Goal: Task Accomplishment & Management: Manage account settings

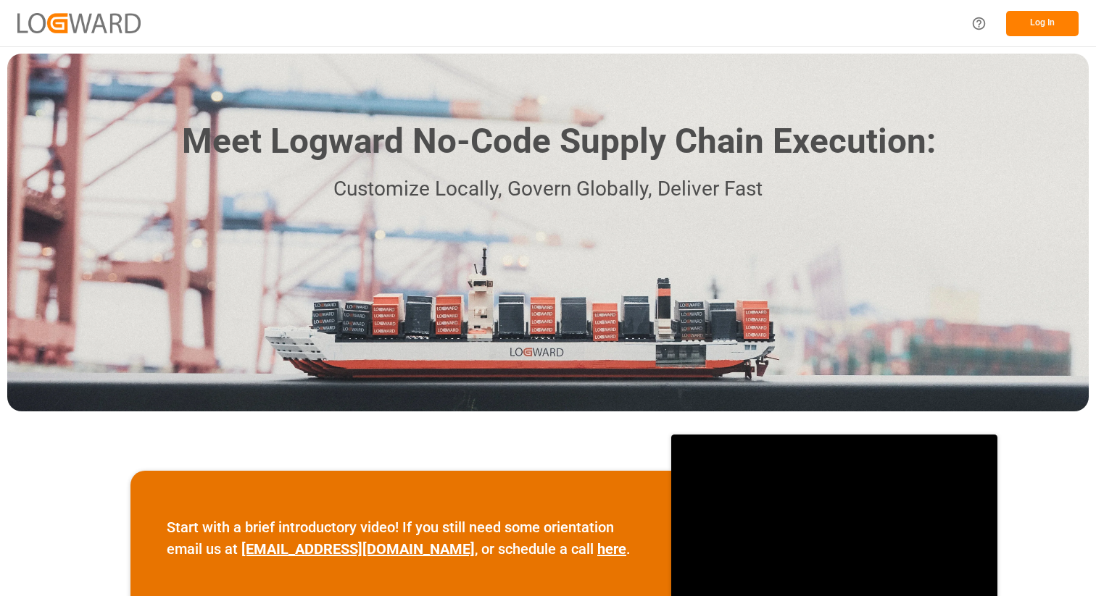
click at [1036, 35] on button "Log In" at bounding box center [1042, 23] width 72 height 25
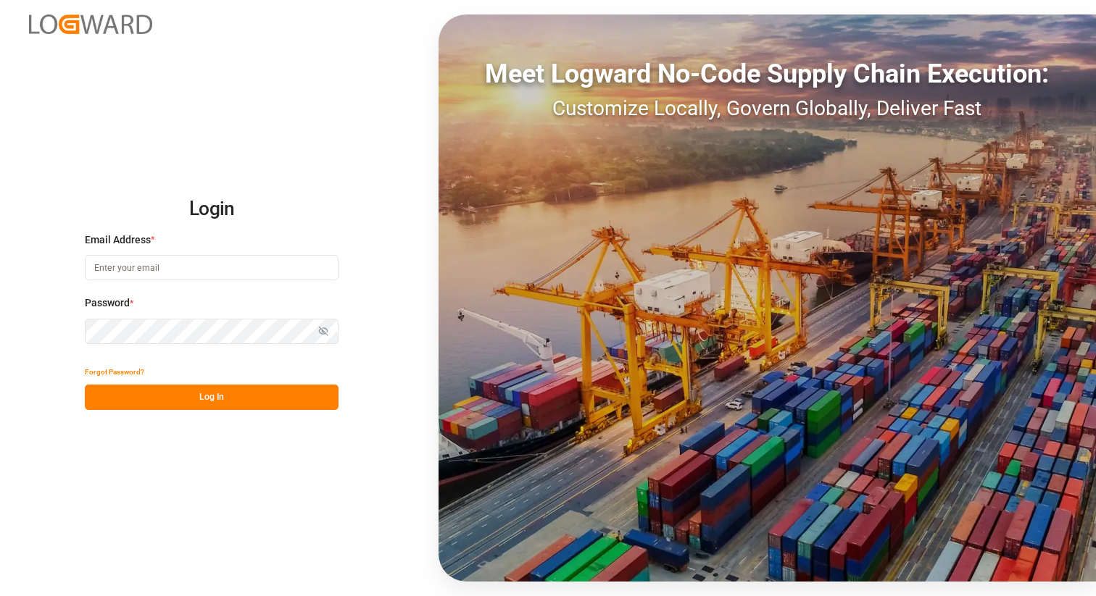
type input "vikash.mishra@logward.com"
click at [215, 407] on button "Log In" at bounding box center [212, 397] width 254 height 25
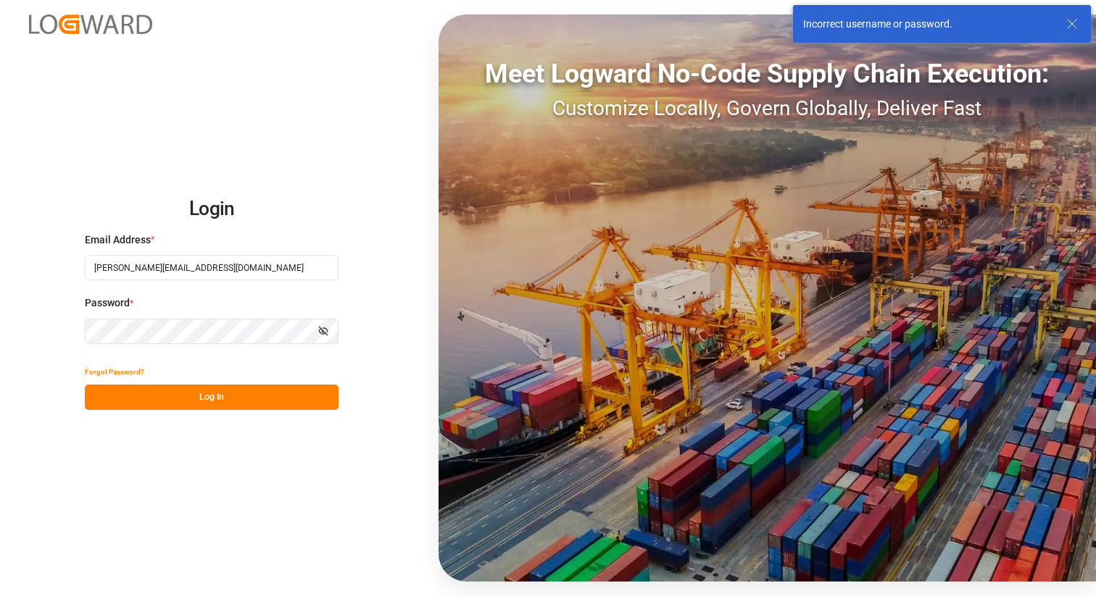
click at [1075, 23] on icon at bounding box center [1071, 23] width 17 height 17
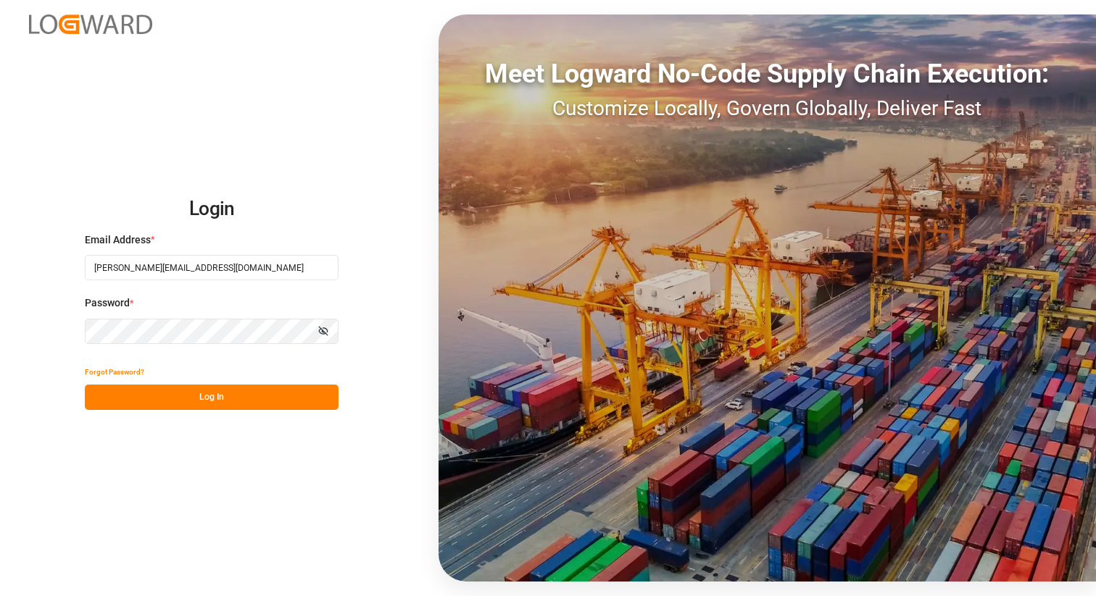
click at [209, 388] on button "Log In" at bounding box center [212, 397] width 254 height 25
click at [368, 199] on div "Login Email Address * vikash.mishra@logward.com Password * Show password Forgot…" at bounding box center [548, 298] width 1096 height 596
click at [215, 392] on button "Log In" at bounding box center [212, 397] width 254 height 25
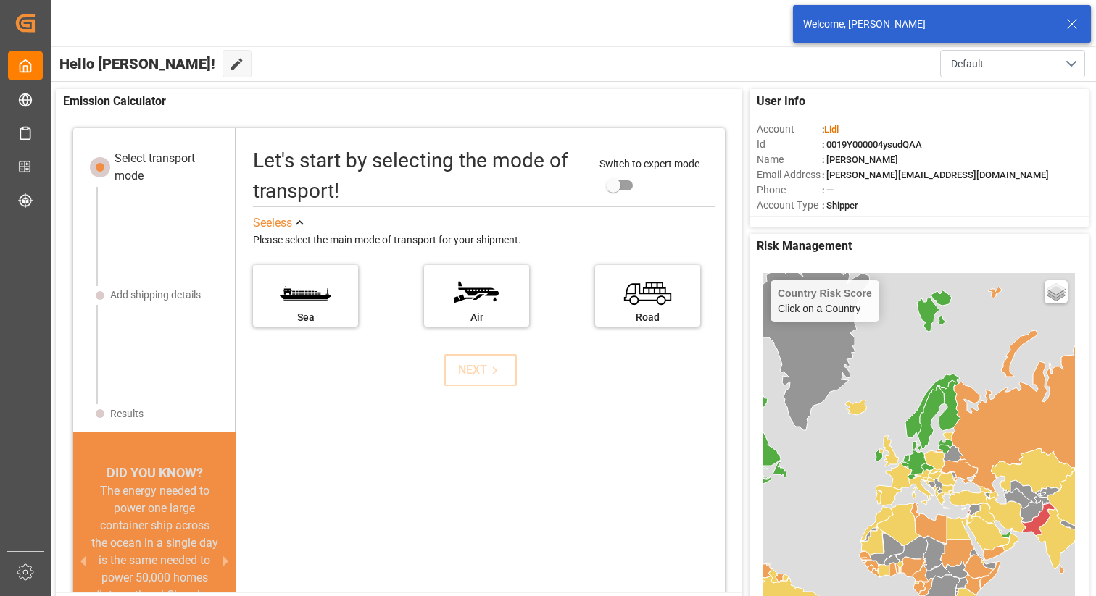
click at [1063, 27] on icon at bounding box center [1071, 23] width 17 height 17
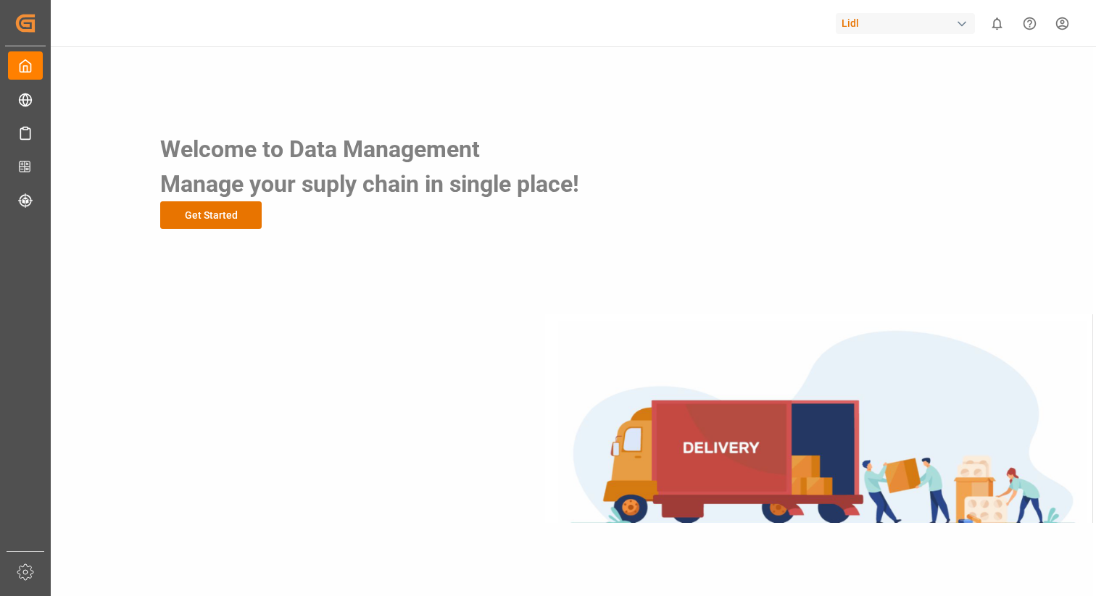
click at [904, 20] on div "Lidl" at bounding box center [905, 23] width 139 height 21
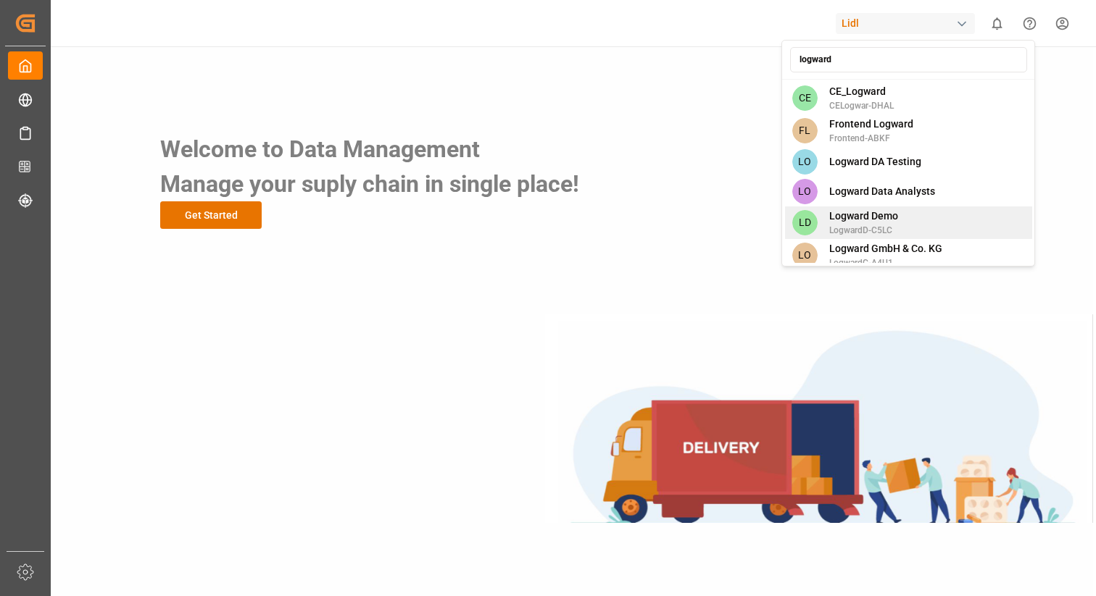
type input "logward"
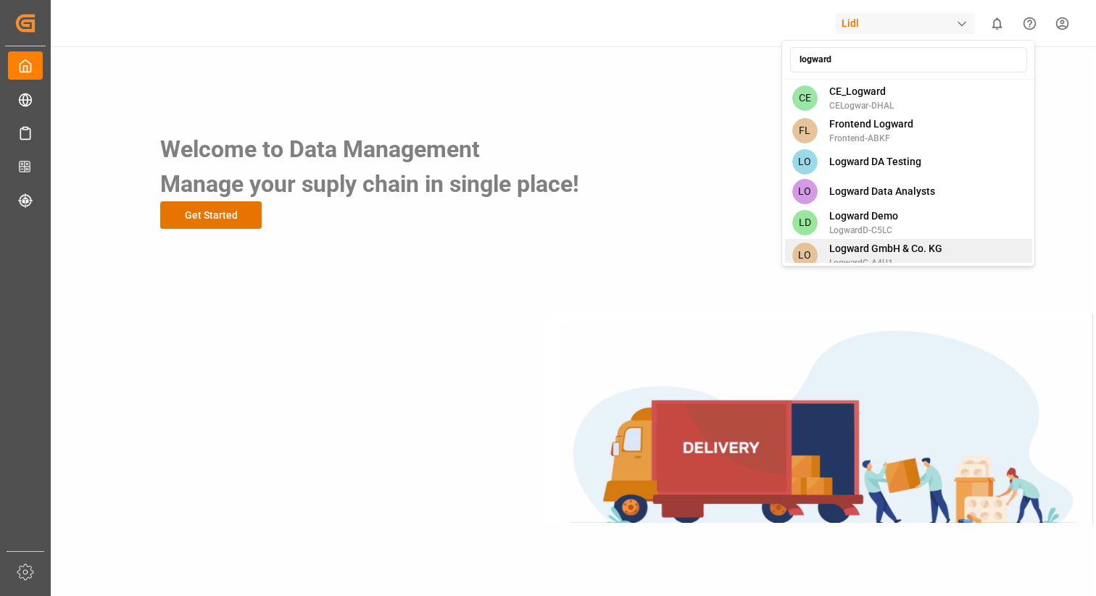
click at [924, 242] on span "Logward GmbH & Co. KG" at bounding box center [885, 248] width 113 height 15
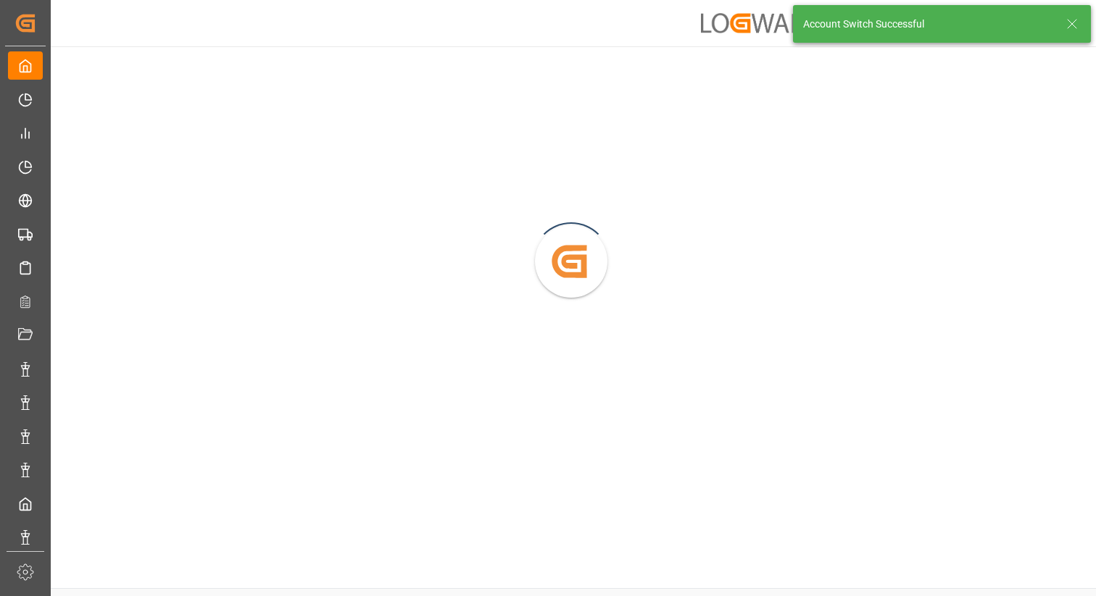
click at [1072, 25] on icon at bounding box center [1071, 23] width 17 height 17
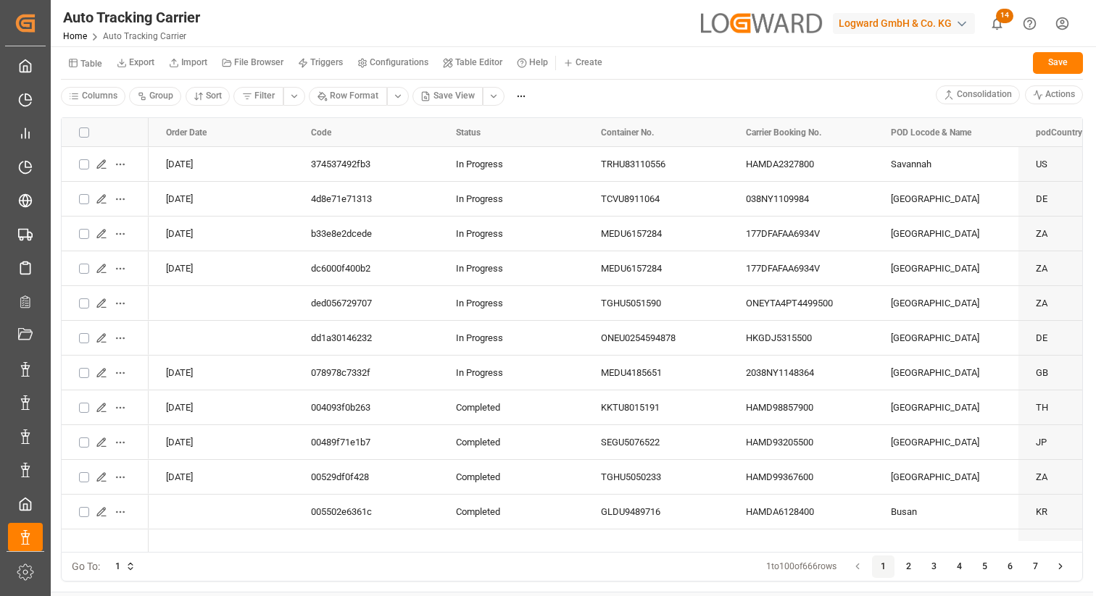
click at [891, 39] on div "Auto Tracking Carrier Home Auto Tracking Carrier Logward GmbH & Co. KG 14 Notif…" at bounding box center [568, 23] width 1055 height 46
click at [891, 27] on div "Logward GmbH & Co. KG" at bounding box center [904, 23] width 142 height 21
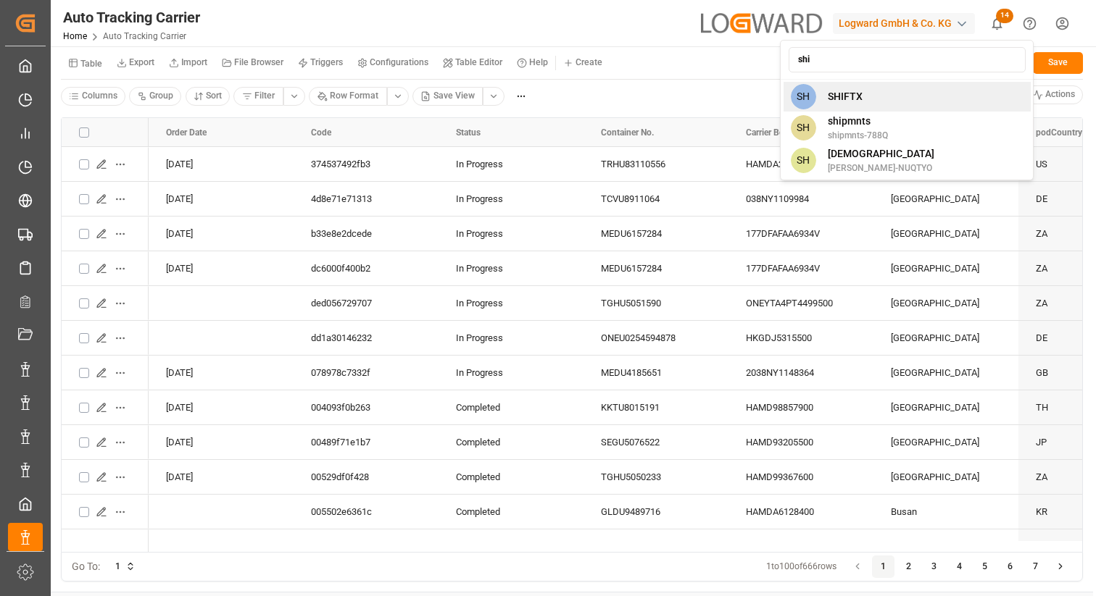
type input "shi"
click at [854, 104] on div "SH SHIFTX" at bounding box center [906, 97] width 247 height 30
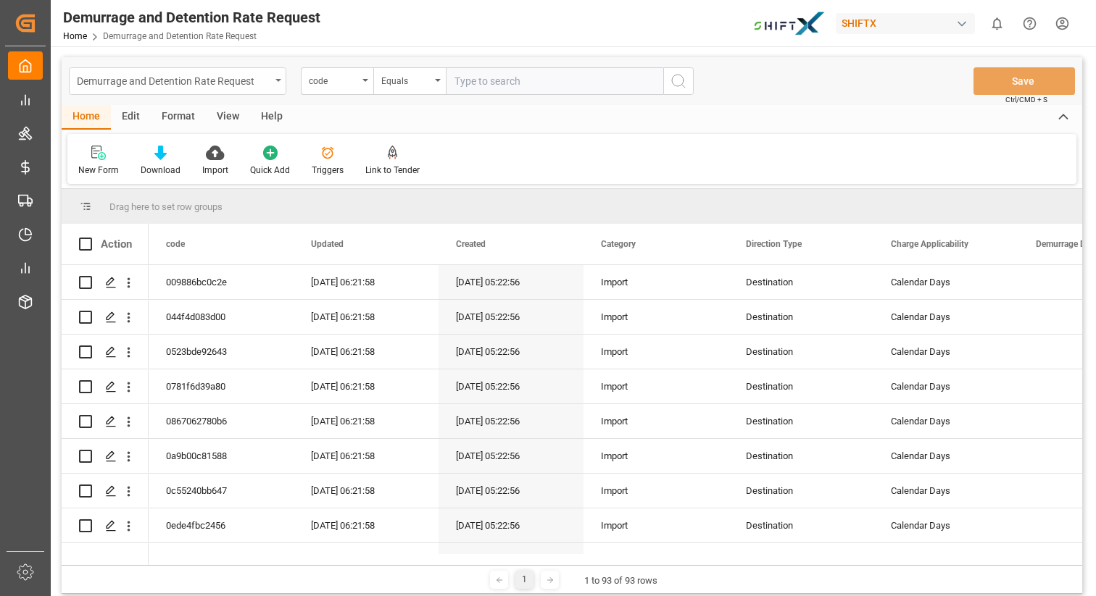
click at [276, 82] on div "Demurrage and Detention Rate Request" at bounding box center [177, 81] width 217 height 28
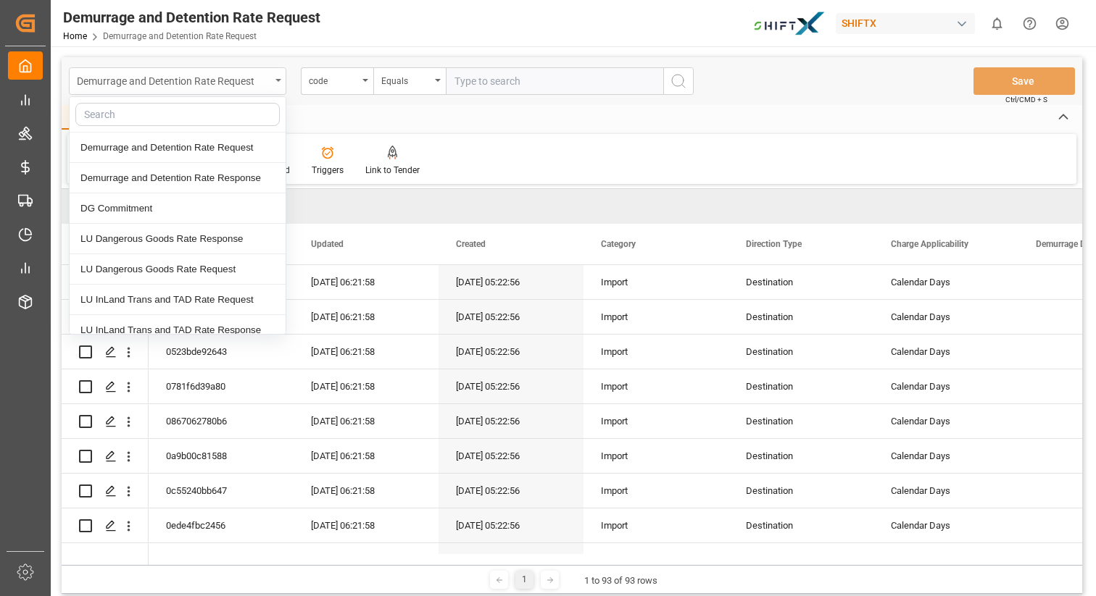
click at [276, 82] on div "Demurrage and Detention Rate Request" at bounding box center [177, 81] width 217 height 28
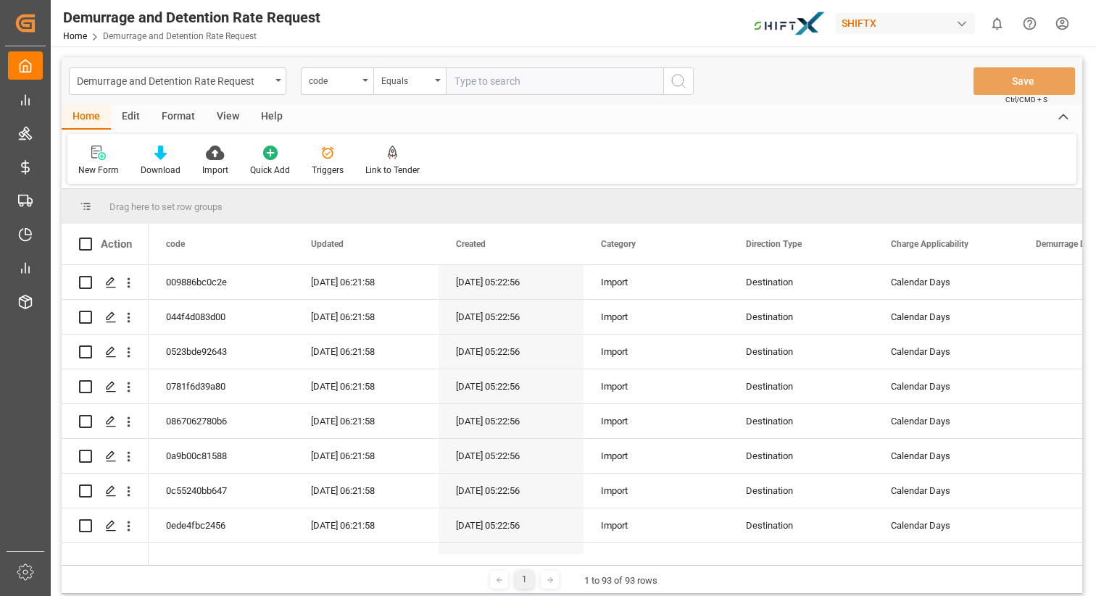
click at [763, 91] on div "Demurrage and Detention Rate Request code Equals Save Ctrl/CMD + S" at bounding box center [572, 81] width 1020 height 48
click at [361, 84] on div "code" at bounding box center [337, 81] width 72 height 28
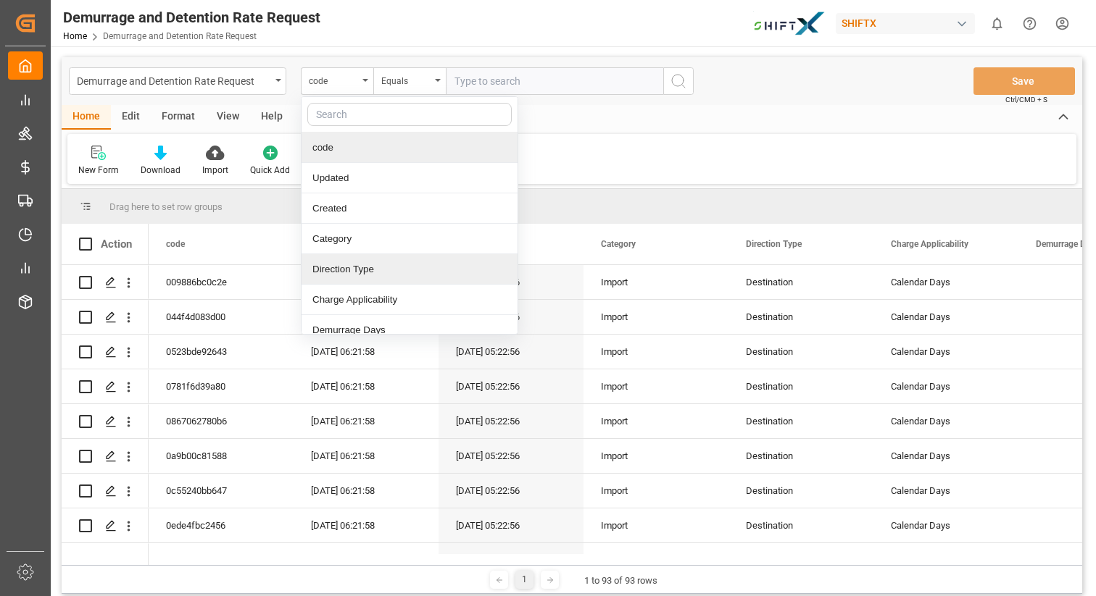
scroll to position [24, 0]
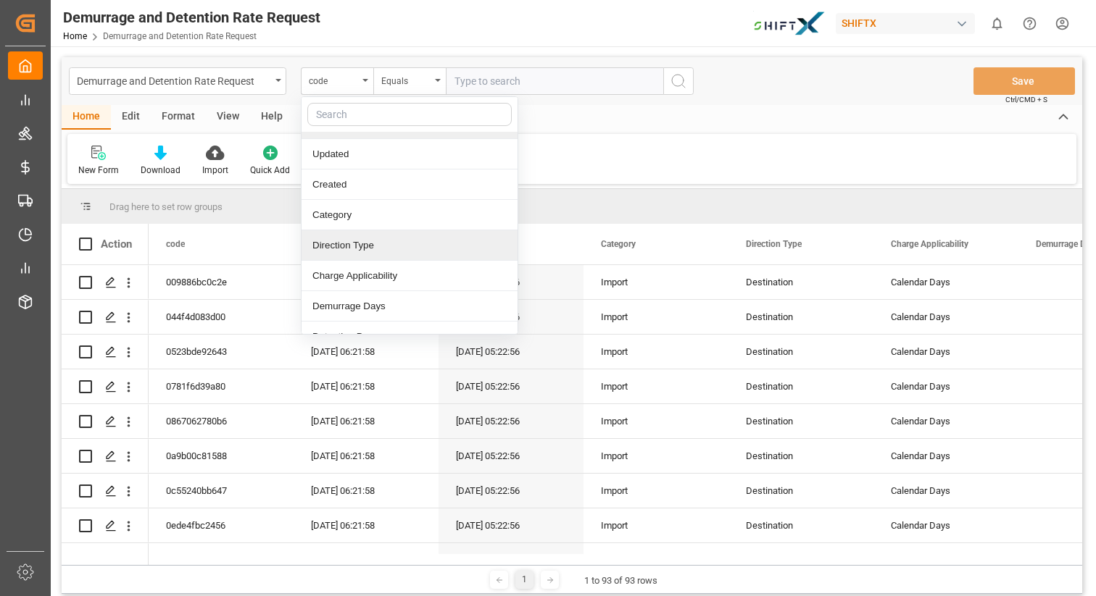
click at [353, 250] on div "Direction Type" at bounding box center [409, 245] width 216 height 30
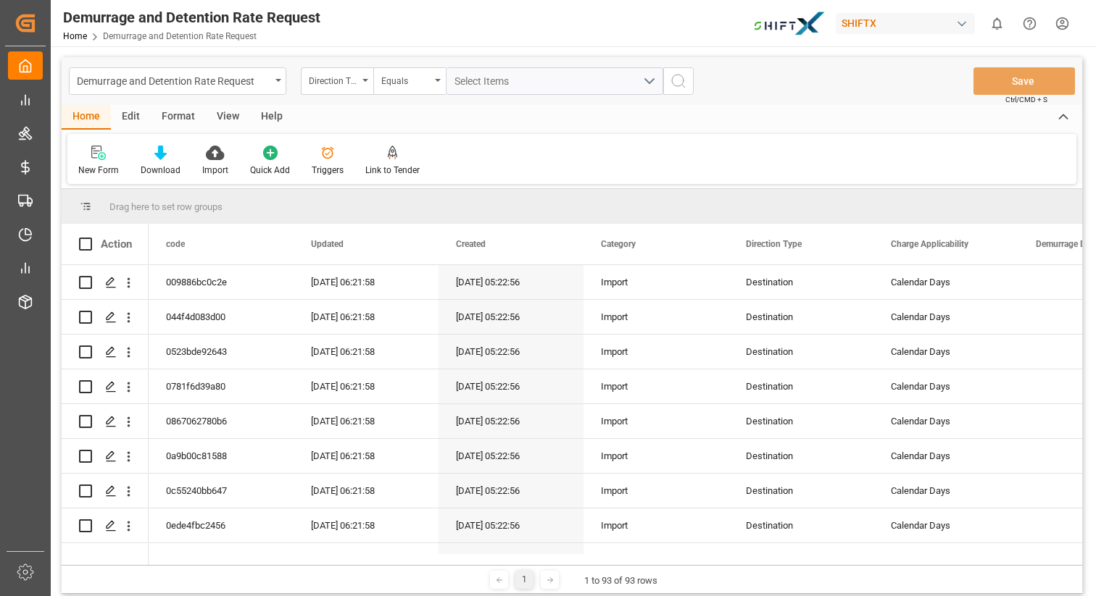
click at [222, 117] on div "View" at bounding box center [228, 117] width 44 height 25
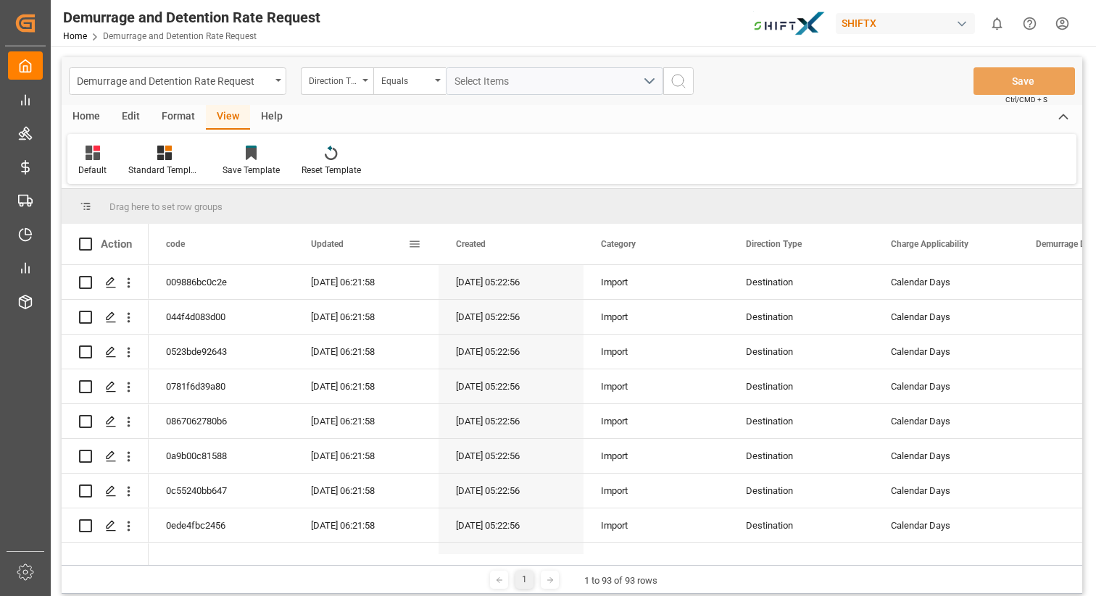
click at [413, 244] on span at bounding box center [414, 244] width 13 height 13
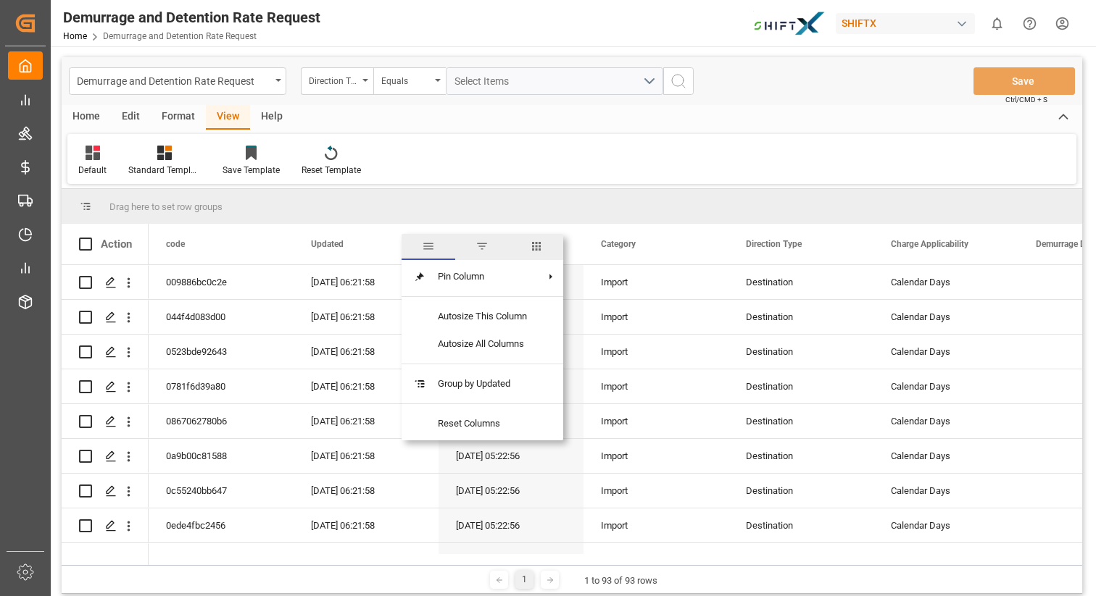
click at [538, 243] on span "columns" at bounding box center [536, 246] width 13 height 13
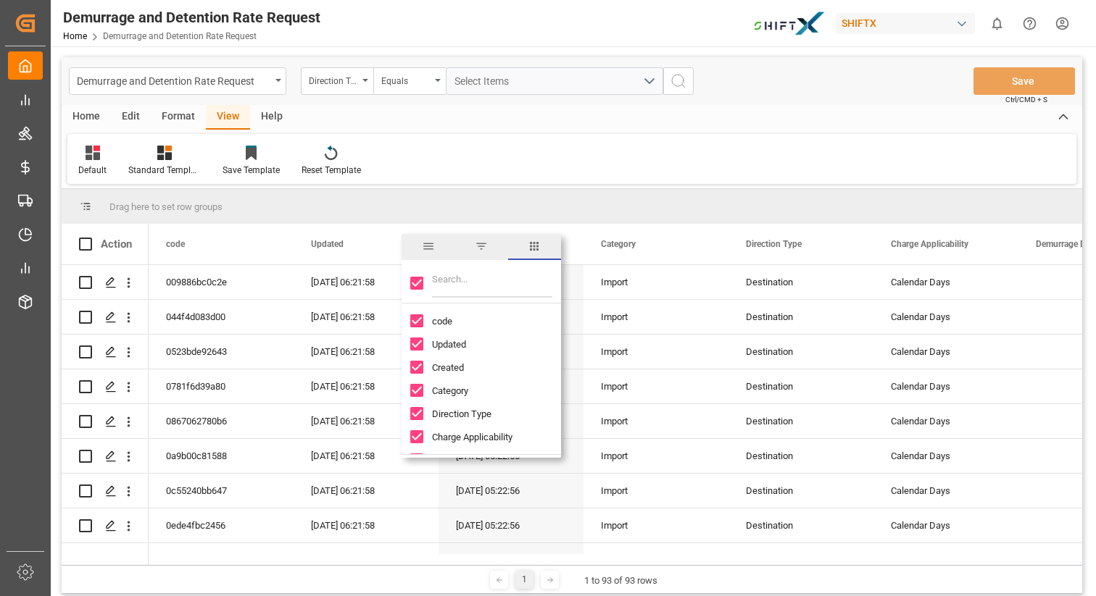
click at [420, 369] on input "Created column toggle visibility (visible)" at bounding box center [416, 367] width 13 height 13
checkbox input "false"
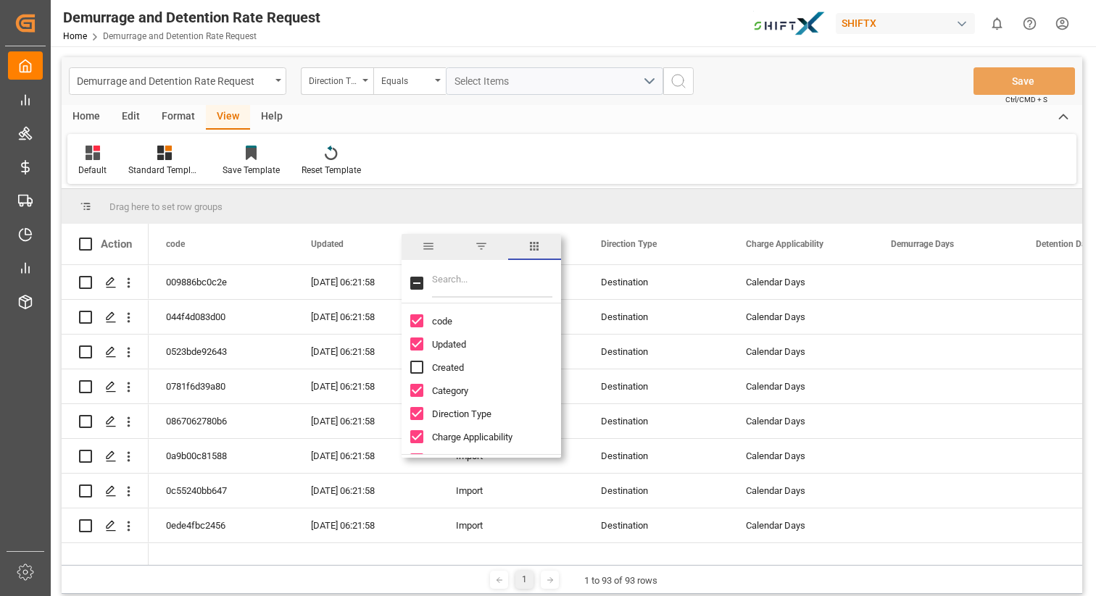
click at [420, 397] on div "Category" at bounding box center [489, 390] width 159 height 23
click at [413, 420] on div "Direction Type" at bounding box center [489, 413] width 159 height 23
click at [418, 441] on input "Charge Applicability column toggle visibility (visible)" at bounding box center [416, 436] width 13 height 13
checkbox input "false"
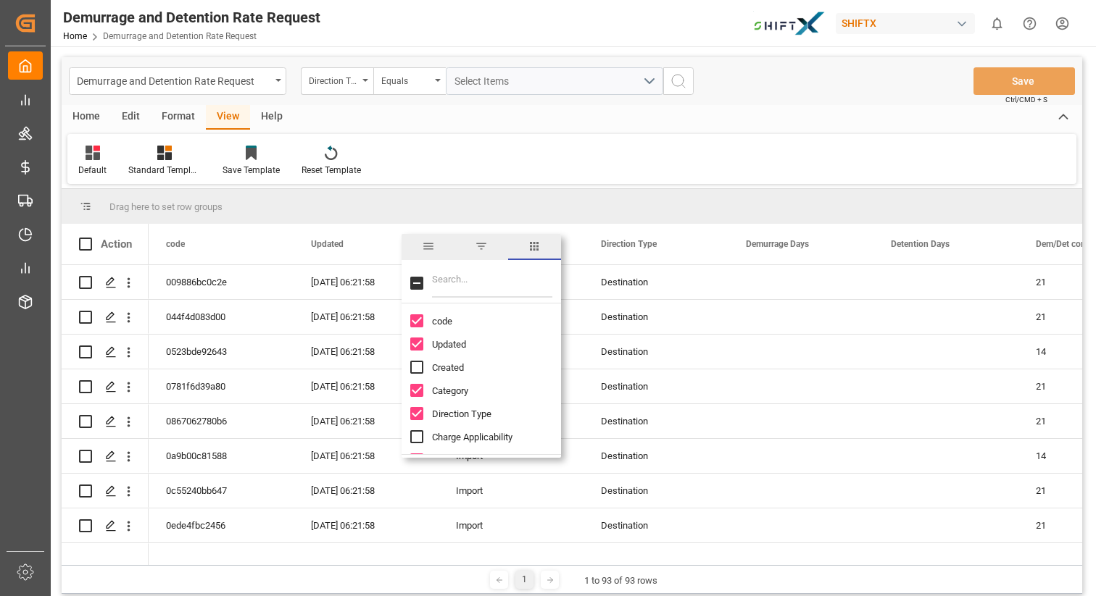
click at [419, 414] on input "Direction Type column toggle visibility (visible)" at bounding box center [416, 413] width 13 height 13
checkbox input "false"
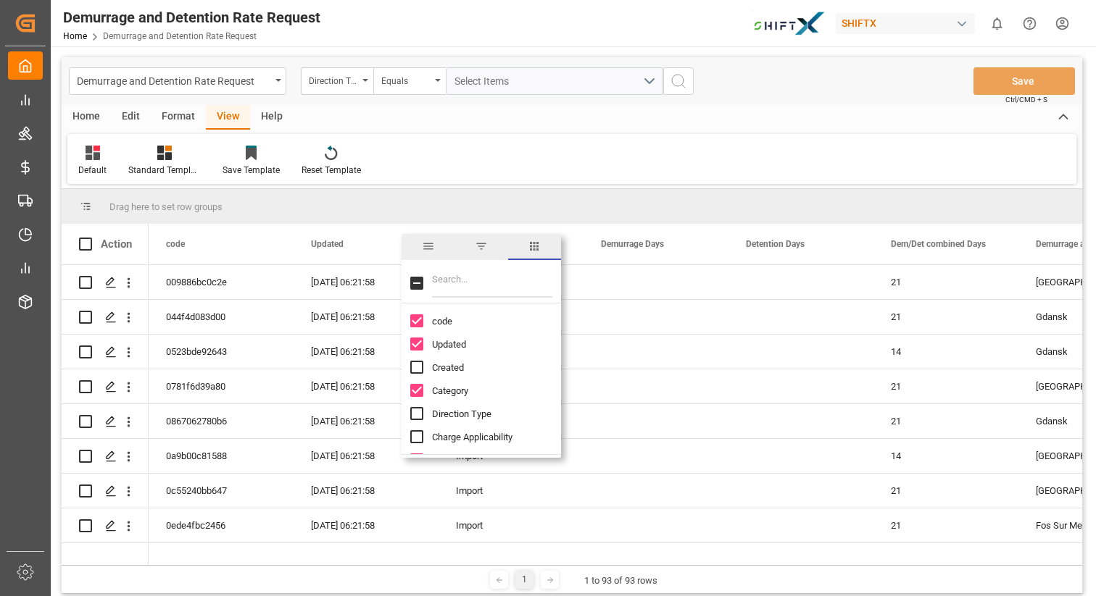
scroll to position [232, 0]
click at [417, 414] on input "Tender List column toggle visibility (visible)" at bounding box center [416, 413] width 13 height 13
checkbox input "false"
click at [417, 389] on input "Tender ID column toggle visibility (visible)" at bounding box center [416, 390] width 13 height 13
checkbox input "false"
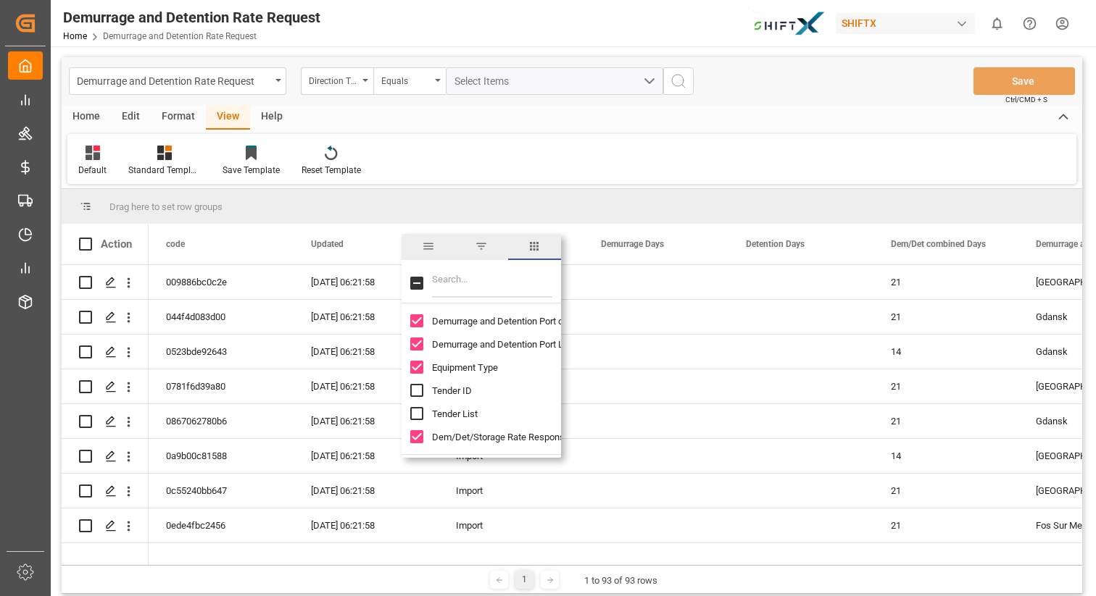
click at [417, 367] on input "Equipment Type column toggle visibility (visible)" at bounding box center [416, 367] width 13 height 13
checkbox input "false"
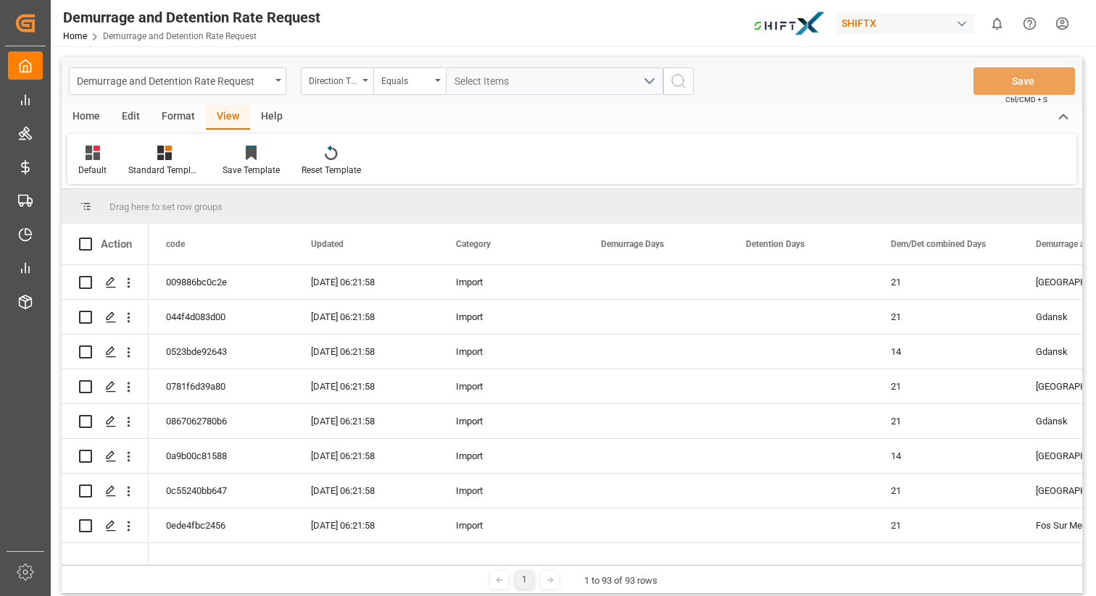
click at [585, 211] on div "Drag here to set row groups" at bounding box center [572, 206] width 1020 height 35
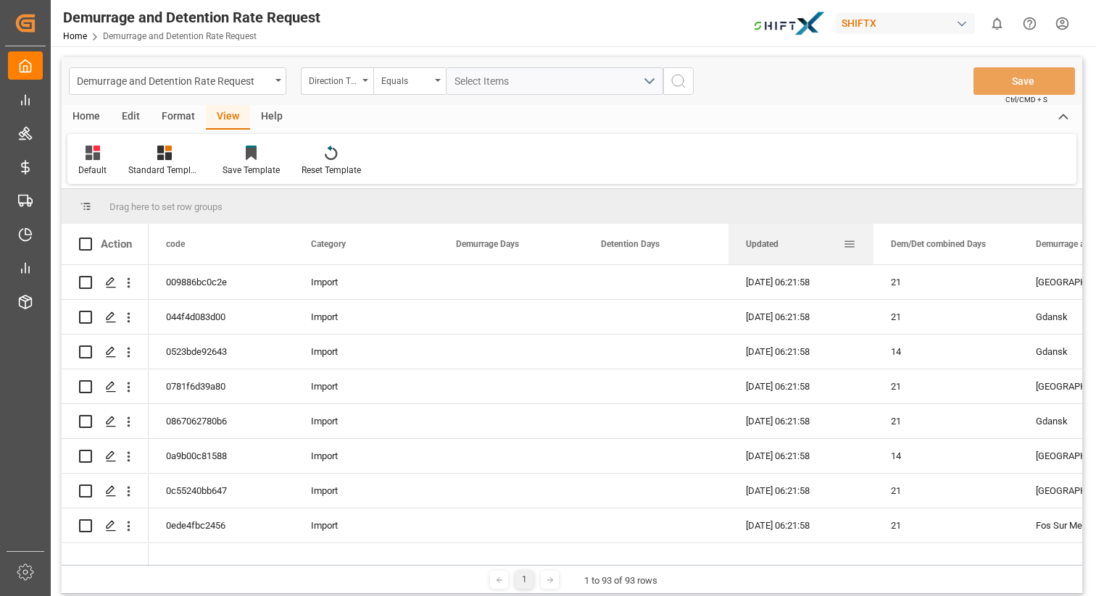
drag, startPoint x: 378, startPoint y: 244, endPoint x: 750, endPoint y: 243, distance: 372.5
click at [750, 243] on div "Updated" at bounding box center [794, 244] width 97 height 41
click at [248, 153] on icon at bounding box center [251, 154] width 11 height 12
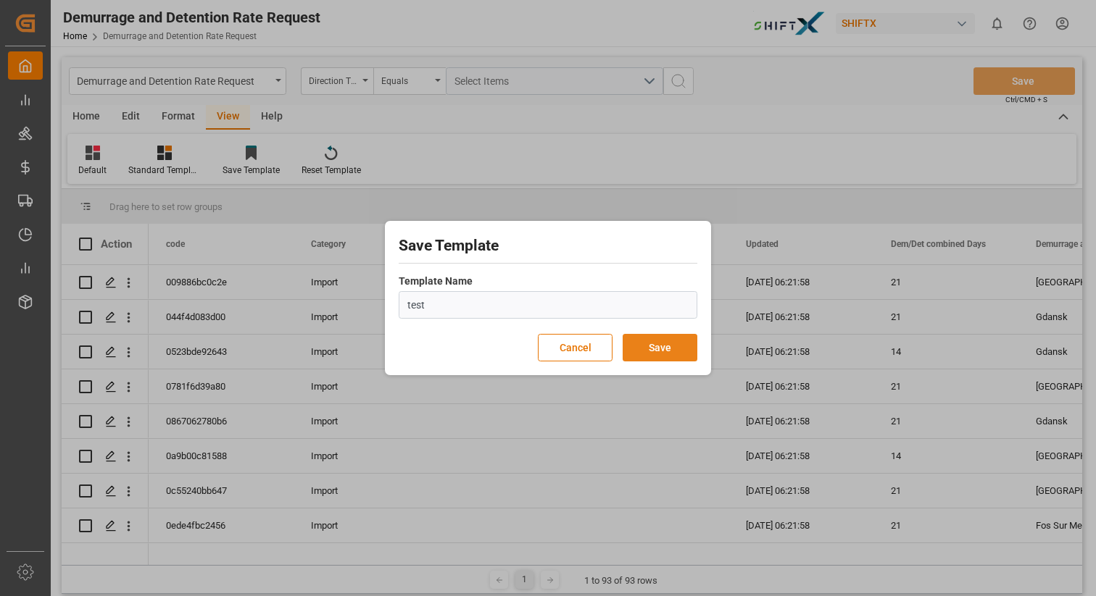
type input "test"
click at [657, 348] on button "Save" at bounding box center [660, 348] width 75 height 28
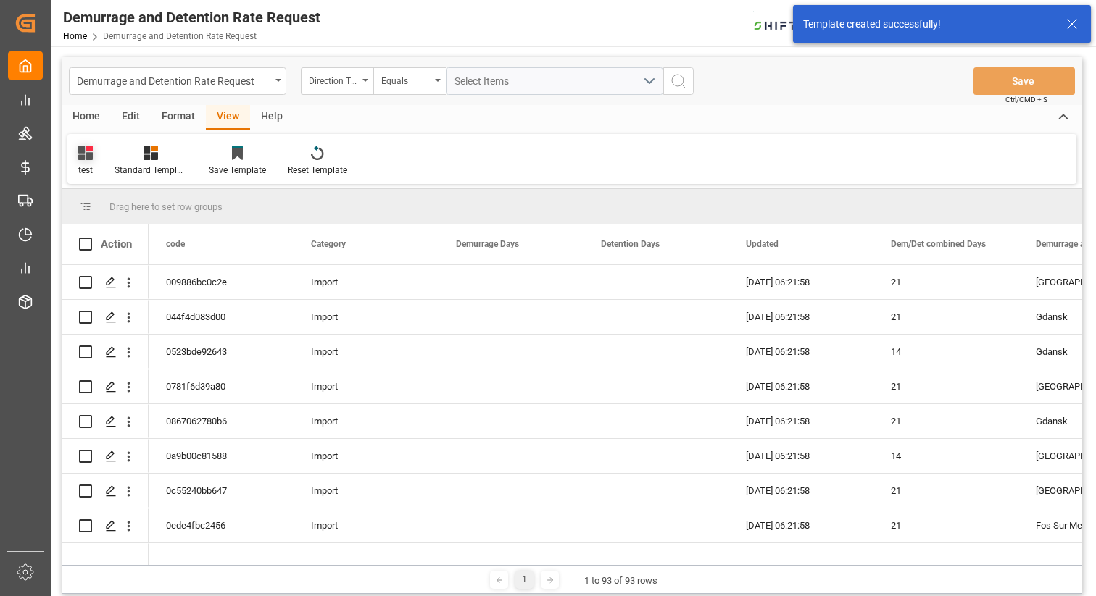
click at [83, 155] on icon at bounding box center [85, 153] width 14 height 14
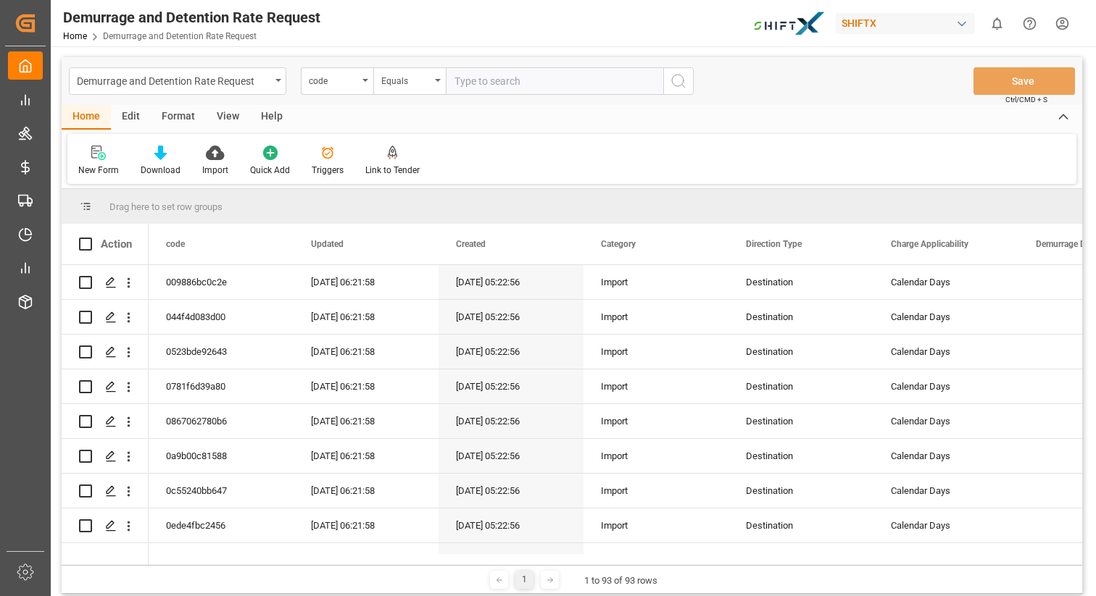
click at [227, 115] on div "View" at bounding box center [228, 117] width 44 height 25
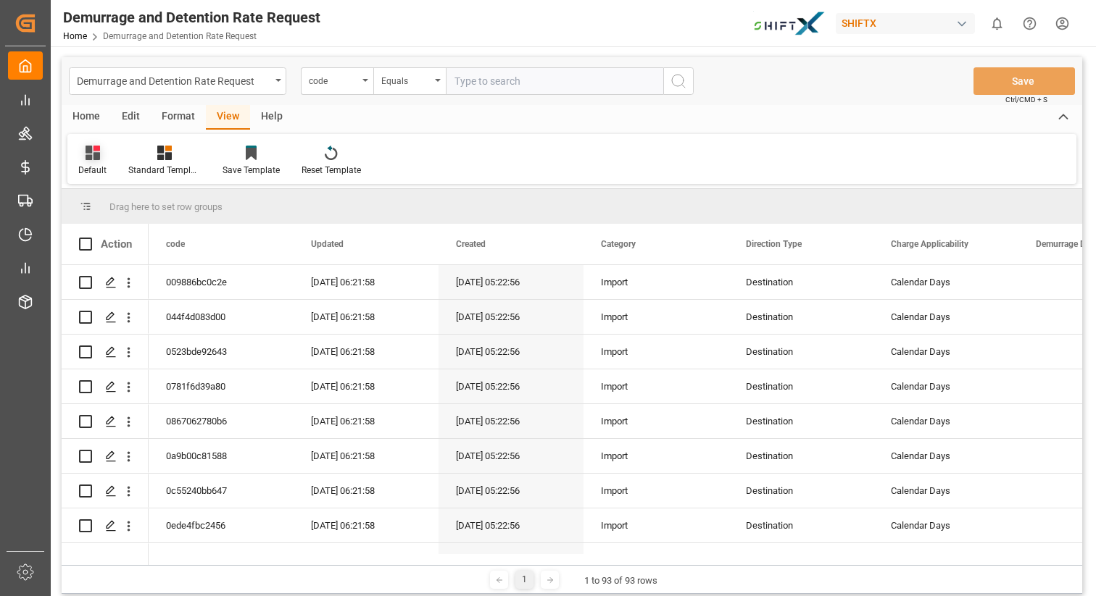
click at [85, 162] on div "Default" at bounding box center [92, 161] width 50 height 32
click at [102, 231] on div "test" at bounding box center [149, 234] width 127 height 15
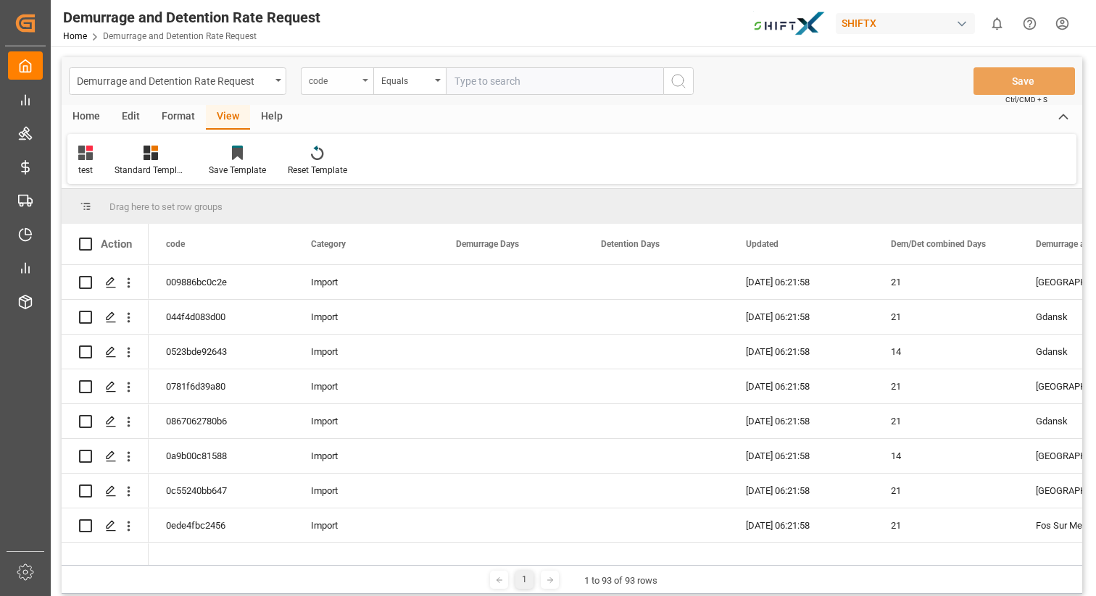
click at [363, 83] on div "code" at bounding box center [337, 81] width 72 height 28
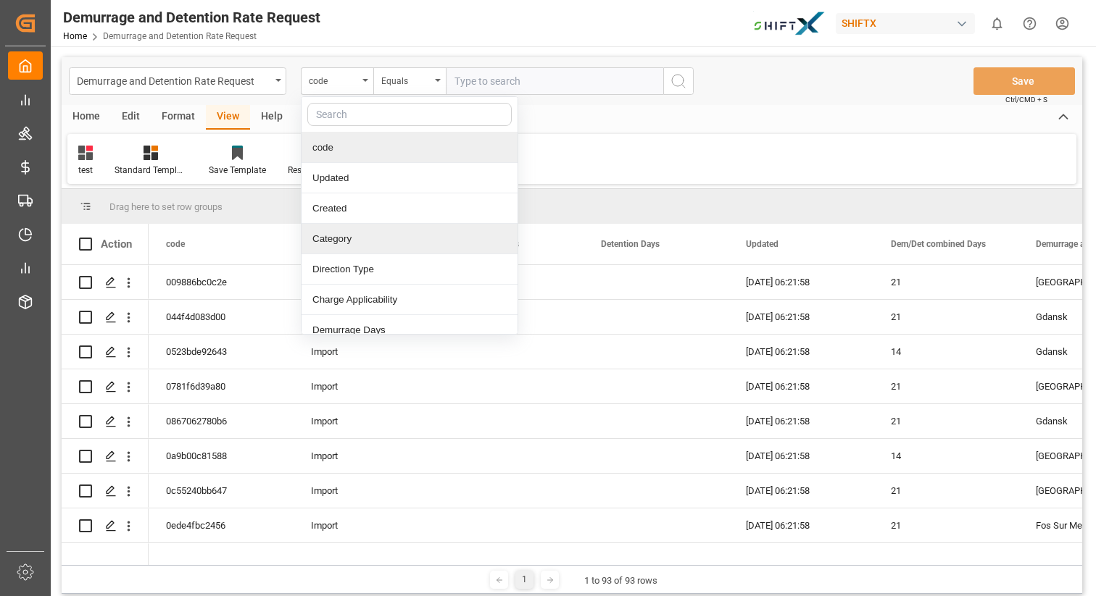
click at [345, 245] on div "Category" at bounding box center [409, 239] width 216 height 30
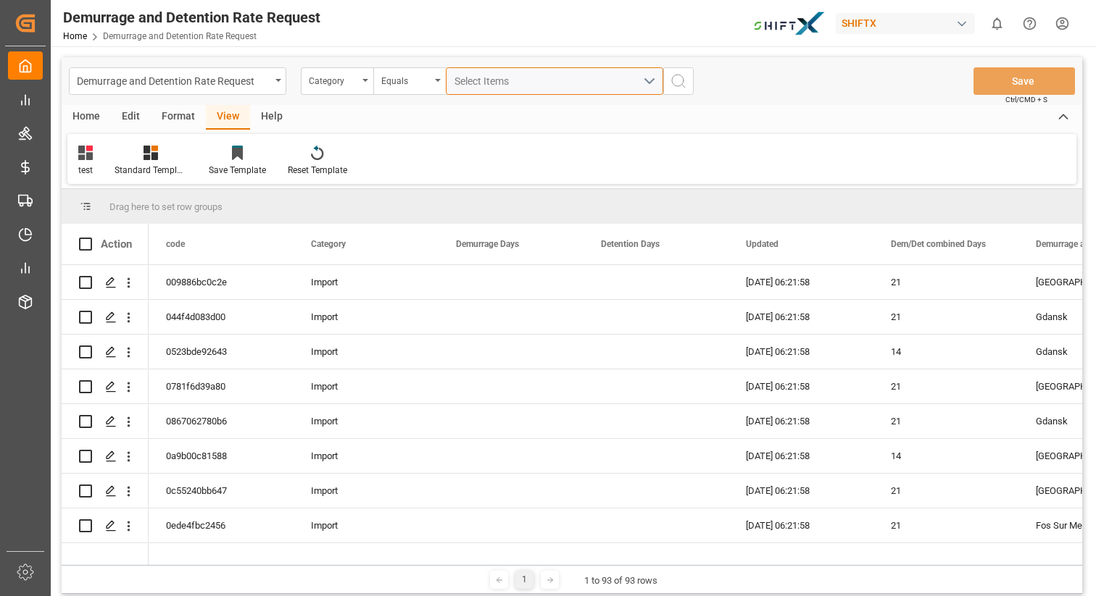
click at [495, 86] on span "Select Items" at bounding box center [485, 81] width 62 height 12
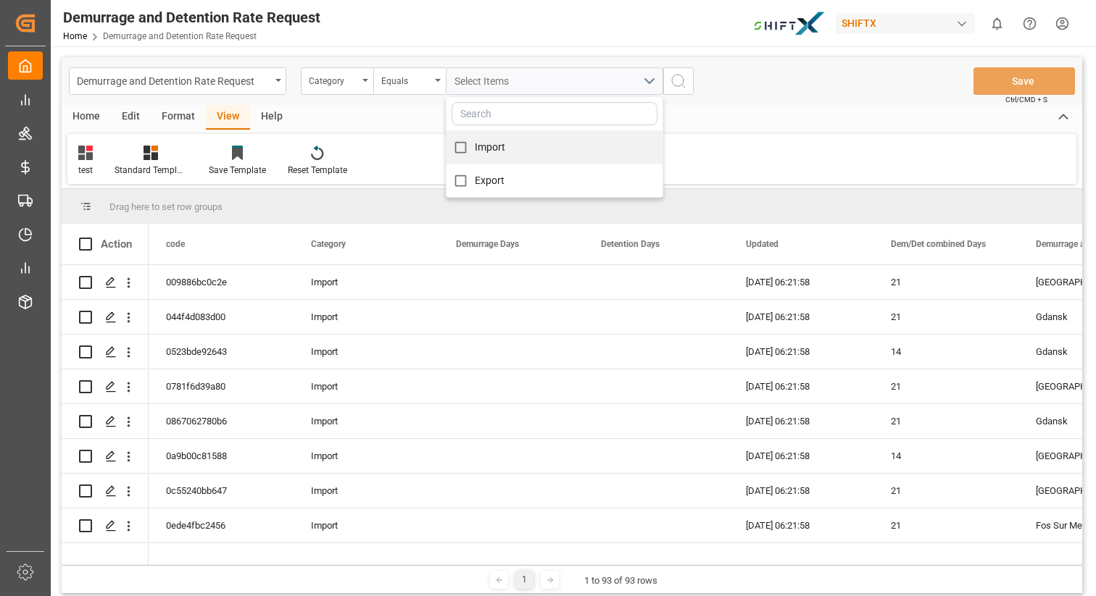
click at [494, 147] on span "Import" at bounding box center [490, 147] width 31 height 12
click at [475, 147] on input "Import" at bounding box center [460, 147] width 28 height 28
checkbox input "true"
click at [739, 73] on div "Demurrage and Detention Rate Request Category Equals Import Import Export Save …" at bounding box center [572, 81] width 1020 height 48
click at [684, 78] on icon "search button" at bounding box center [678, 80] width 17 height 17
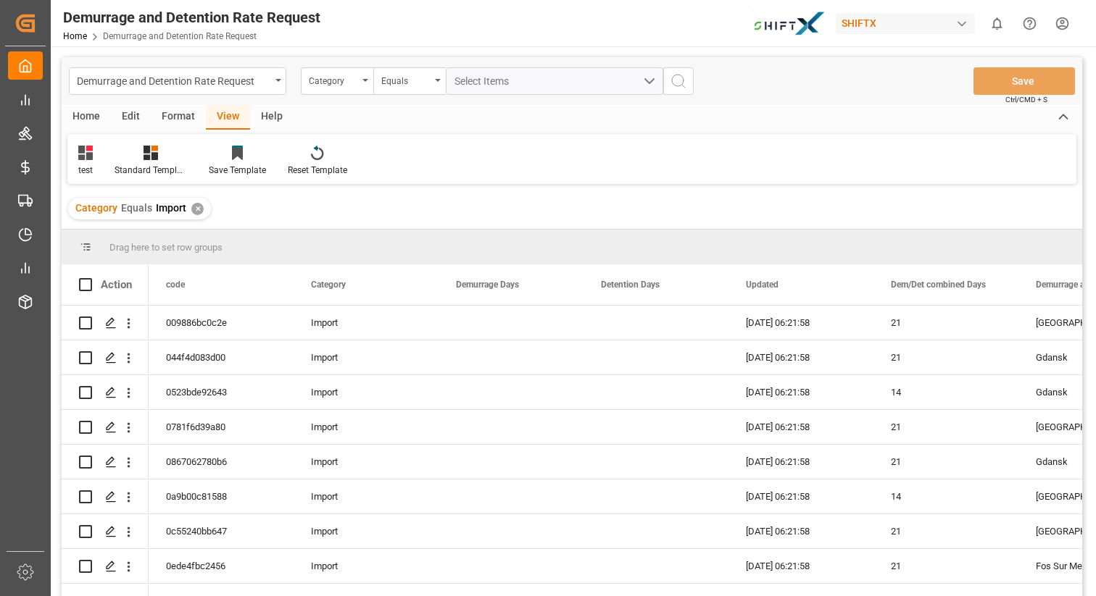
click at [199, 207] on div "✕" at bounding box center [197, 209] width 12 height 12
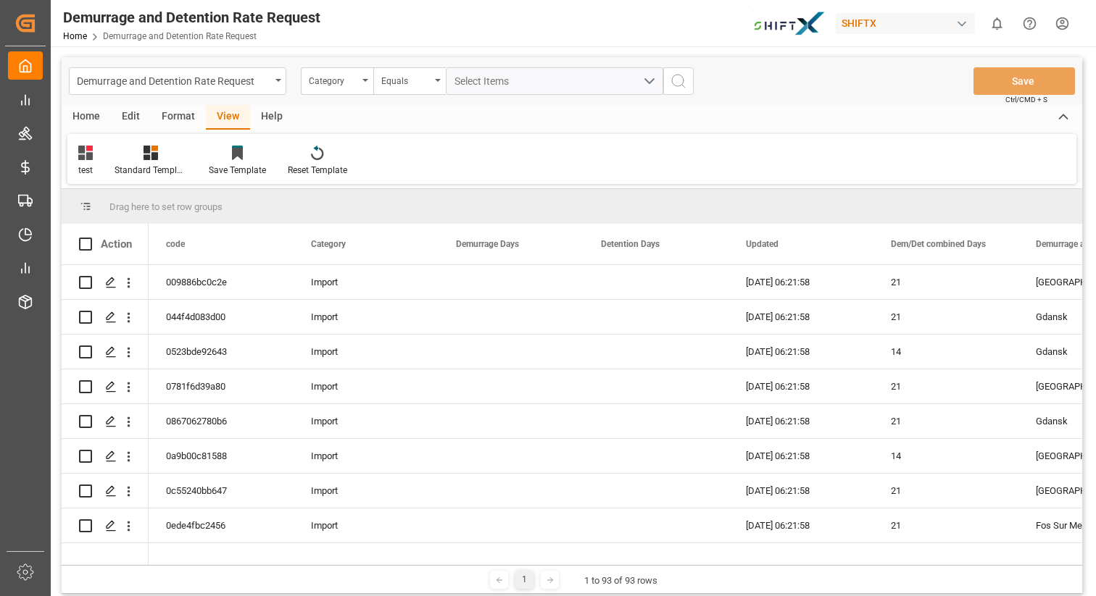
click at [232, 122] on div "View" at bounding box center [228, 117] width 44 height 25
click at [224, 115] on div "View" at bounding box center [228, 117] width 44 height 25
click at [83, 165] on div "test" at bounding box center [85, 170] width 14 height 13
click at [111, 234] on div "test" at bounding box center [147, 234] width 127 height 15
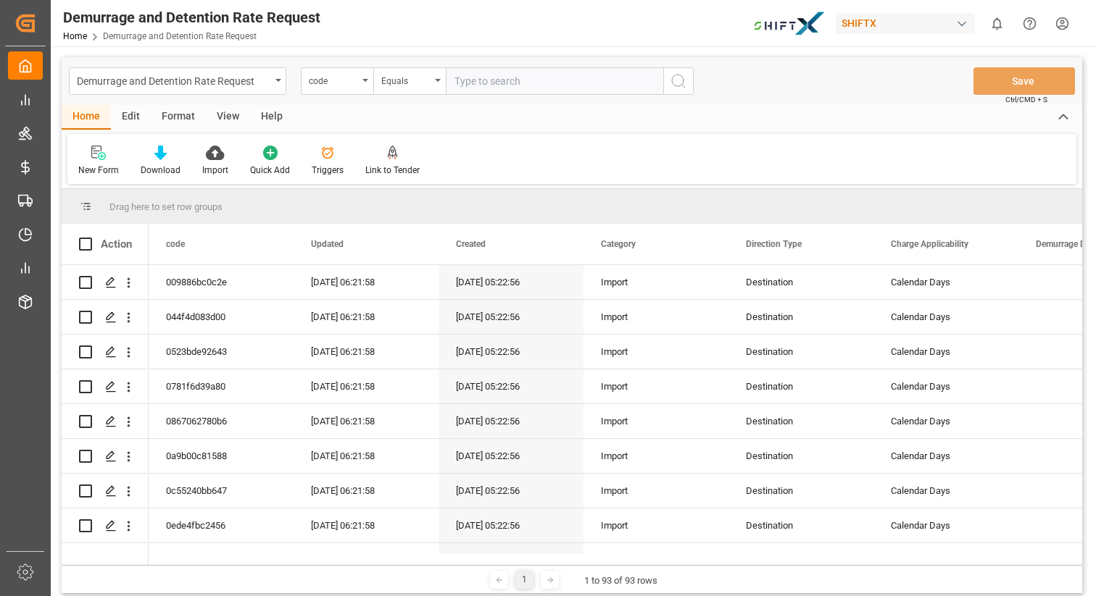
click at [228, 120] on div "View" at bounding box center [228, 117] width 44 height 25
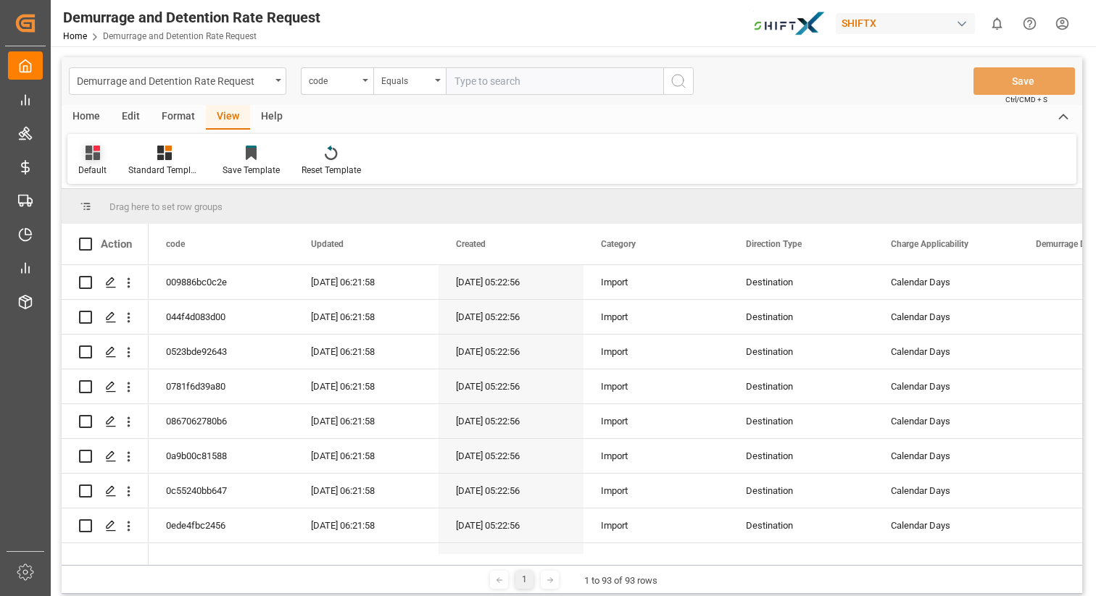
click at [88, 166] on div "Default" at bounding box center [92, 170] width 28 height 13
click at [91, 236] on div "test" at bounding box center [149, 234] width 127 height 15
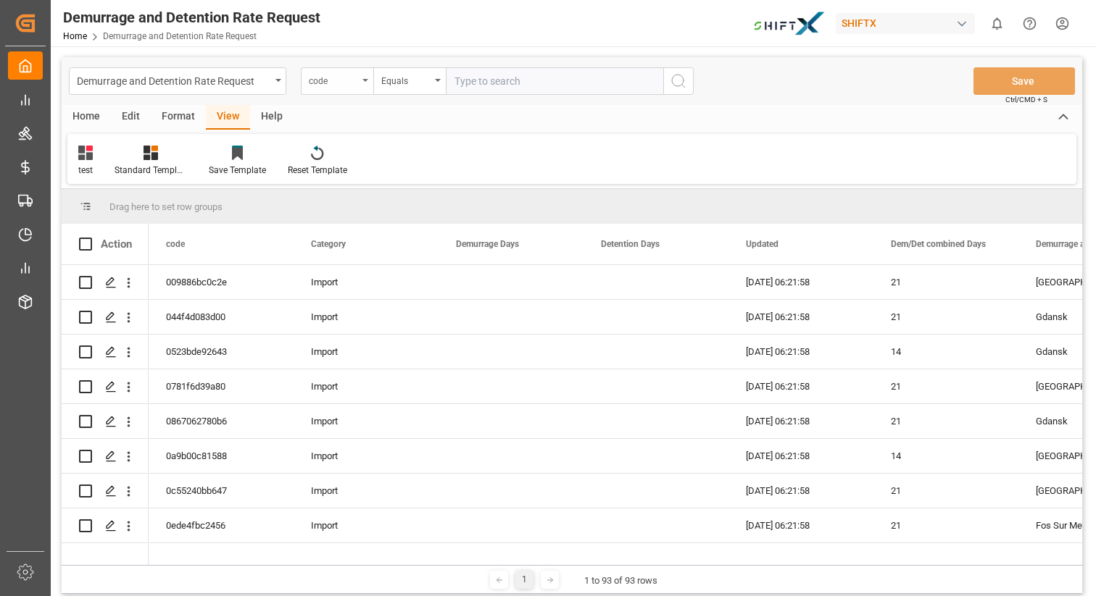
click at [367, 80] on div "code" at bounding box center [337, 81] width 72 height 28
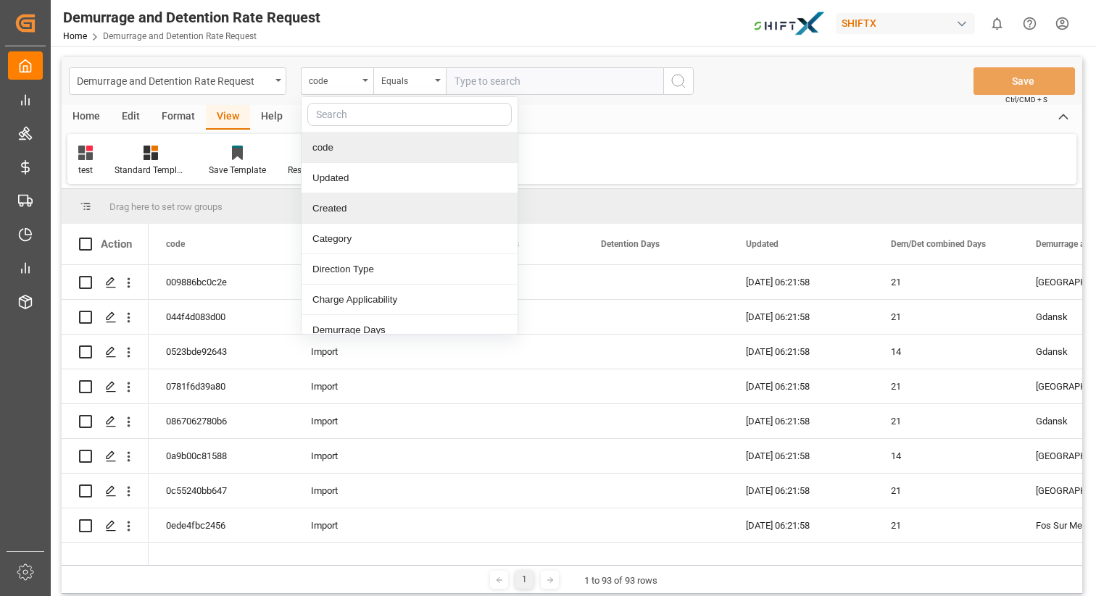
click at [365, 212] on div "Created" at bounding box center [409, 208] width 216 height 30
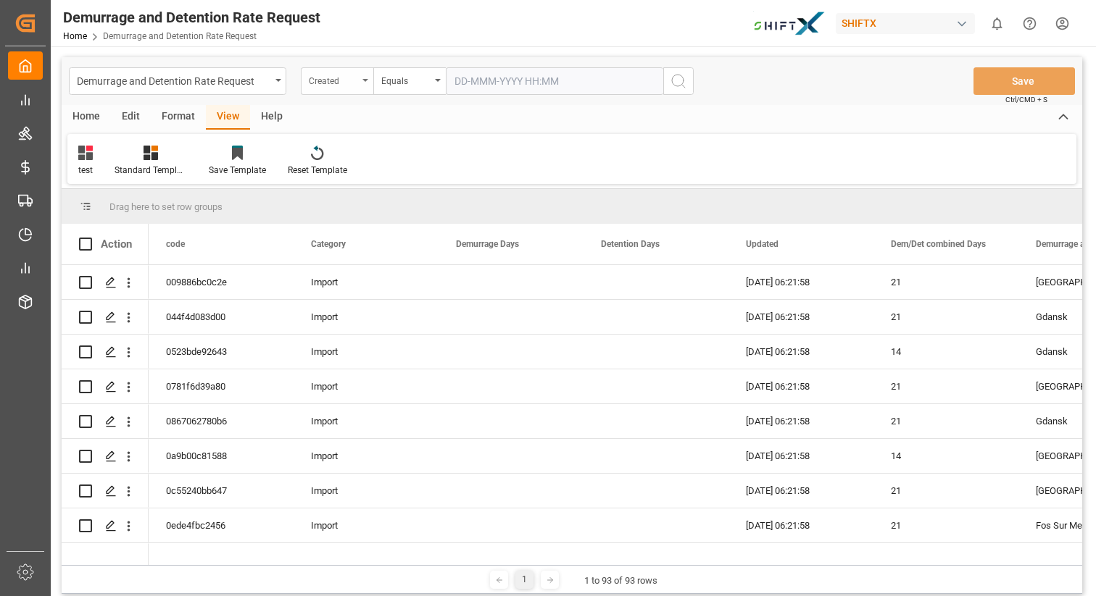
click at [327, 87] on div "Created" at bounding box center [333, 79] width 49 height 17
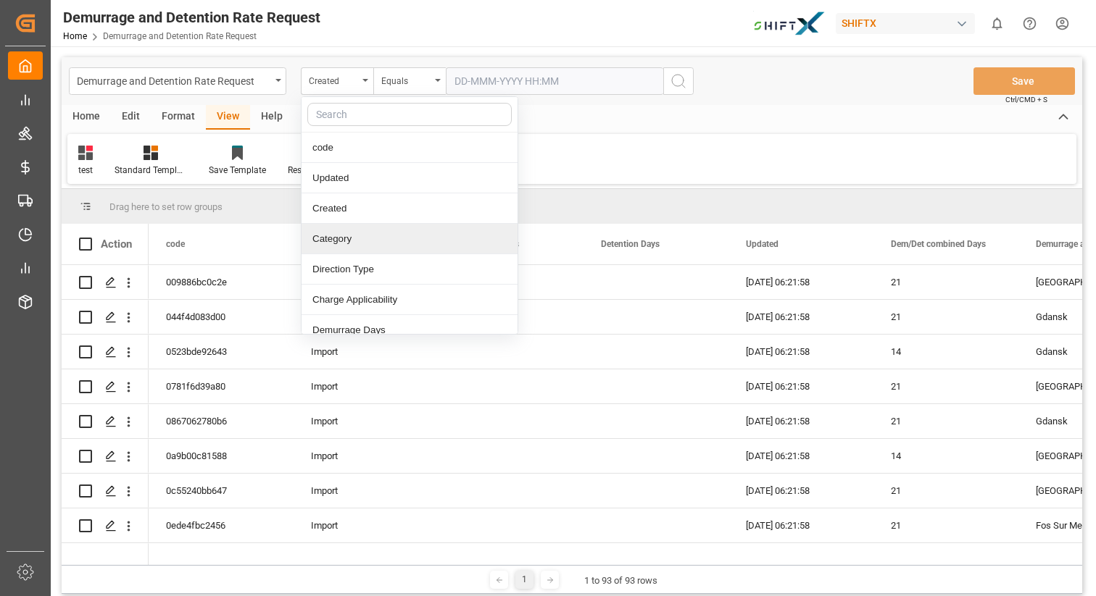
click at [349, 251] on div "Category" at bounding box center [409, 239] width 216 height 30
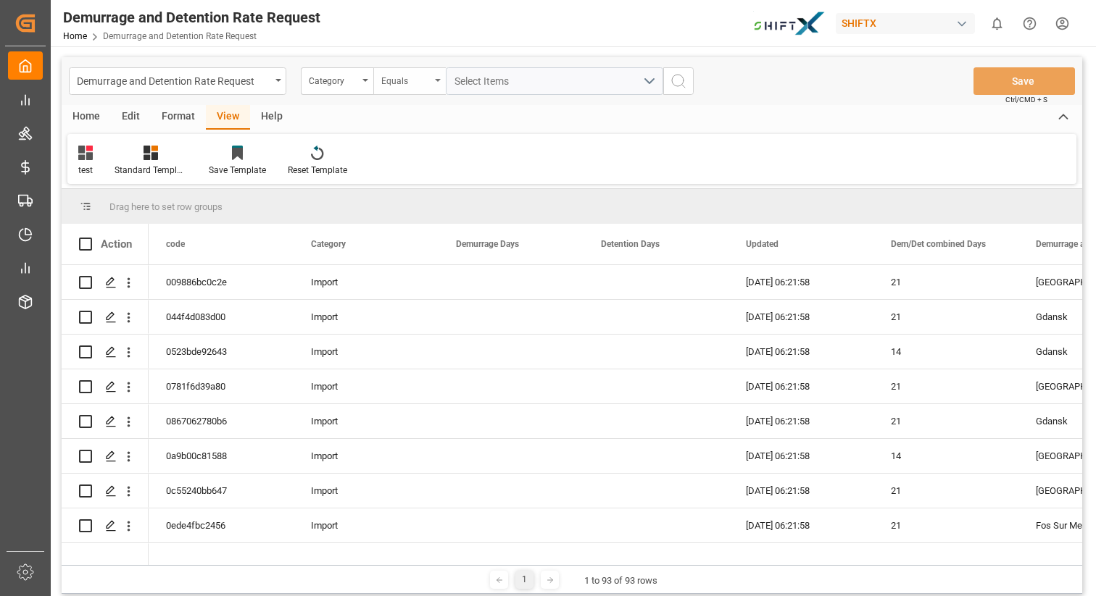
click at [414, 88] on div "Equals" at bounding box center [409, 81] width 72 height 28
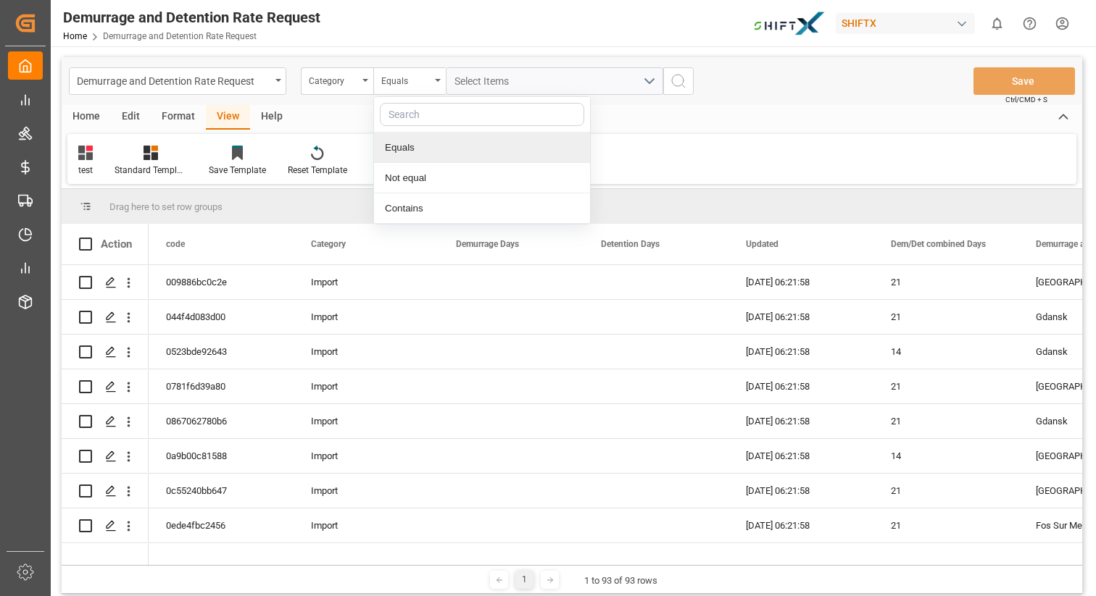
click at [422, 153] on div "Equals" at bounding box center [482, 148] width 216 height 30
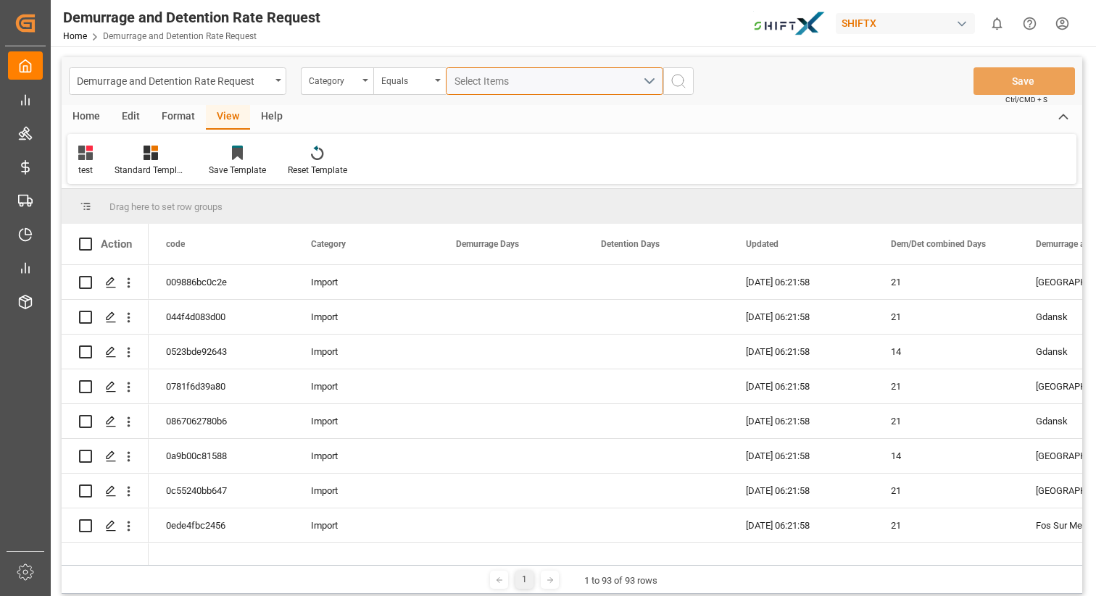
click at [513, 70] on button "Select Items" at bounding box center [554, 81] width 217 height 28
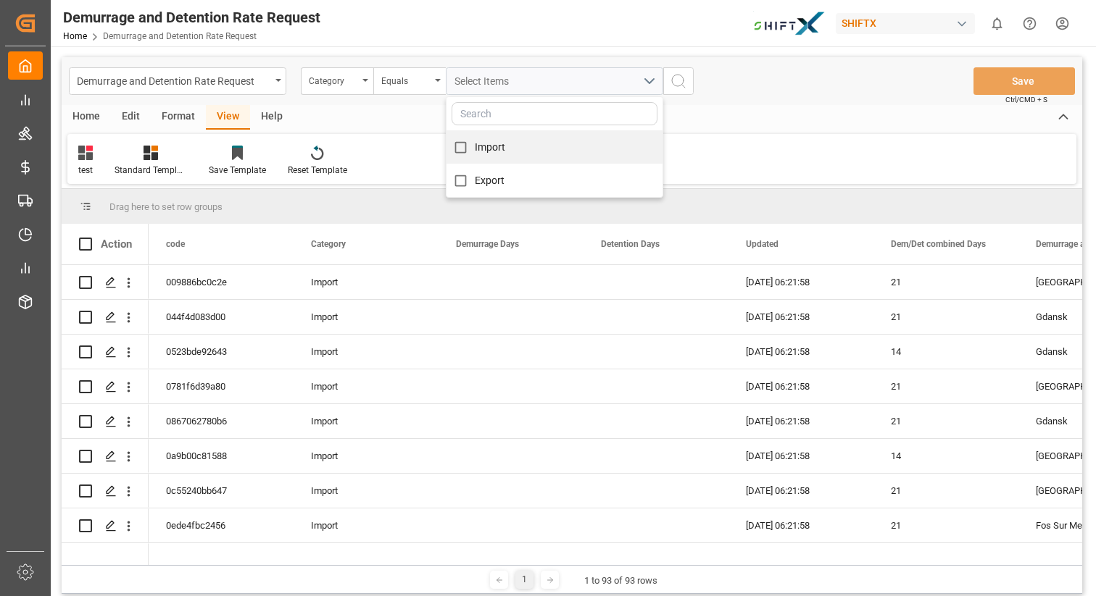
click at [483, 146] on span "Import" at bounding box center [490, 147] width 31 height 12
click at [475, 146] on input "Import" at bounding box center [460, 147] width 28 height 28
checkbox input "true"
click at [739, 64] on div "Demurrage and Detention Rate Request Category Equals Import Import Export Save …" at bounding box center [572, 81] width 1020 height 48
click at [678, 81] on icon "search button" at bounding box center [678, 80] width 17 height 17
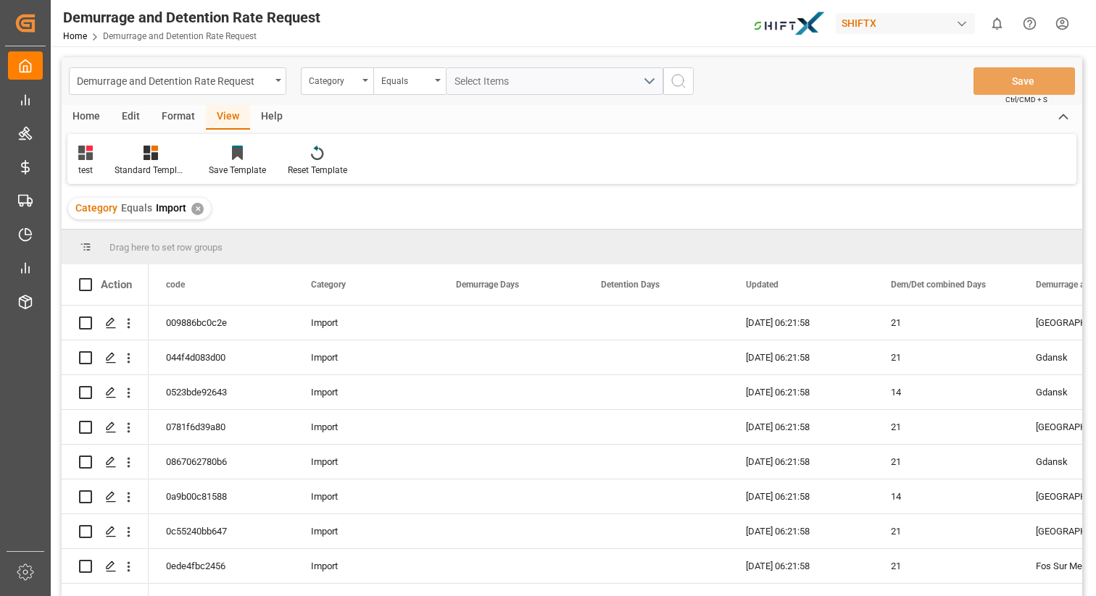
click at [924, 23] on div "SHIFTX" at bounding box center [905, 23] width 139 height 21
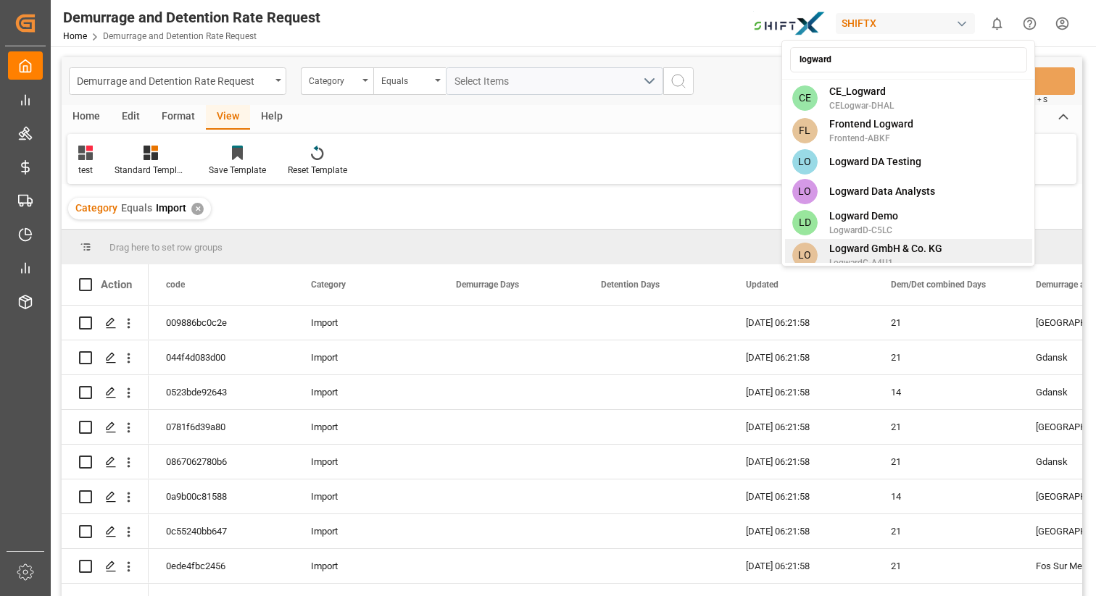
type input "logward"
click at [923, 246] on span "Logward GmbH & Co. KG" at bounding box center [885, 248] width 113 height 15
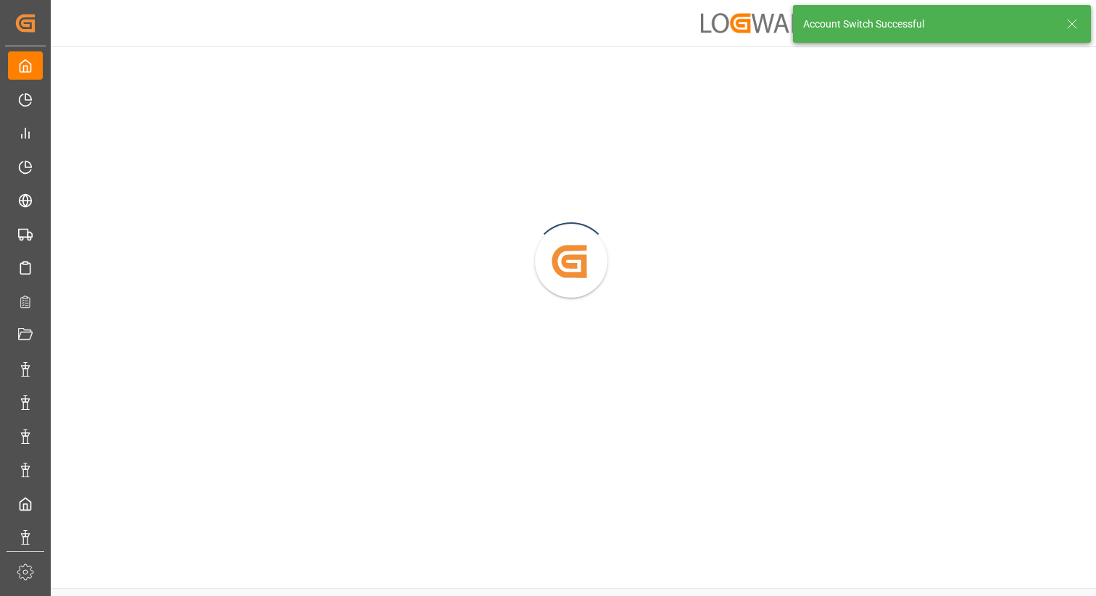
click at [1078, 21] on icon at bounding box center [1071, 23] width 17 height 17
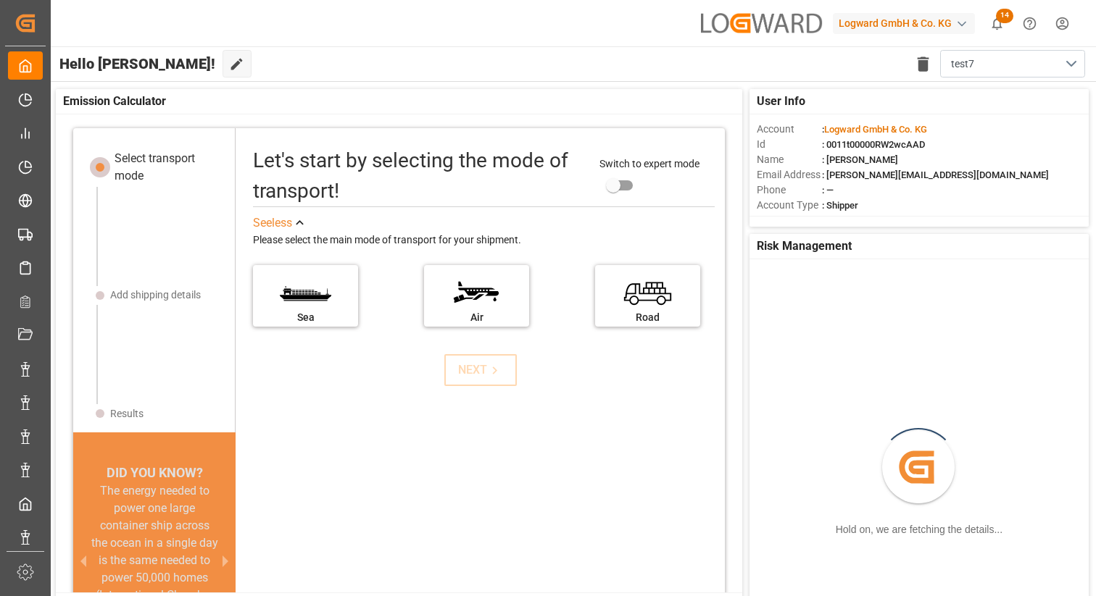
click at [1062, 23] on html "Created by potrace 1.15, written by Peter Selinger 2001-2017 Created by potrace…" at bounding box center [548, 298] width 1096 height 596
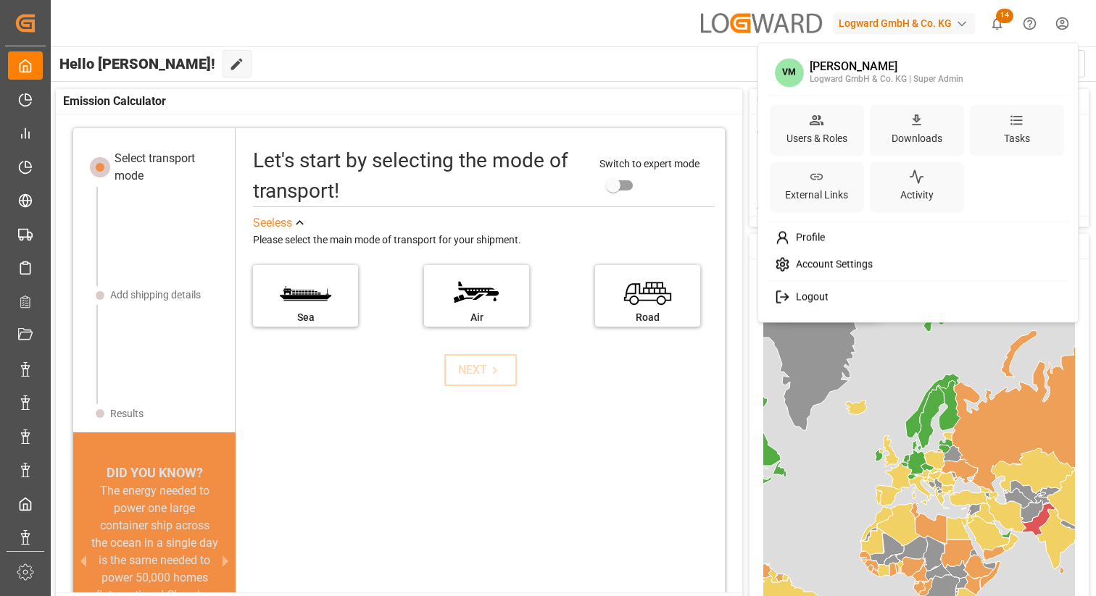
click at [831, 281] on div at bounding box center [918, 280] width 302 height 1
click at [832, 265] on span "Account Settings" at bounding box center [831, 265] width 83 height 13
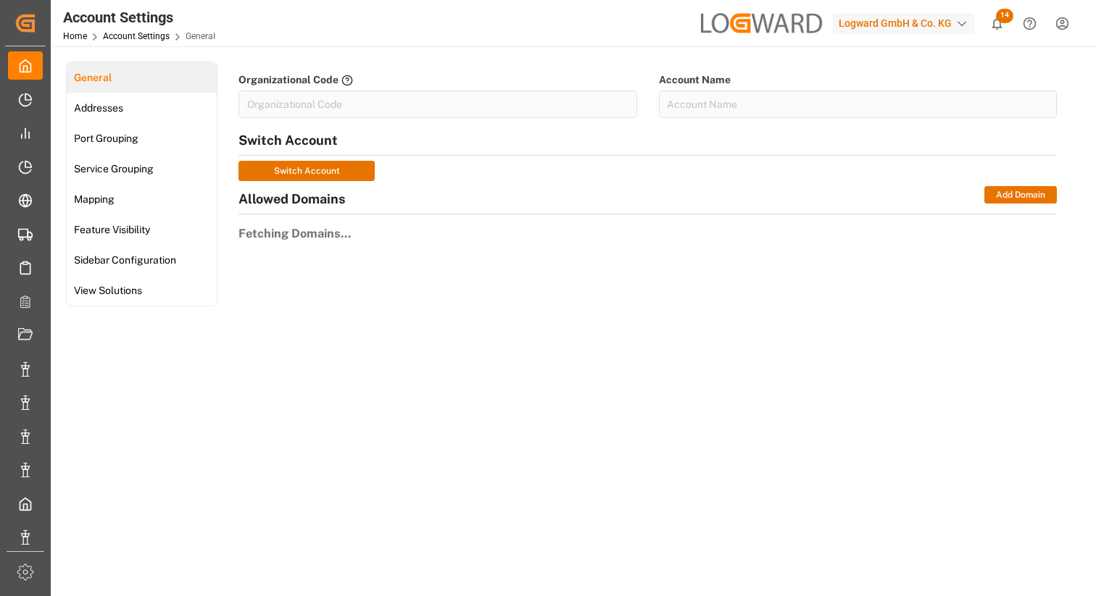
type input "LogwardG-A4U1"
type input "Logward GmbH & Co. KG"
click at [125, 228] on span "Feature Visibility" at bounding box center [112, 229] width 85 height 15
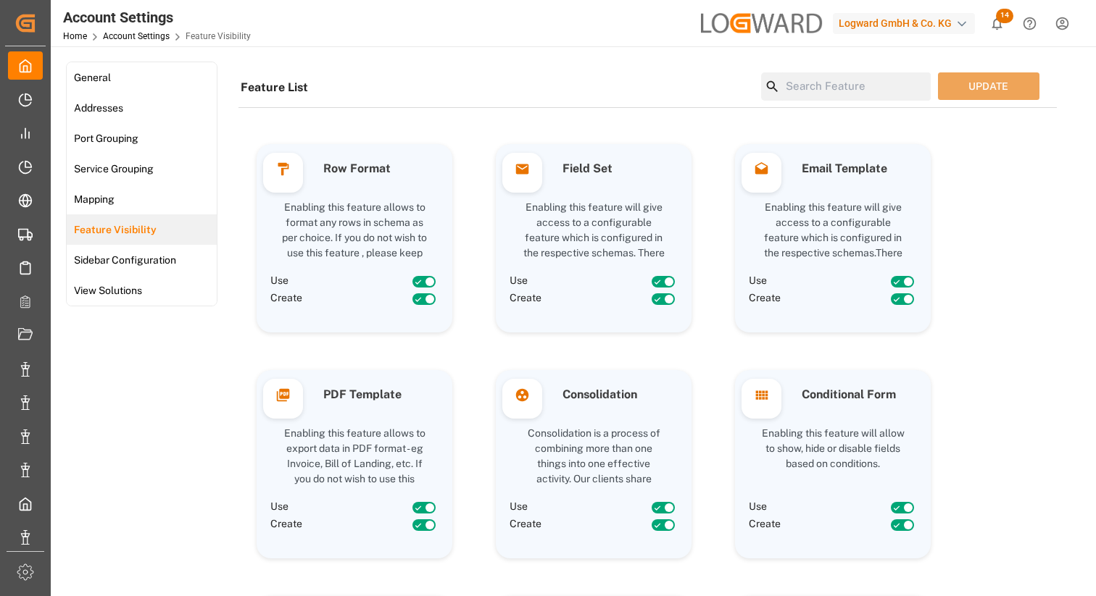
click at [805, 88] on input at bounding box center [855, 86] width 151 height 28
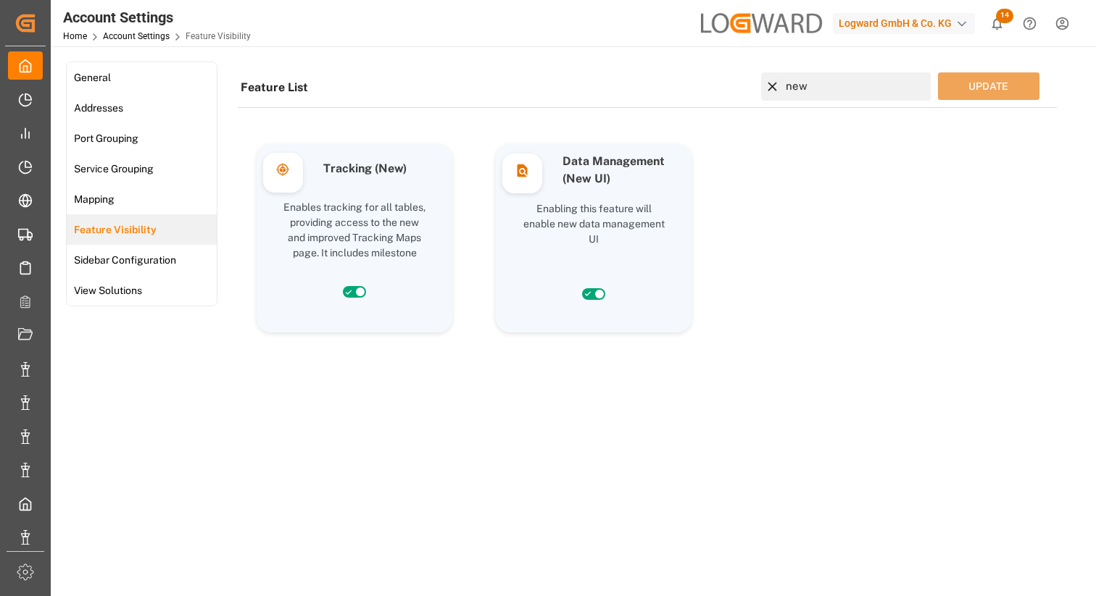
type input "new"
click at [594, 296] on icon at bounding box center [600, 294] width 12 height 12
click at [0, 0] on input "checkbox" at bounding box center [0, 0] width 0 height 0
click at [966, 83] on button "UPDATE" at bounding box center [988, 86] width 101 height 28
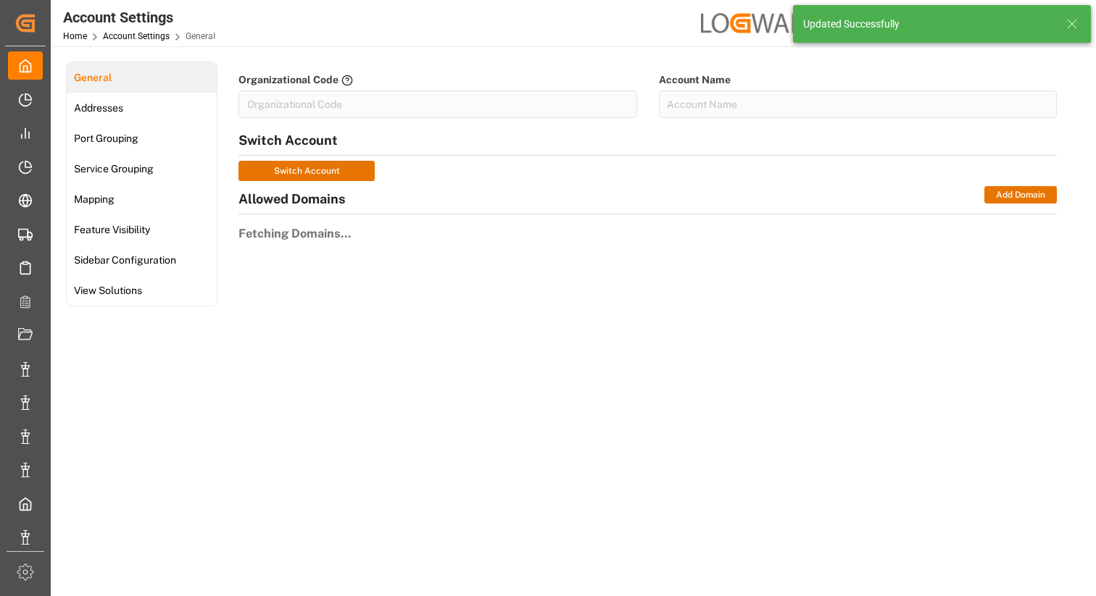
type input "LogwardG-A4U1"
type input "Logward GmbH & Co. KG"
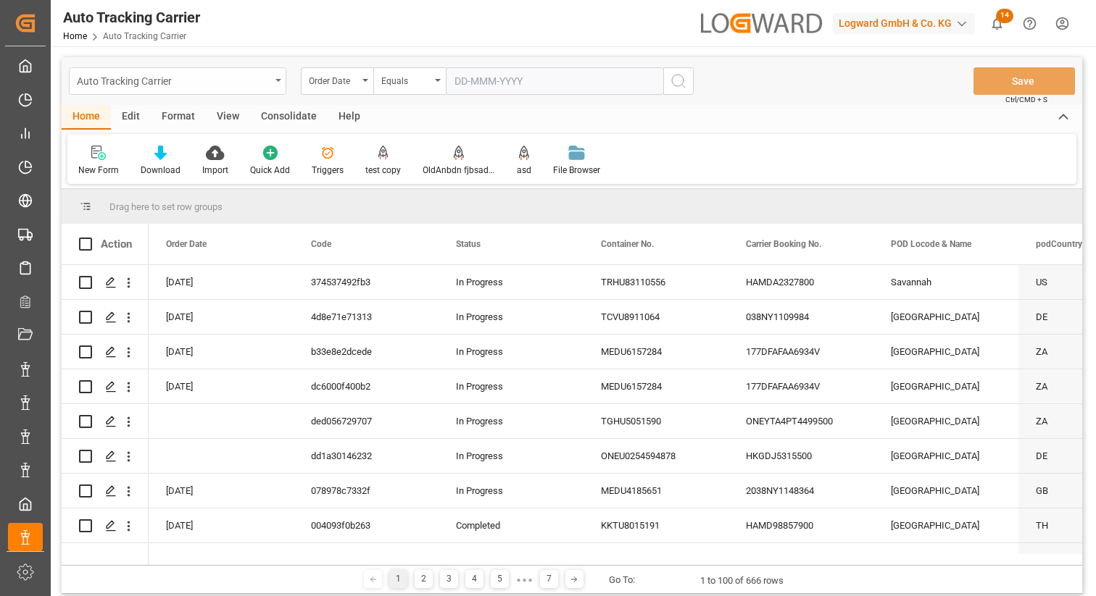
click at [191, 79] on div "Auto Tracking Carrier" at bounding box center [173, 80] width 193 height 18
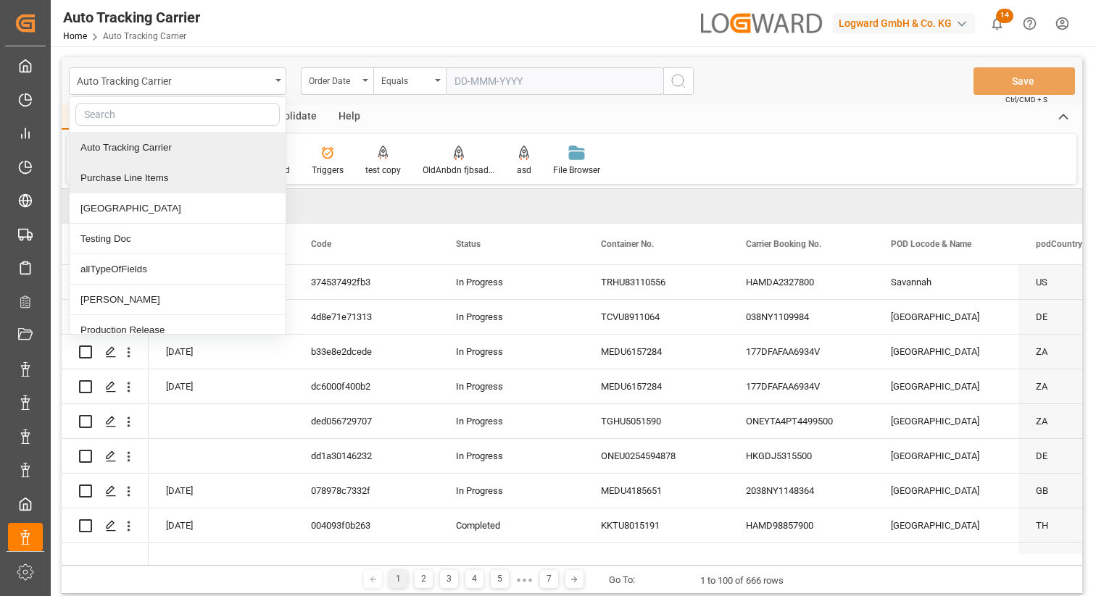
click at [167, 175] on div "Purchase Line Items" at bounding box center [178, 178] width 216 height 30
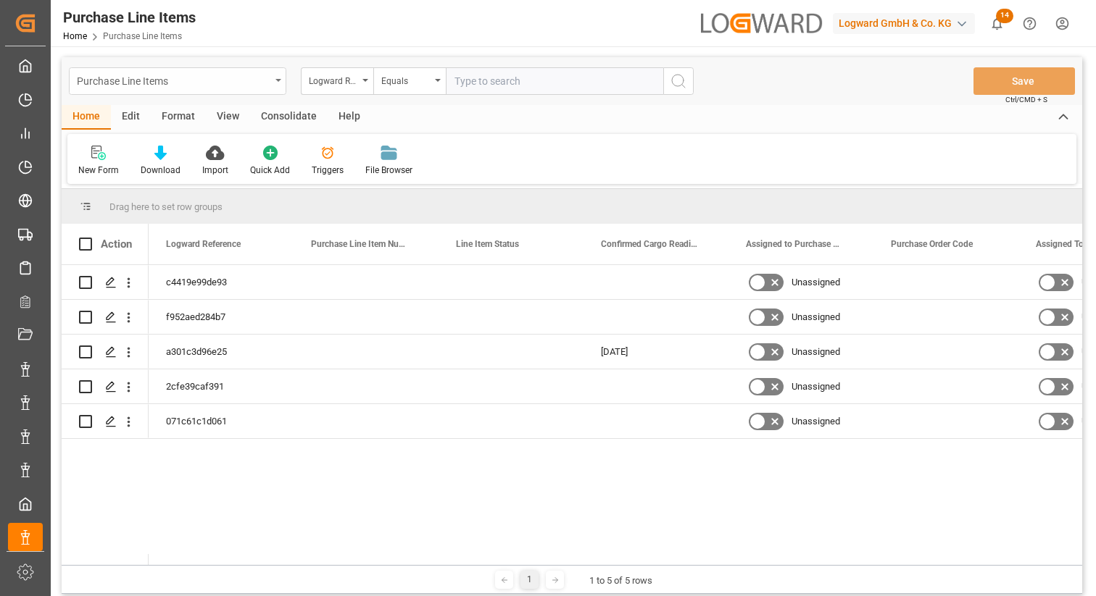
click at [165, 81] on div "Purchase Line Items" at bounding box center [173, 80] width 193 height 18
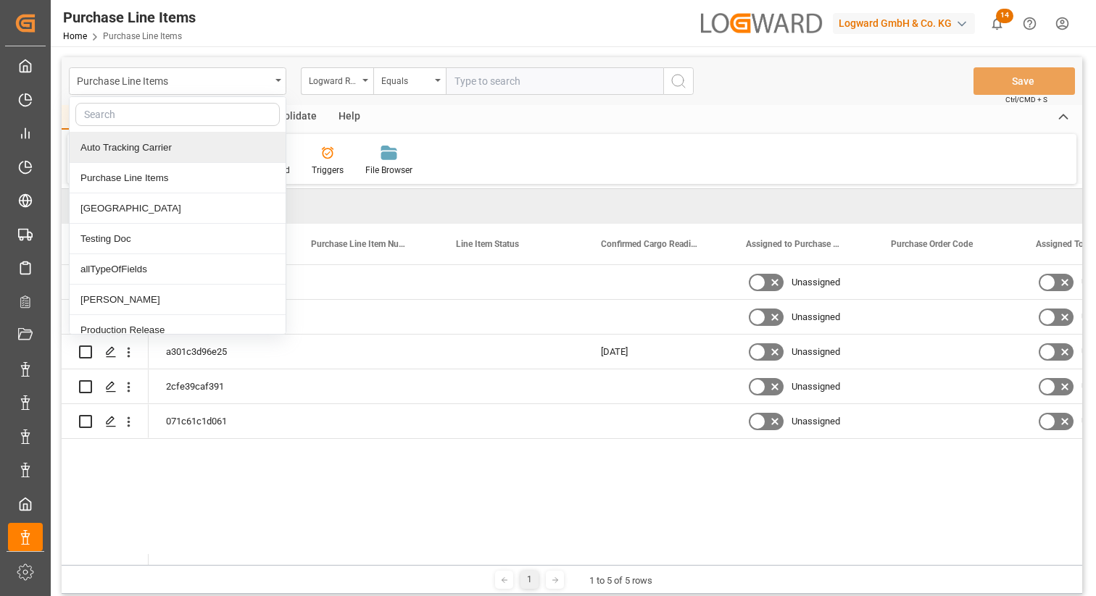
click at [151, 135] on div "Auto Tracking Carrier" at bounding box center [178, 148] width 216 height 30
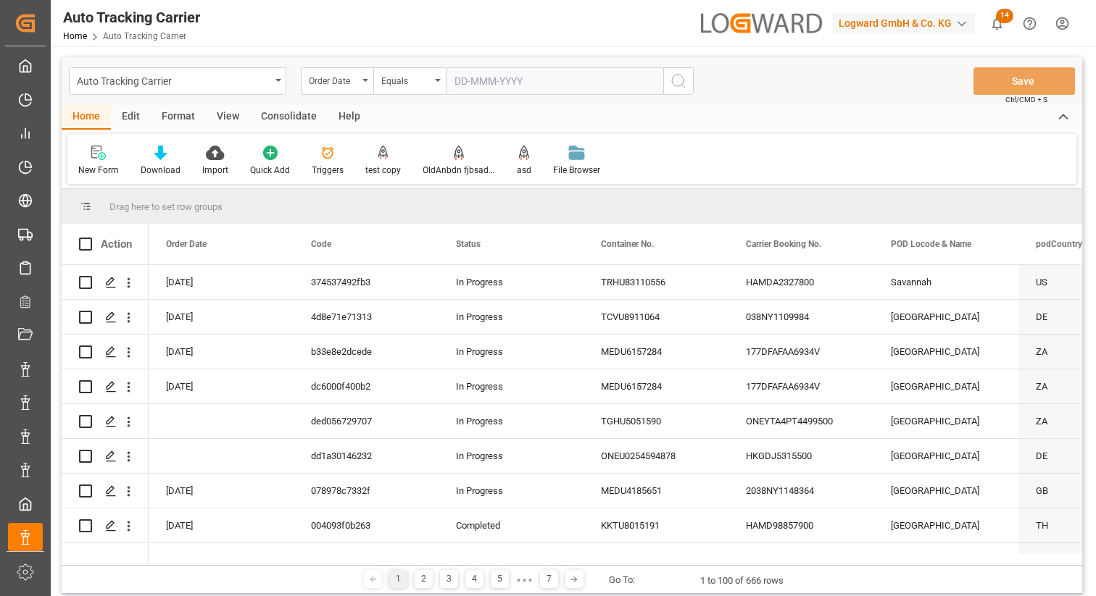
click at [1064, 24] on html "Created by potrace 1.15, written by [PERSON_NAME] [DATE]-[DATE] Created by potr…" at bounding box center [548, 298] width 1096 height 596
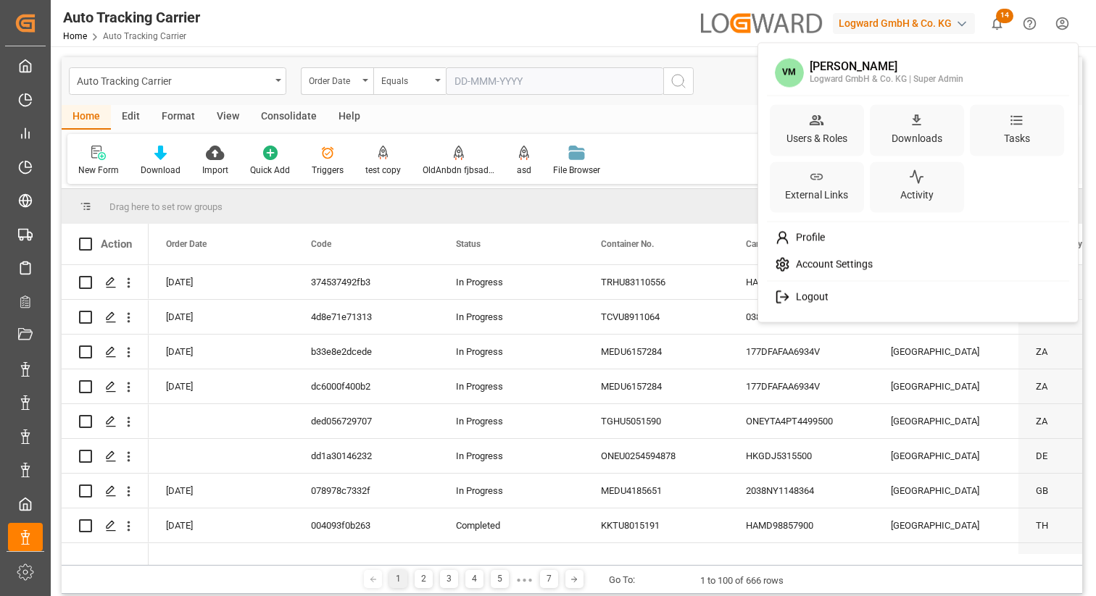
click at [856, 262] on span "Account Settings" at bounding box center [831, 265] width 83 height 13
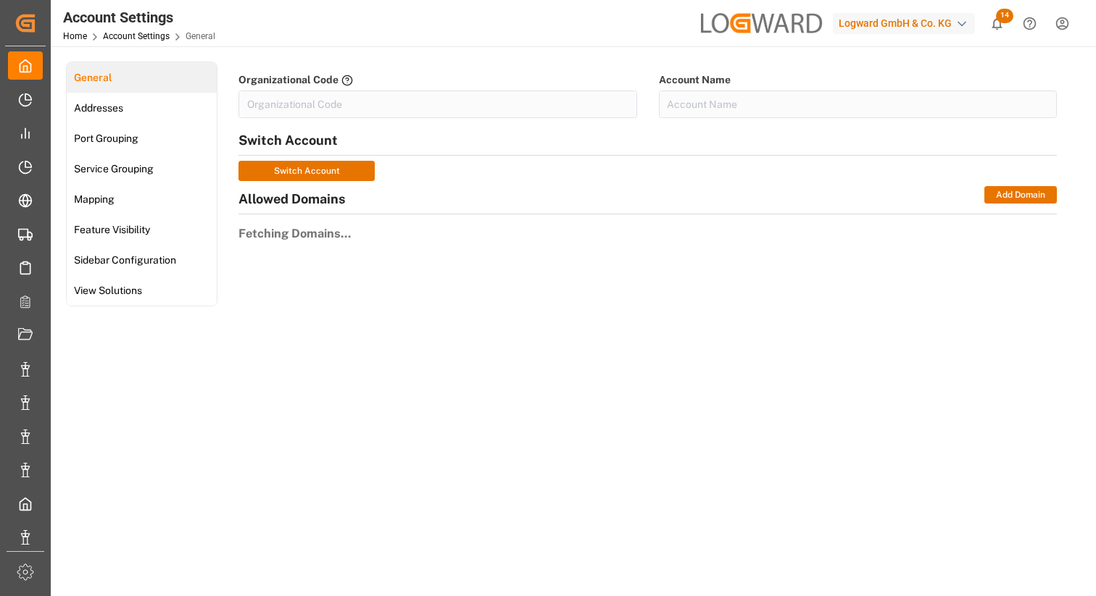
type input "LogwardG-A4U1"
type input "Logward GmbH & Co. KG"
click at [1062, 23] on html "Created by potrace 1.15, written by [PERSON_NAME] [DATE]-[DATE] Created by potr…" at bounding box center [548, 298] width 1096 height 596
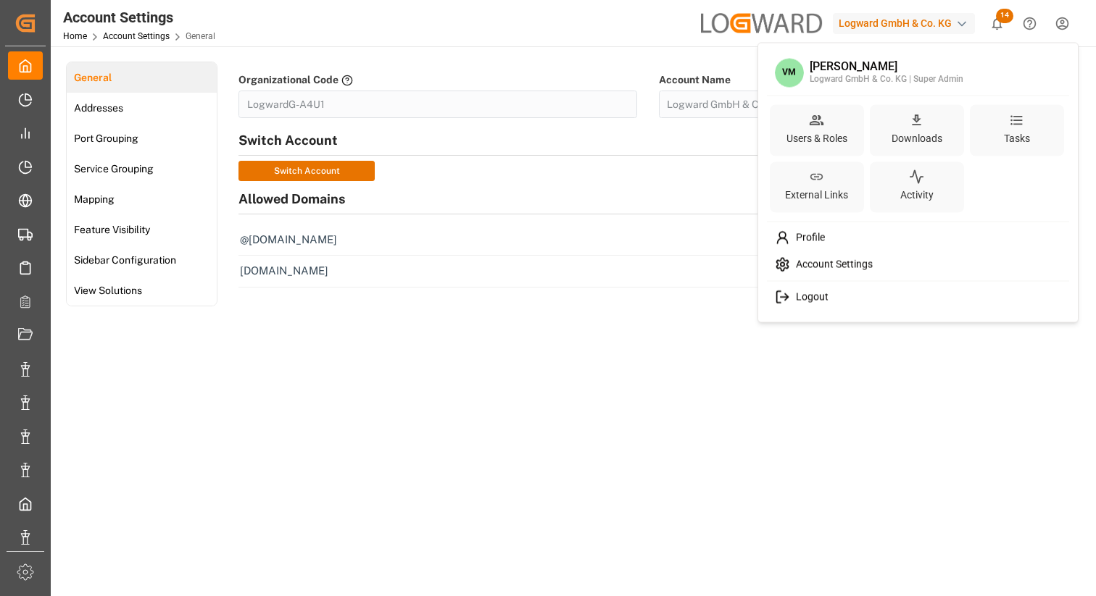
click at [835, 246] on div "Profile" at bounding box center [918, 238] width 297 height 27
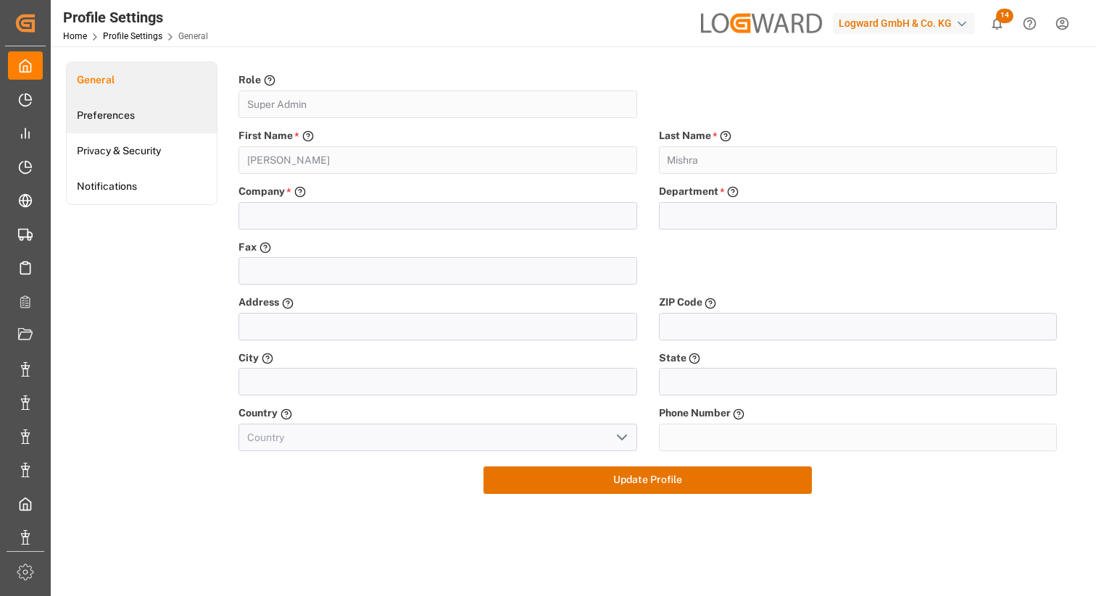
click at [175, 109] on link "Preferences" at bounding box center [142, 116] width 150 height 36
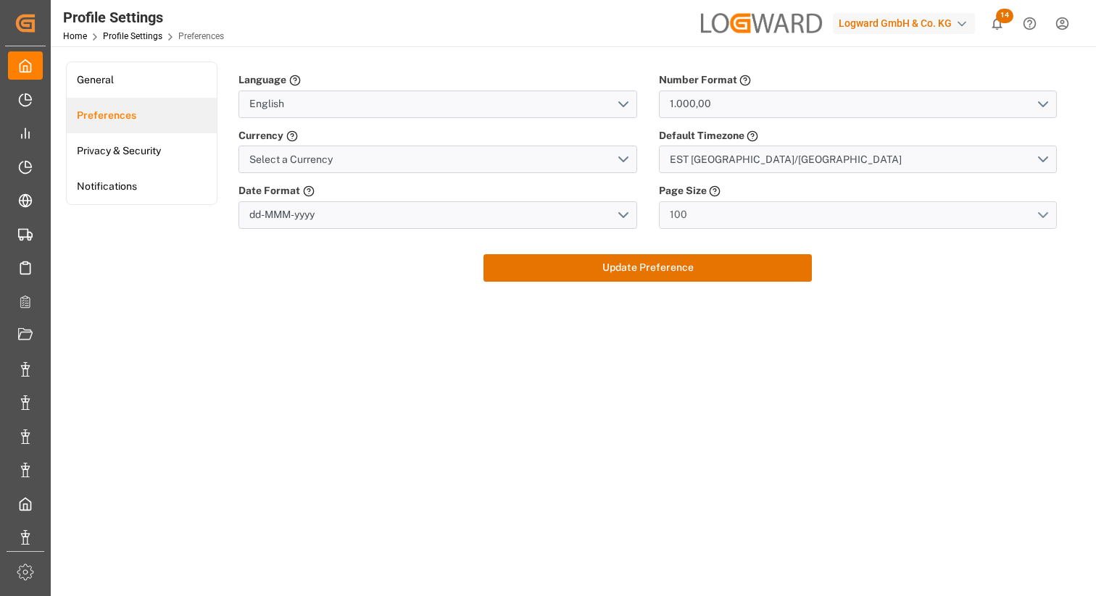
click at [696, 205] on button "100" at bounding box center [858, 215] width 398 height 28
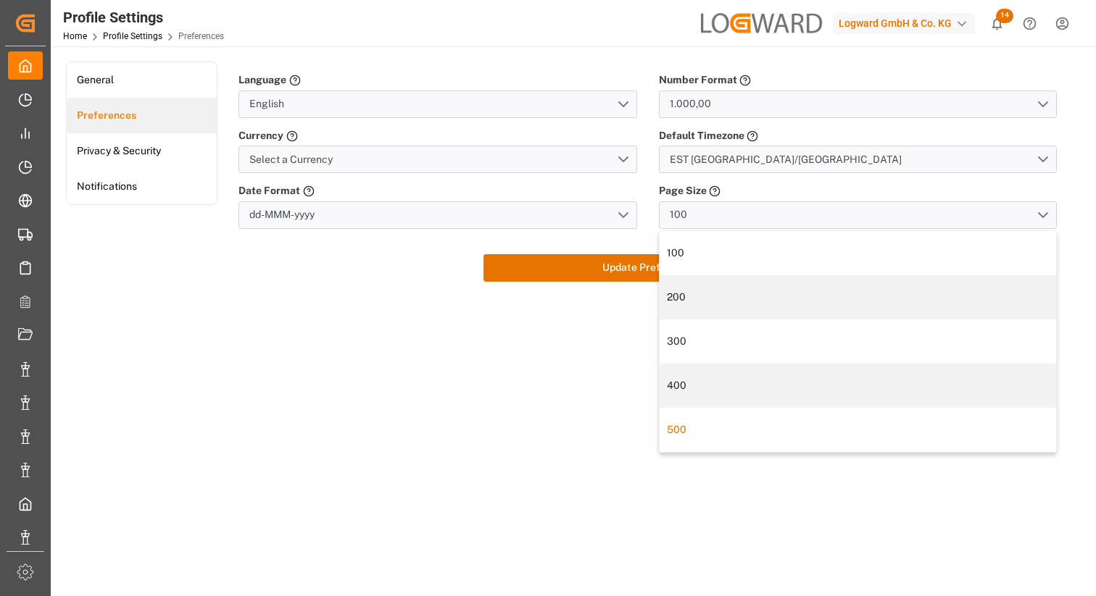
click at [693, 430] on div "500" at bounding box center [857, 429] width 381 height 15
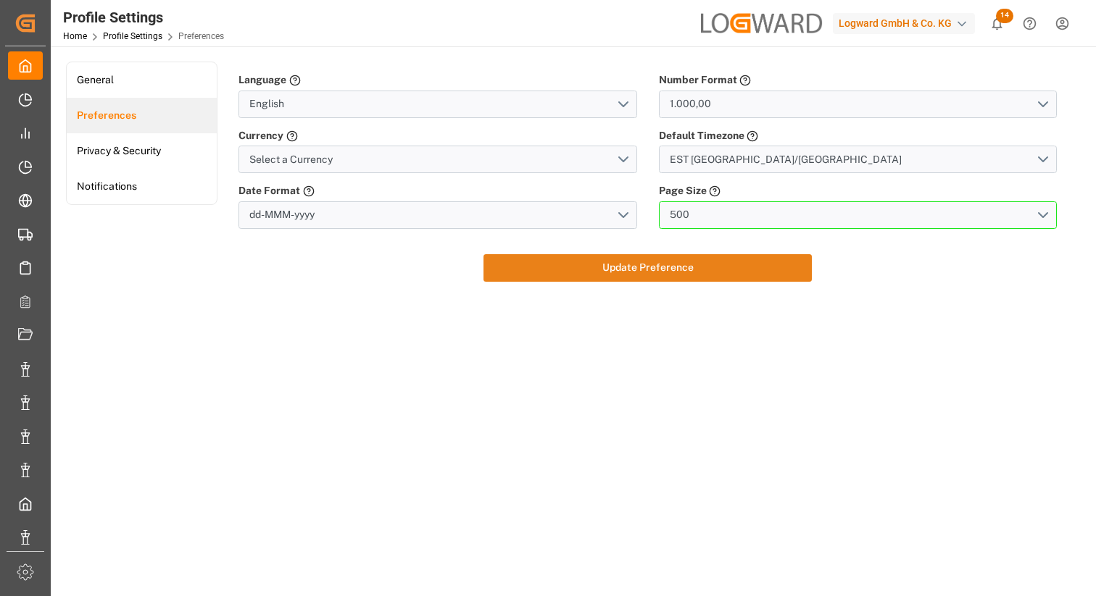
click at [655, 269] on button "Update Preference" at bounding box center [647, 268] width 328 height 28
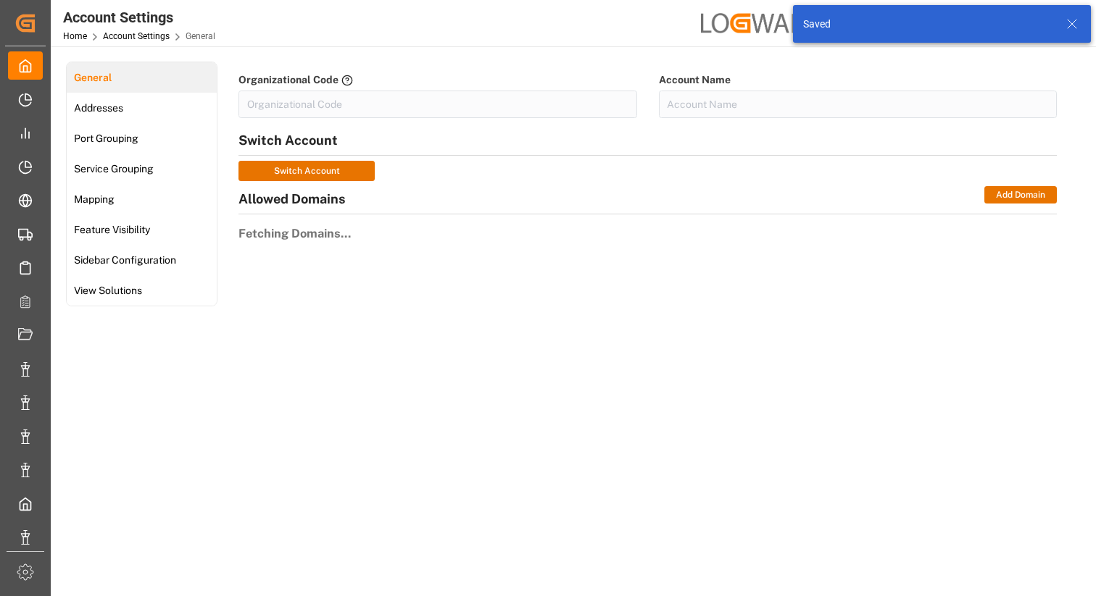
type input "LogwardG-A4U1"
type input "Logward GmbH & Co. KG"
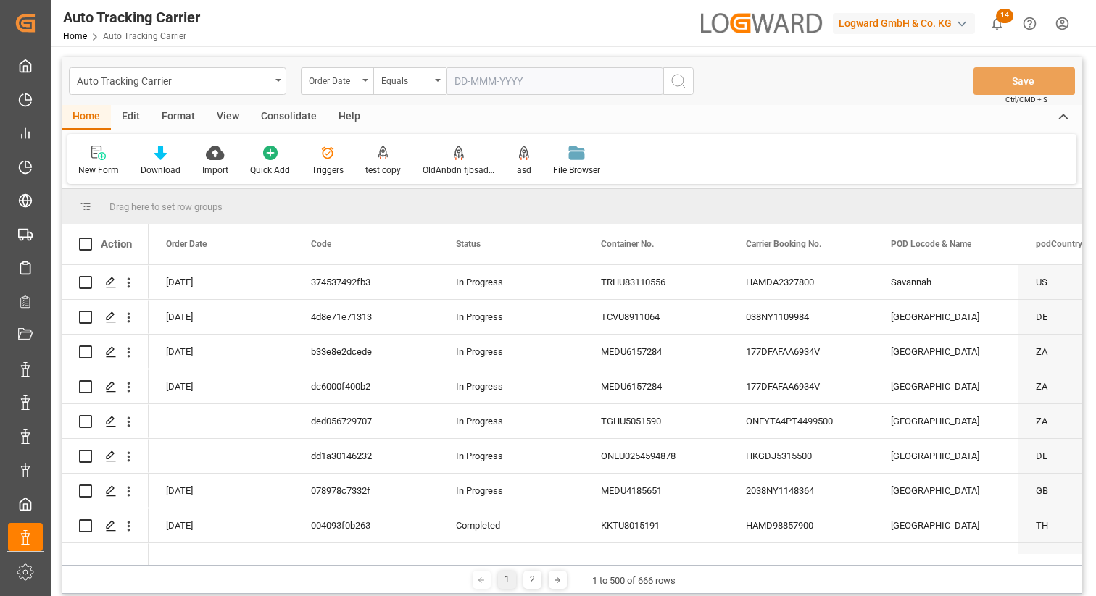
click at [227, 117] on div "View" at bounding box center [228, 117] width 44 height 25
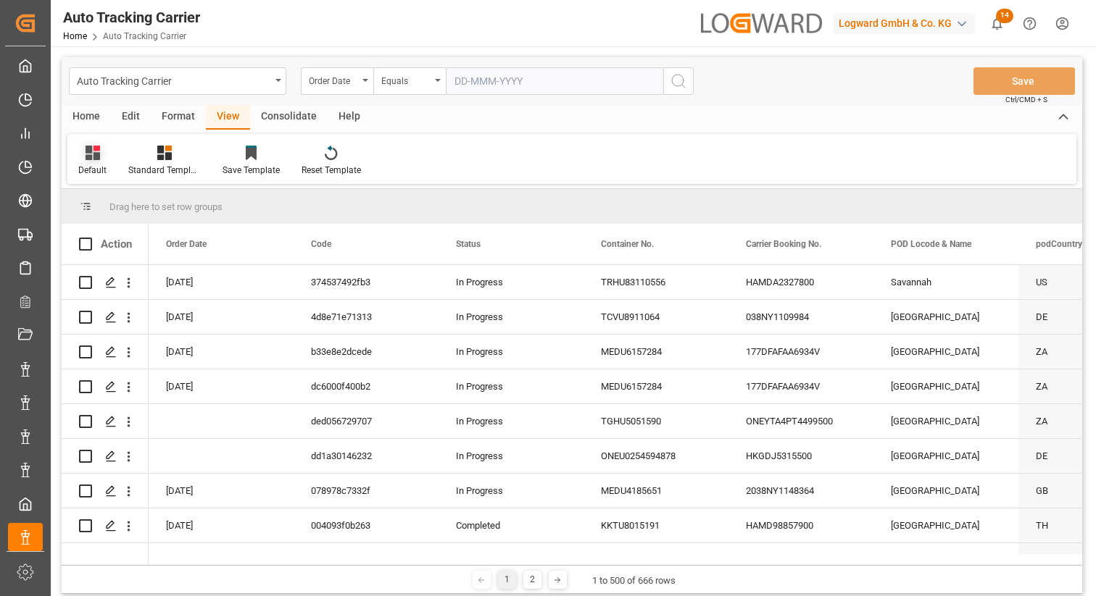
click at [90, 160] on div "Default" at bounding box center [92, 161] width 50 height 32
click at [95, 234] on div "test" at bounding box center [149, 234] width 127 height 15
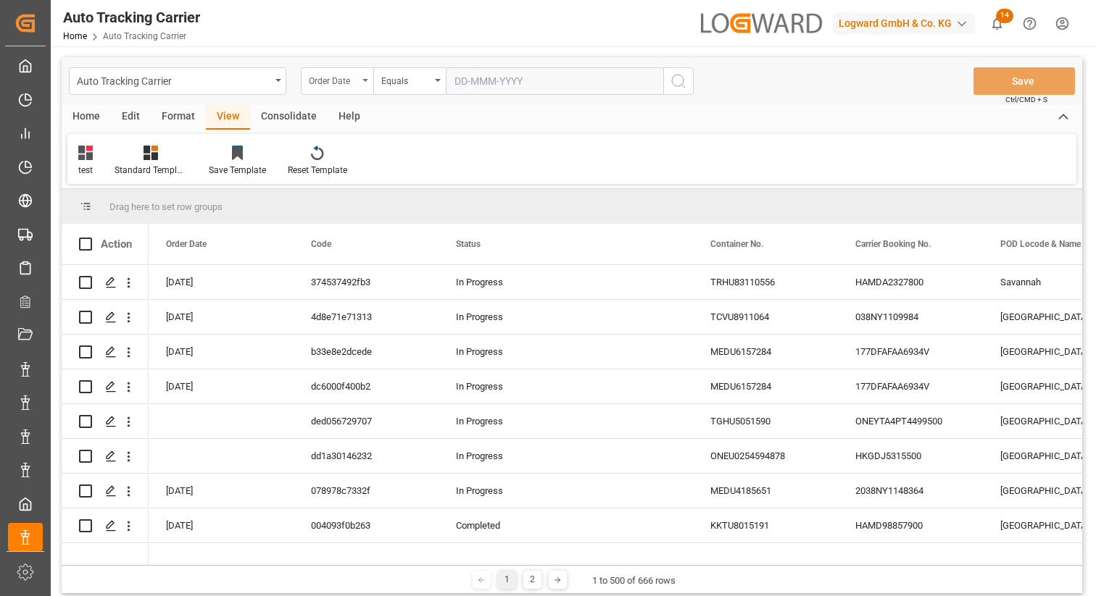
click at [337, 85] on div "Order Date" at bounding box center [333, 79] width 49 height 17
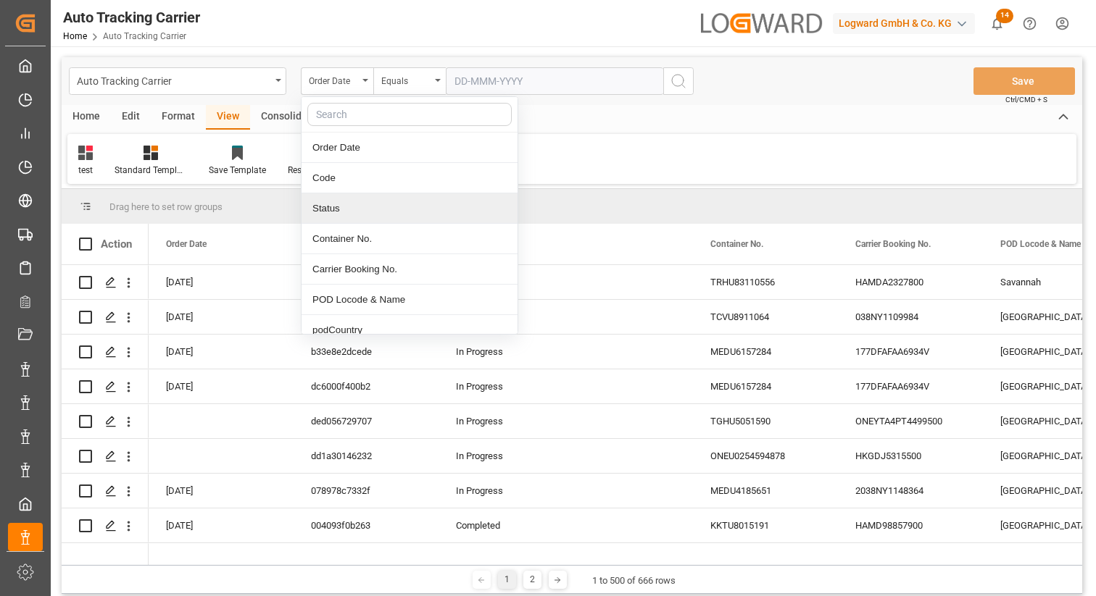
click at [340, 208] on div "Status" at bounding box center [409, 208] width 216 height 30
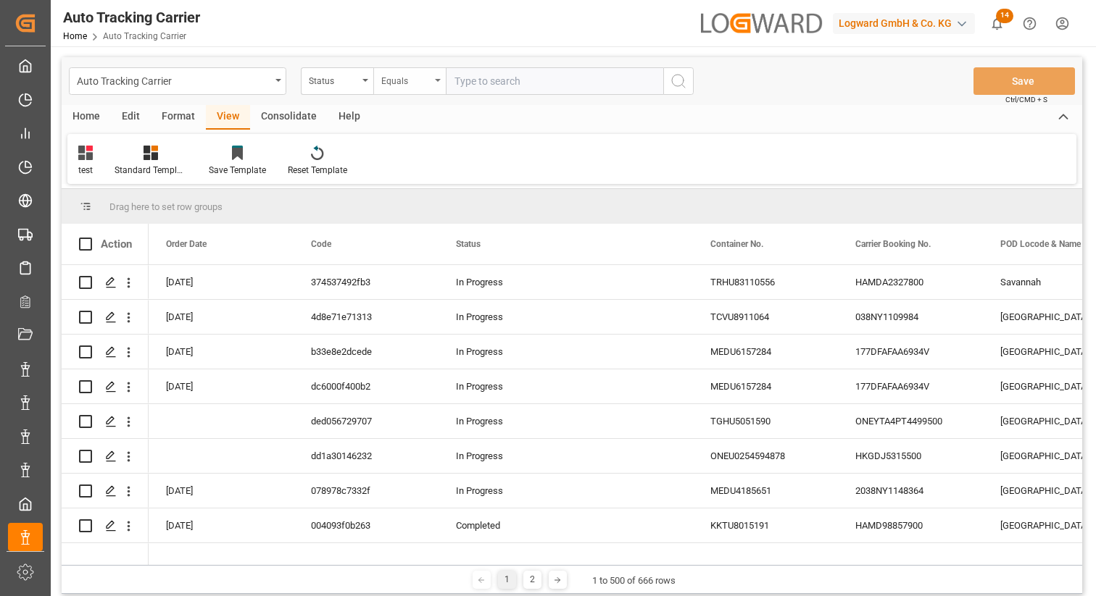
click at [430, 73] on div "Equals" at bounding box center [405, 79] width 49 height 17
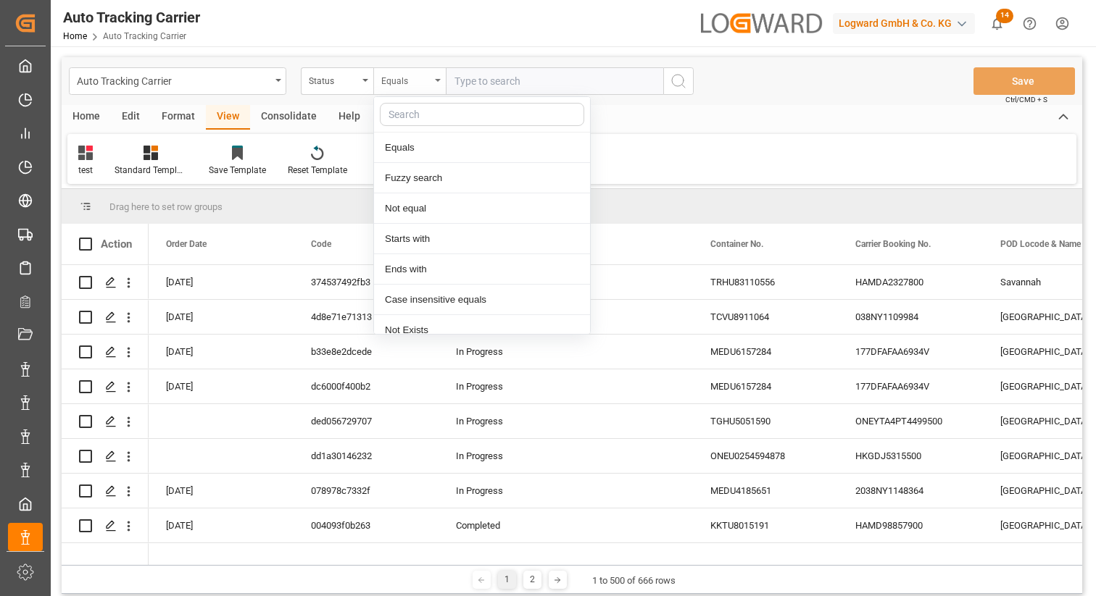
click at [430, 73] on div "Equals" at bounding box center [405, 79] width 49 height 17
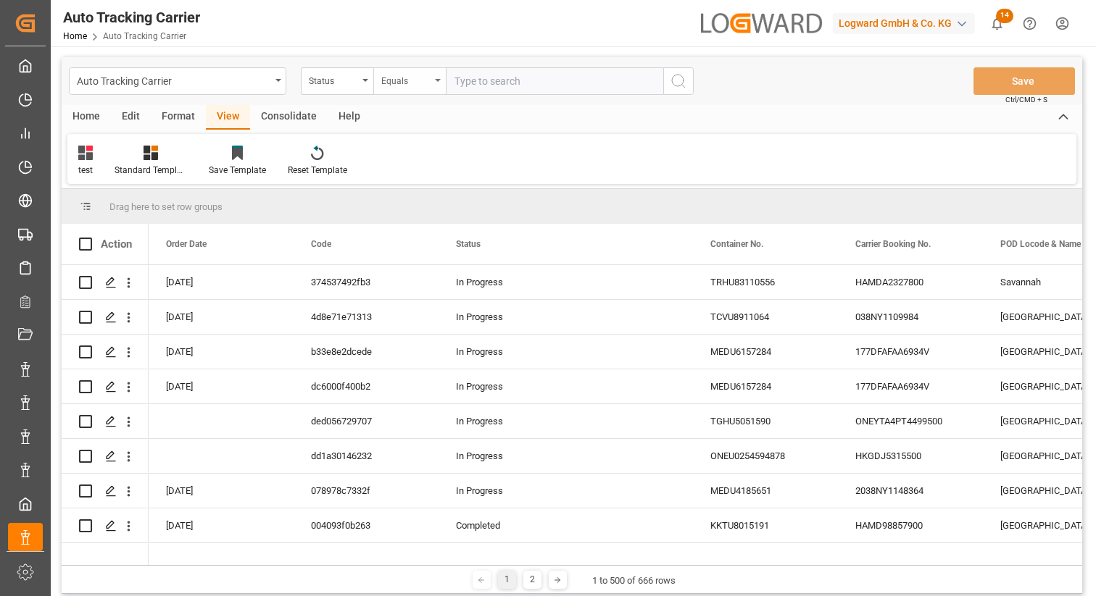
click at [419, 78] on div "Equals" at bounding box center [405, 79] width 49 height 17
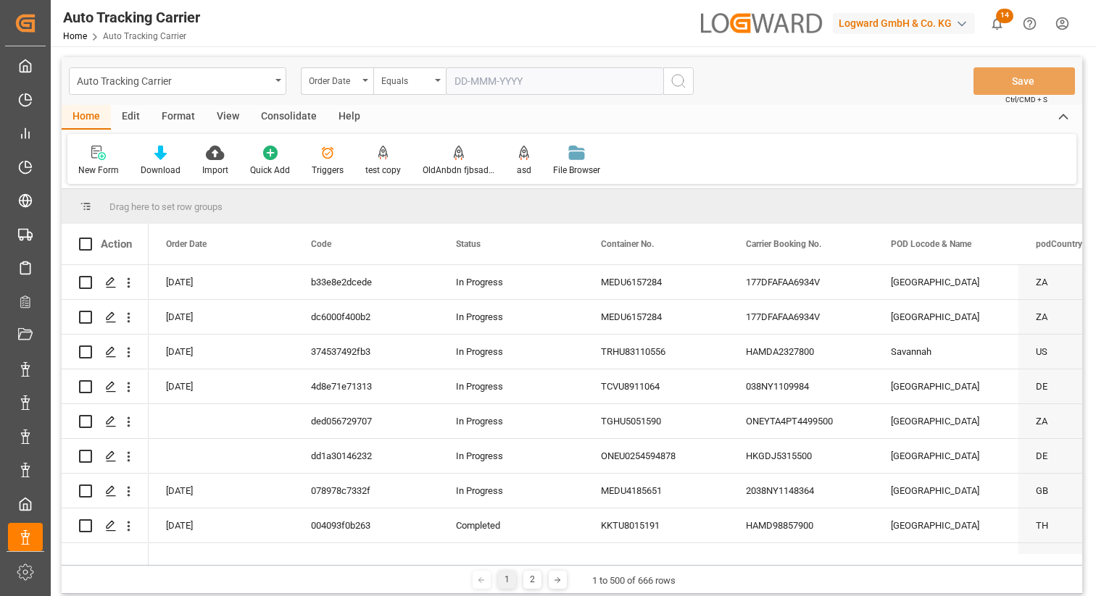
click at [220, 116] on div "View" at bounding box center [228, 117] width 44 height 25
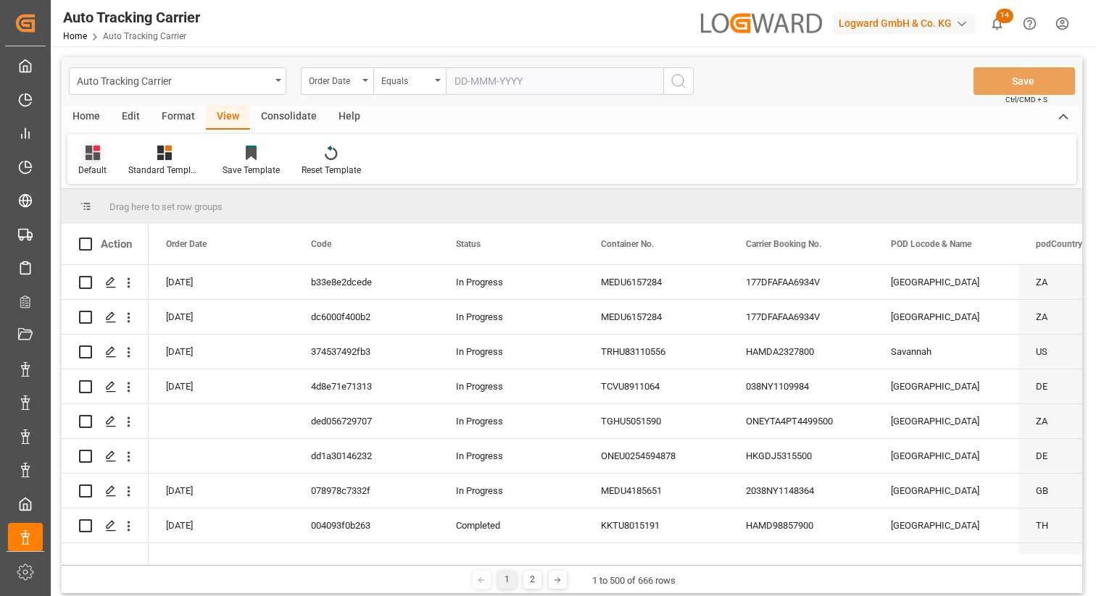
click at [91, 162] on div "Default" at bounding box center [92, 161] width 50 height 32
click at [107, 237] on div "test" at bounding box center [149, 234] width 127 height 15
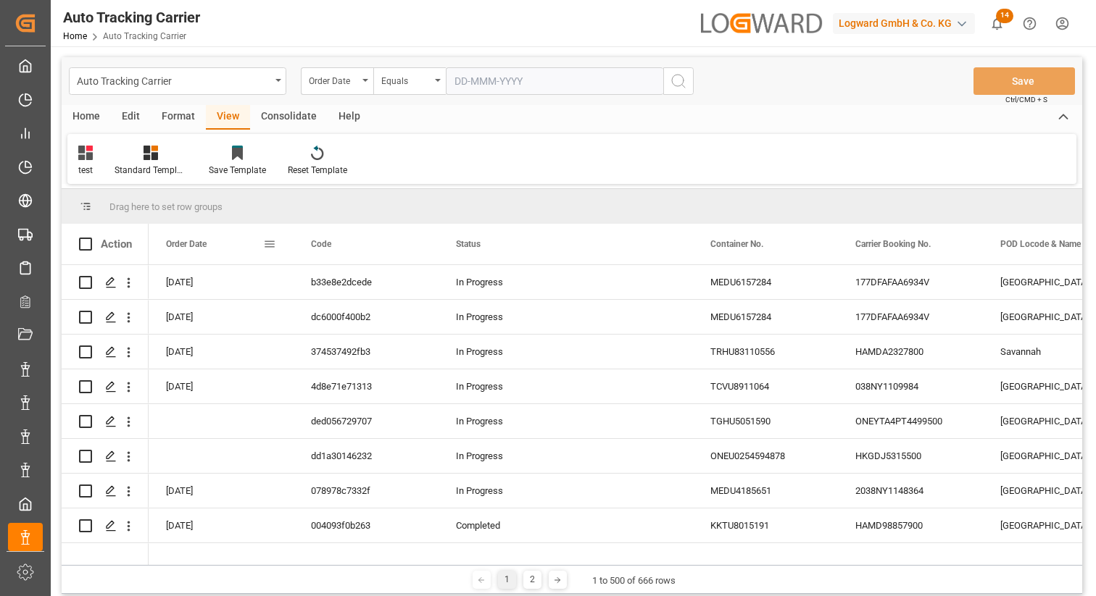
click at [270, 245] on span at bounding box center [269, 244] width 13 height 13
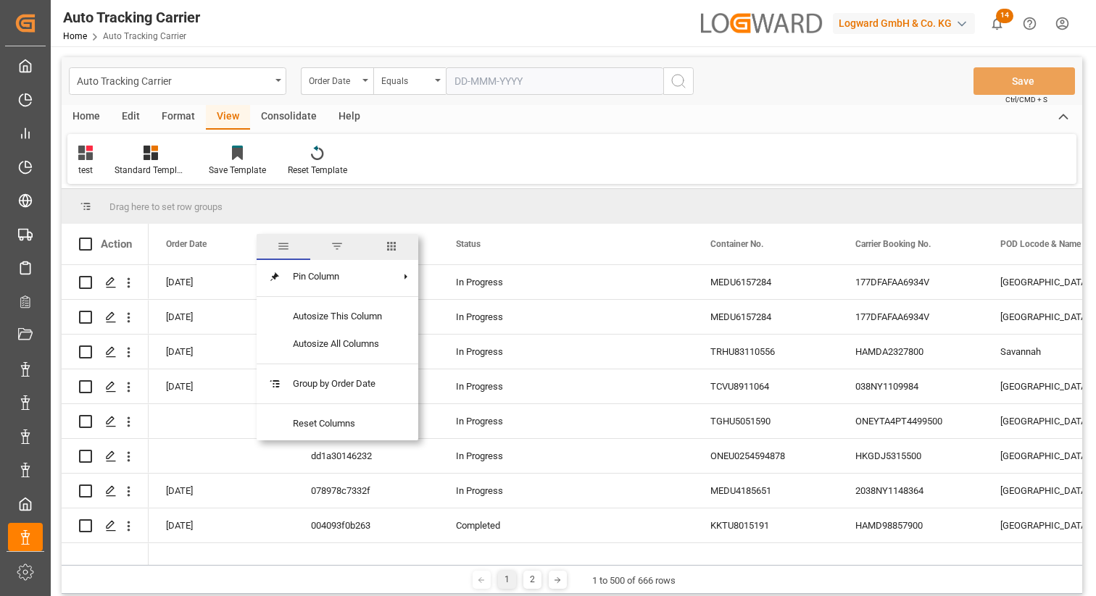
click at [394, 244] on span "columns" at bounding box center [391, 246] width 13 height 13
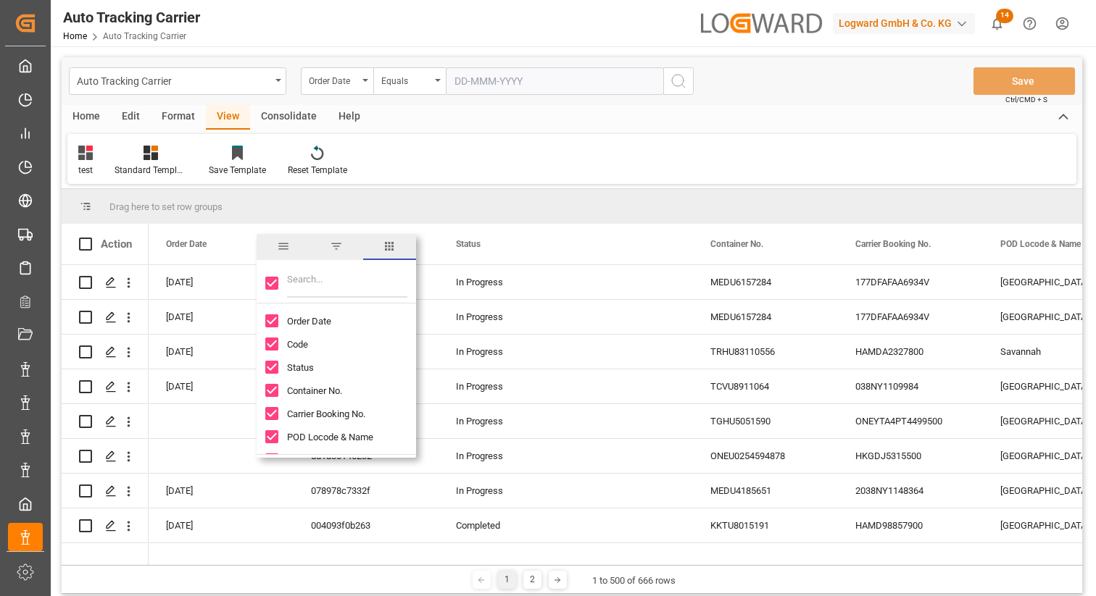
click at [272, 346] on input "Code column toggle visibility (visible)" at bounding box center [271, 344] width 13 height 13
checkbox input "false"
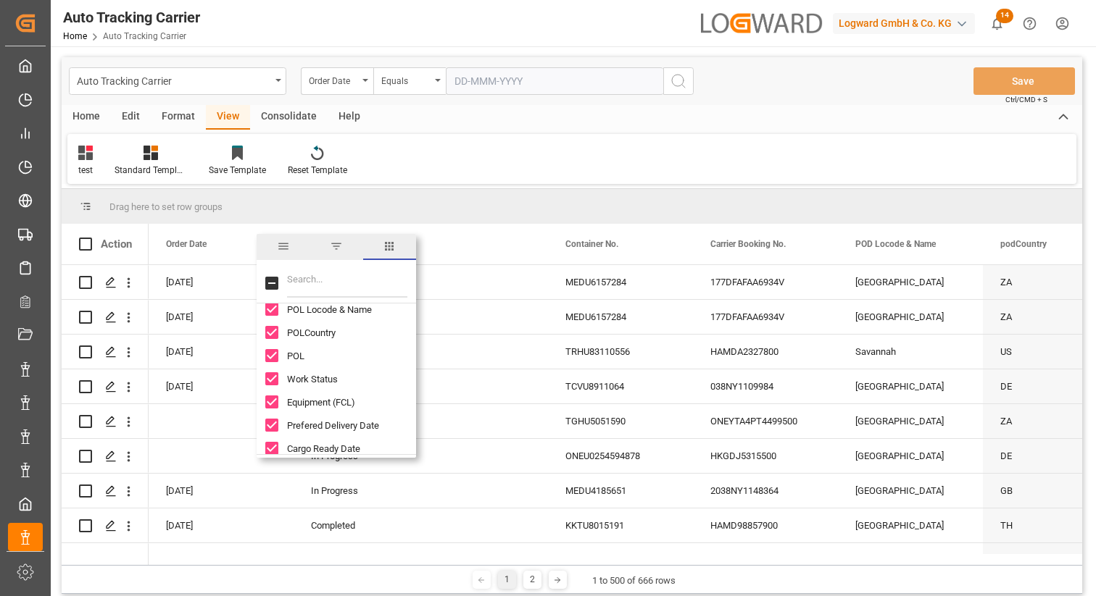
scroll to position [234, 0]
click at [269, 386] on input "Equipment (FCL) column toggle visibility (visible)" at bounding box center [271, 388] width 13 height 13
checkbox input "false"
click at [270, 418] on div "Prefered Delivery Date" at bounding box center [344, 411] width 159 height 23
click at [270, 437] on input "Cargo Ready Date column toggle visibility (visible)" at bounding box center [271, 434] width 13 height 13
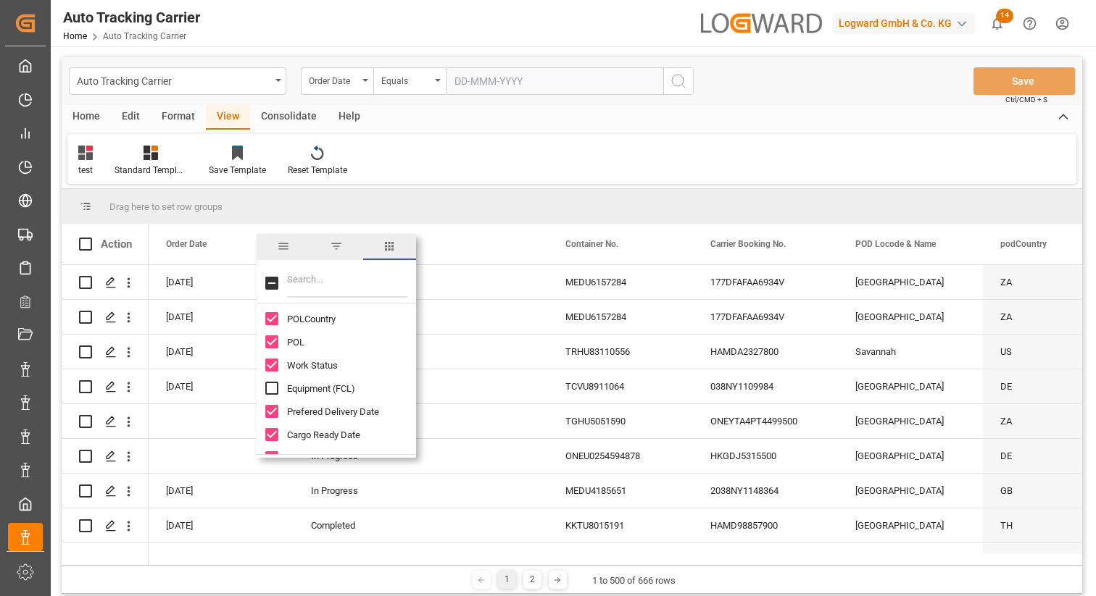
checkbox input "false"
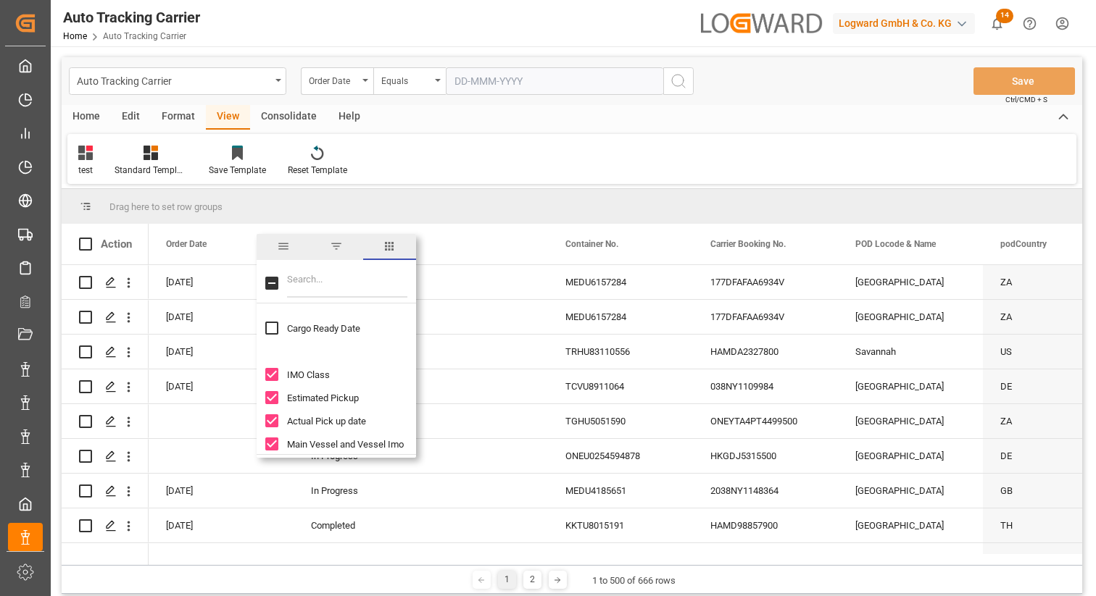
scroll to position [438, 0]
click at [272, 357] on div "Main Vessel and Vessel Imo" at bounding box center [344, 347] width 159 height 23
click at [271, 346] on input "Main Vessel and Vessel Imo column toggle visibility (visible)" at bounding box center [271, 347] width 13 height 13
checkbox input "false"
click at [271, 370] on input "Previous Vessel Name and Vessel Imo column toggle visibility (visible)" at bounding box center [271, 370] width 13 height 13
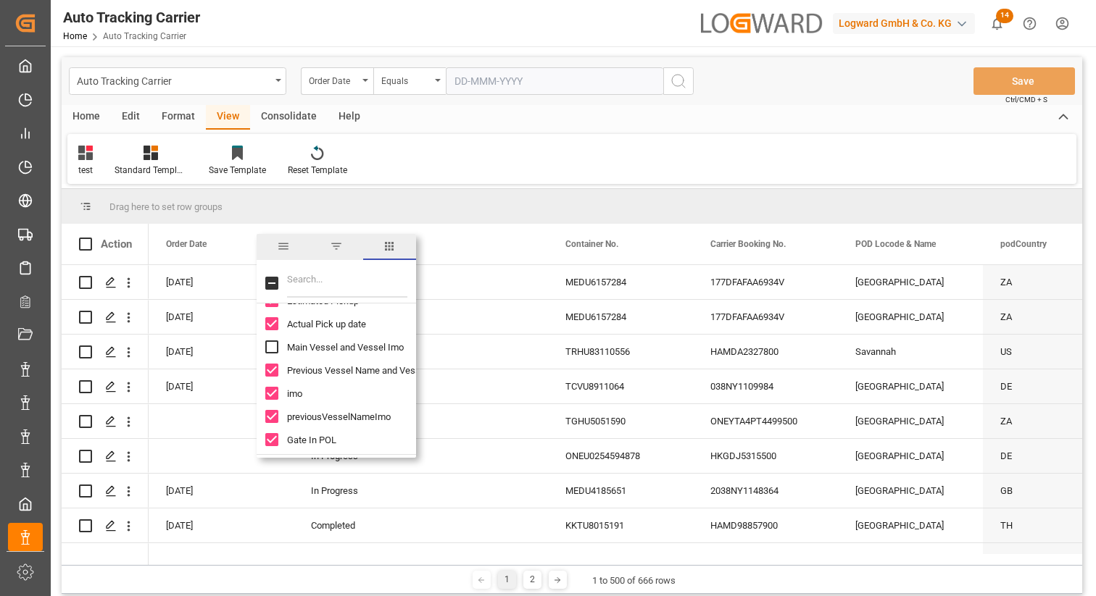
checkbox input "false"
click at [271, 386] on div "imo" at bounding box center [344, 393] width 159 height 23
click at [271, 402] on div "imo" at bounding box center [344, 393] width 159 height 23
click at [272, 396] on input "imo column toggle visibility (visible)" at bounding box center [271, 393] width 13 height 13
checkbox input "false"
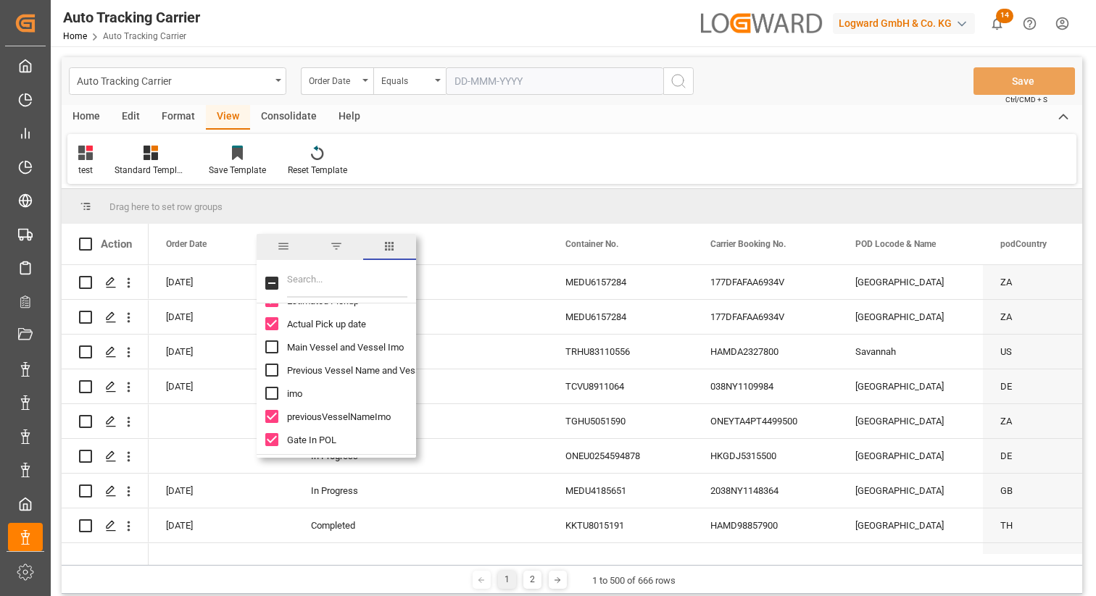
click at [271, 421] on input "previousVesselNameImo column toggle visibility (visible)" at bounding box center [271, 416] width 13 height 13
checkbox input "false"
click at [272, 441] on input "Gate In POL column toggle visibility (visible)" at bounding box center [271, 439] width 13 height 13
checkbox input "false"
click at [434, 200] on div "Drag here to set row groups" at bounding box center [572, 206] width 1020 height 35
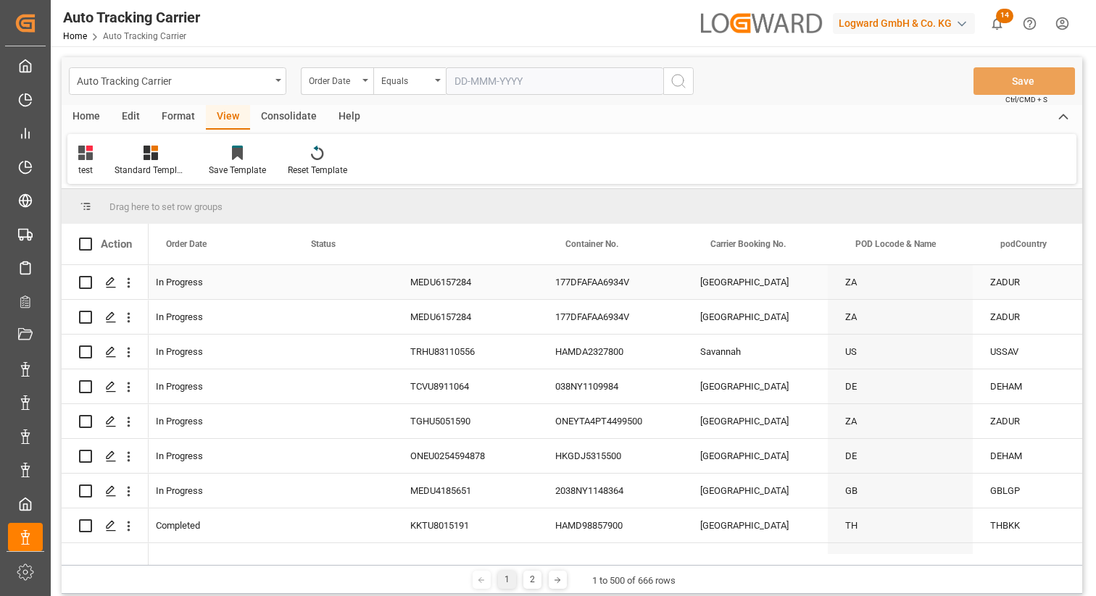
scroll to position [0, 0]
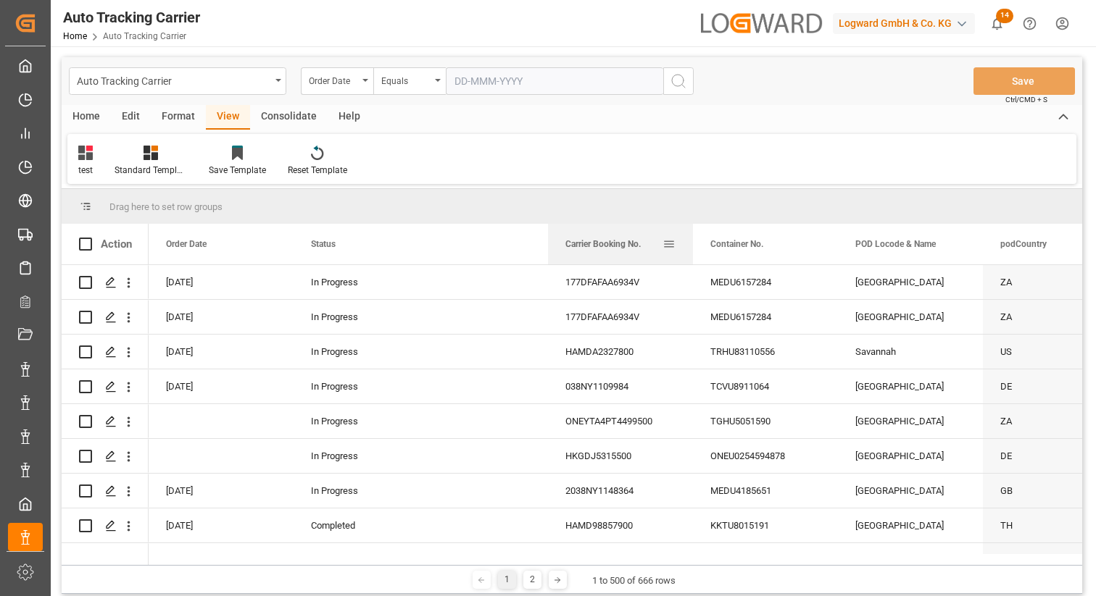
drag, startPoint x: 796, startPoint y: 243, endPoint x: 557, endPoint y: 248, distance: 238.5
click at [557, 248] on div "Carrier Booking No." at bounding box center [620, 244] width 145 height 41
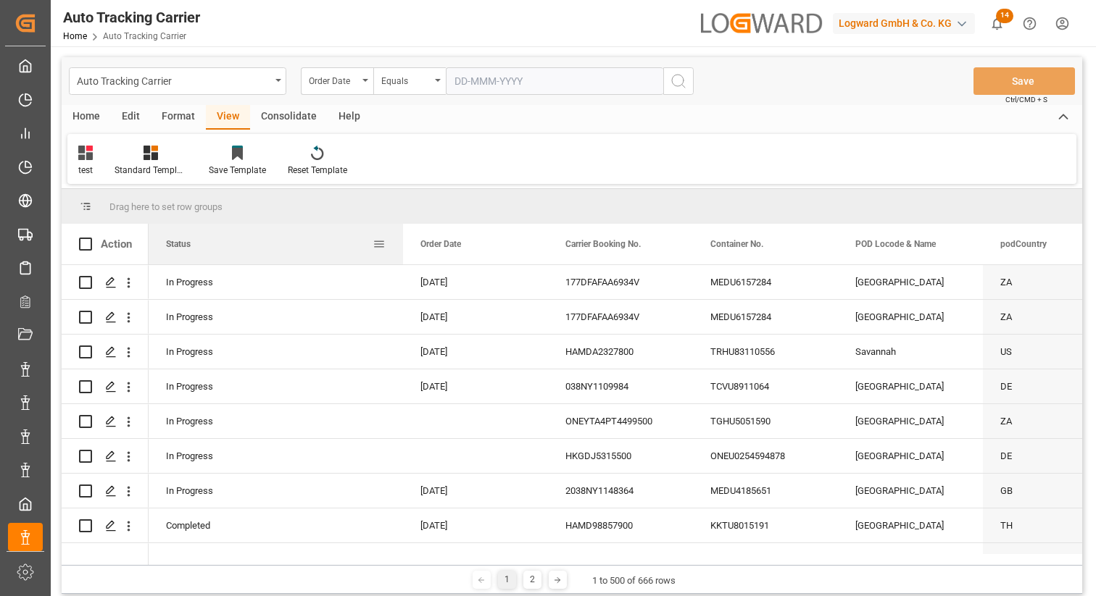
drag, startPoint x: 451, startPoint y: 244, endPoint x: 492, endPoint y: 232, distance: 43.1
click at [236, 249] on div "Status" at bounding box center [269, 244] width 207 height 41
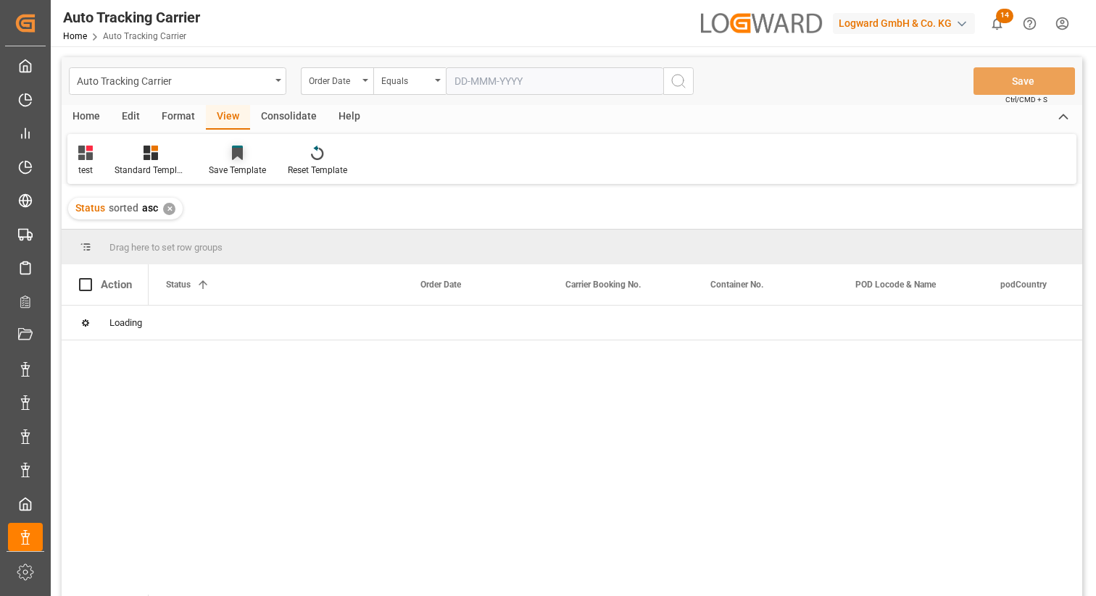
click at [241, 154] on icon at bounding box center [237, 154] width 11 height 12
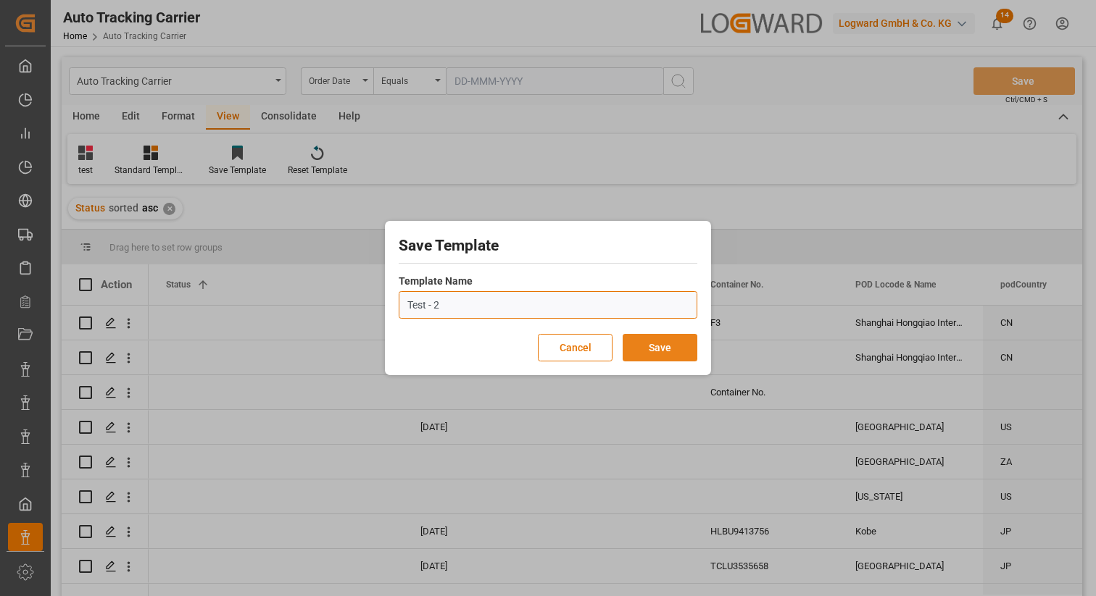
type input "Test - 2"
click at [677, 351] on button "Save" at bounding box center [660, 348] width 75 height 28
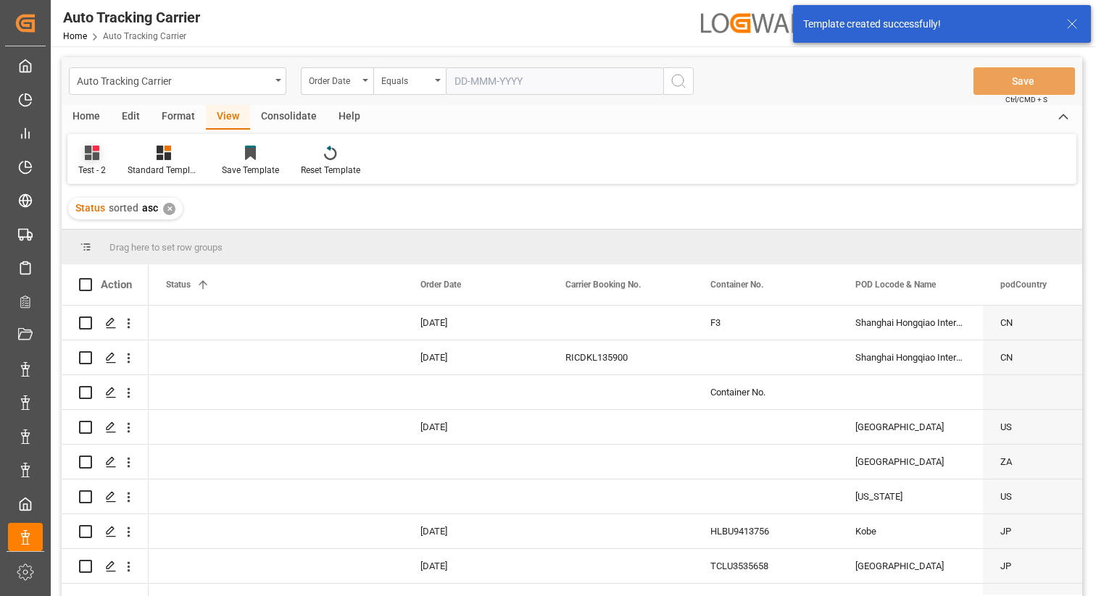
click at [93, 159] on icon at bounding box center [92, 153] width 14 height 14
click at [109, 209] on div "Default" at bounding box center [149, 204] width 127 height 15
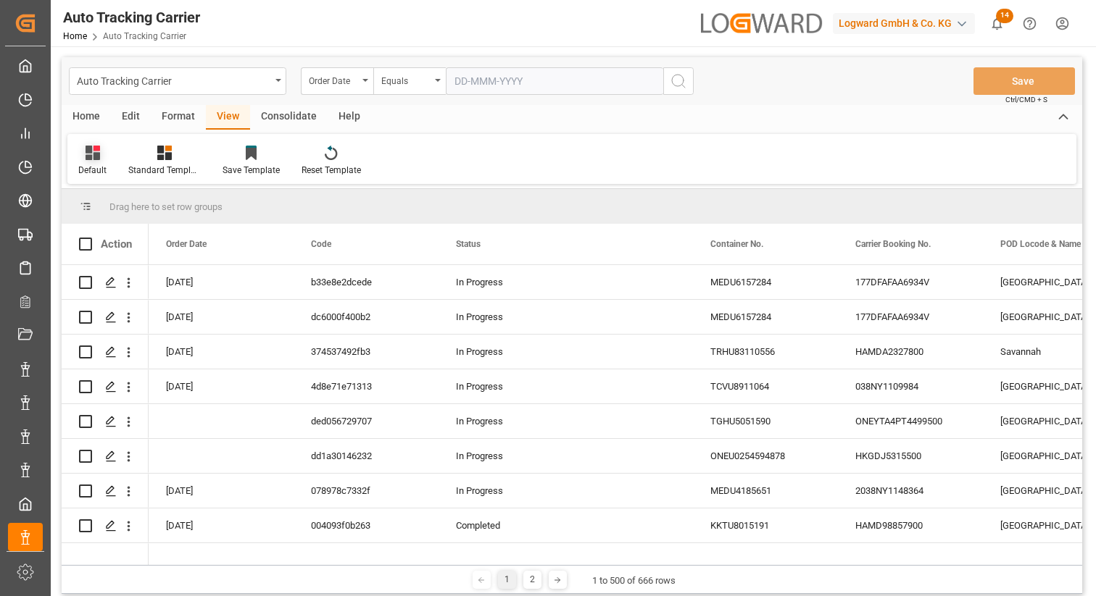
click at [94, 159] on icon at bounding box center [93, 153] width 14 height 14
click at [104, 233] on div "test" at bounding box center [149, 234] width 127 height 15
click at [83, 159] on icon at bounding box center [85, 153] width 14 height 14
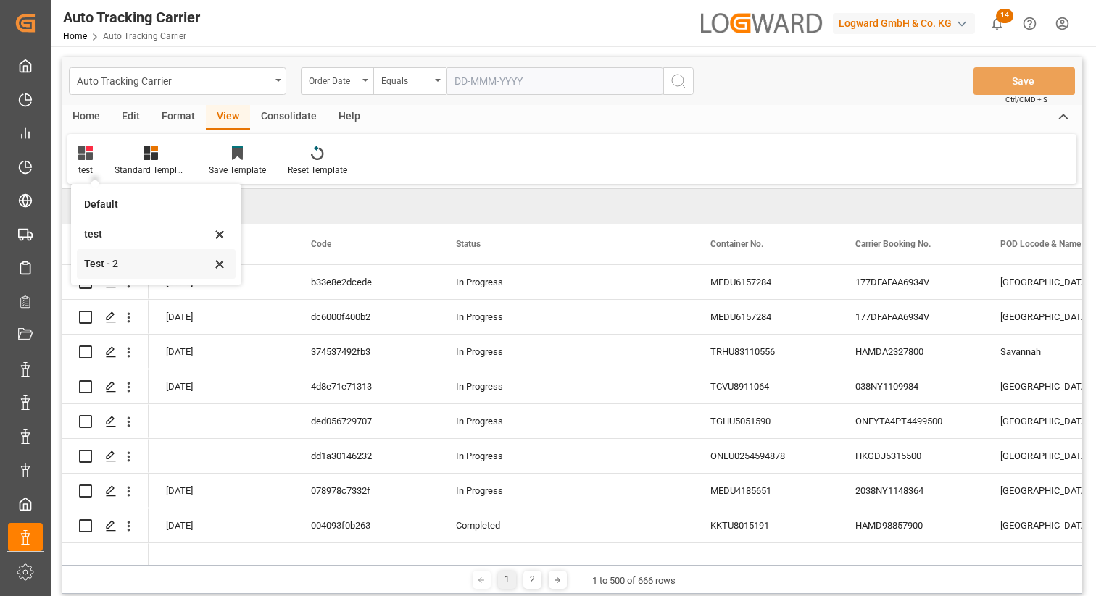
click at [98, 263] on div "Test - 2" at bounding box center [147, 264] width 127 height 15
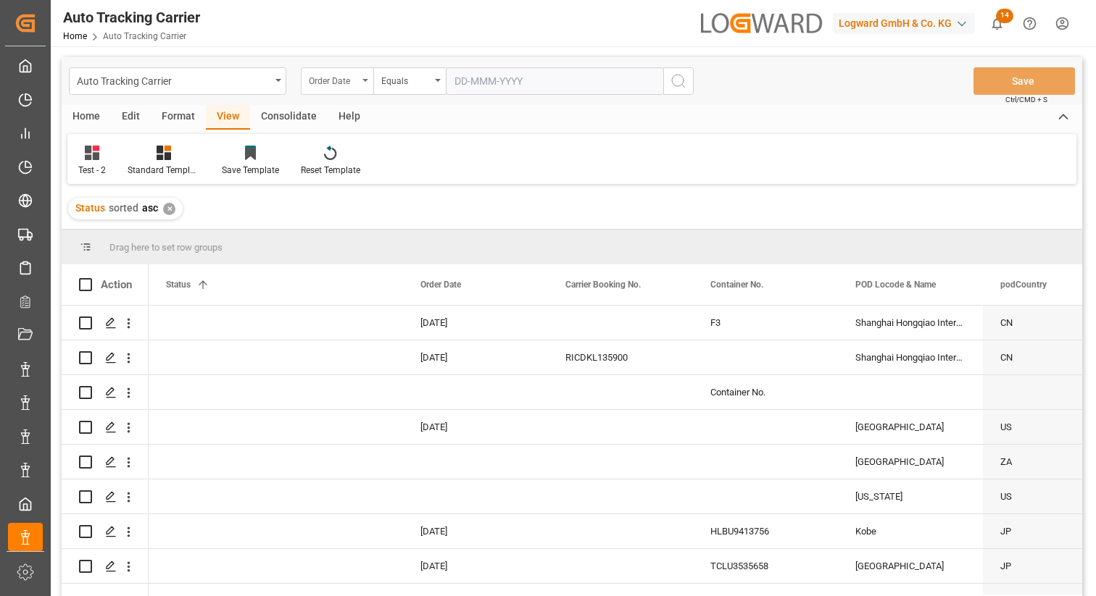
click at [349, 78] on div "Order Date" at bounding box center [333, 79] width 49 height 17
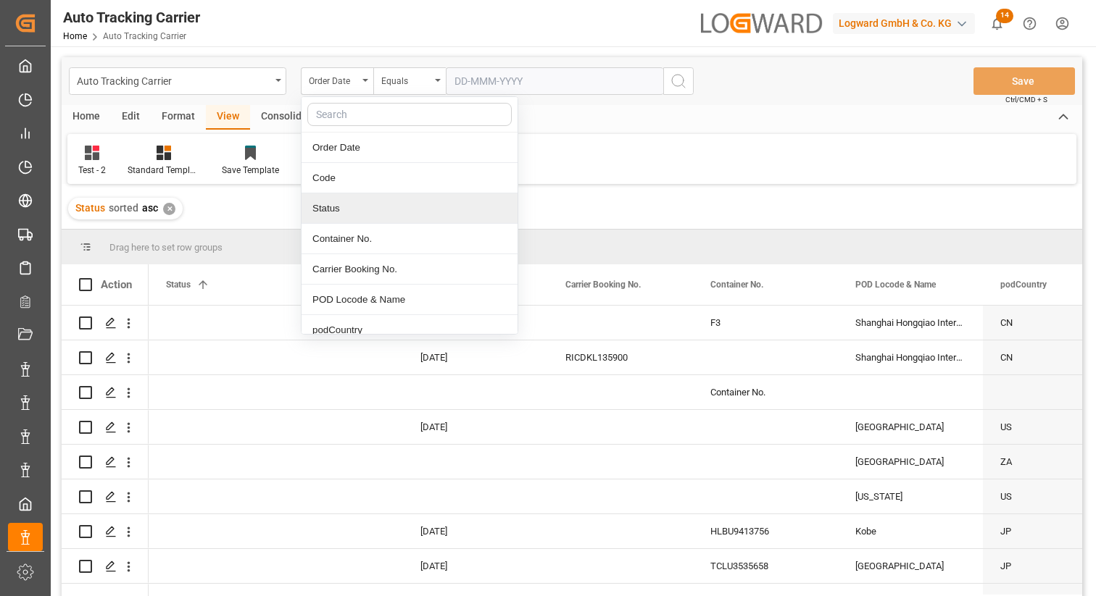
click at [352, 212] on div "Status" at bounding box center [409, 208] width 216 height 30
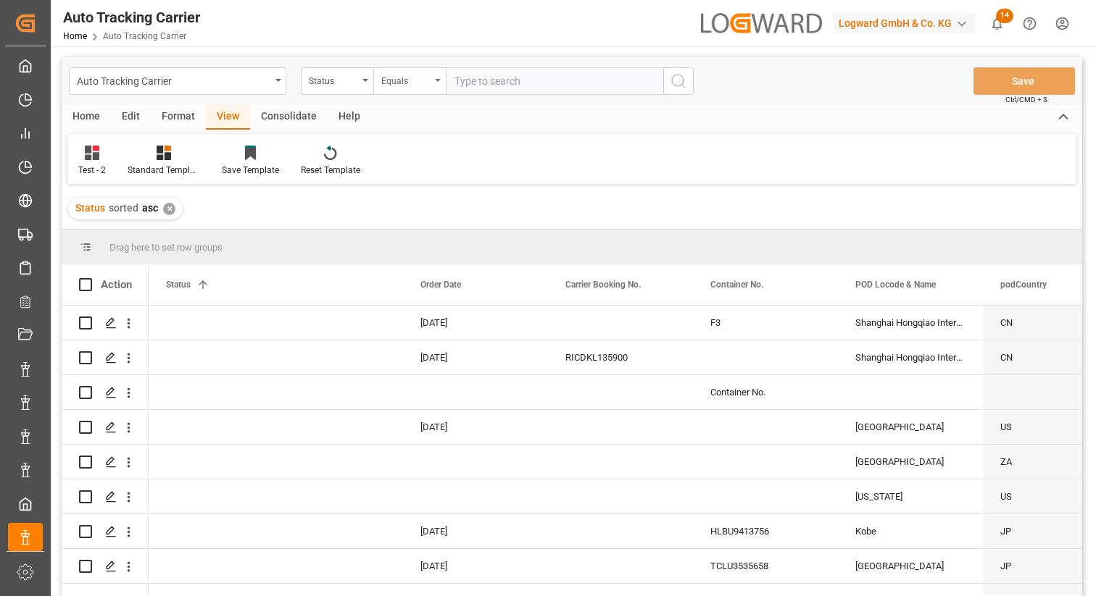
click at [415, 87] on div "Equals" at bounding box center [409, 81] width 72 height 28
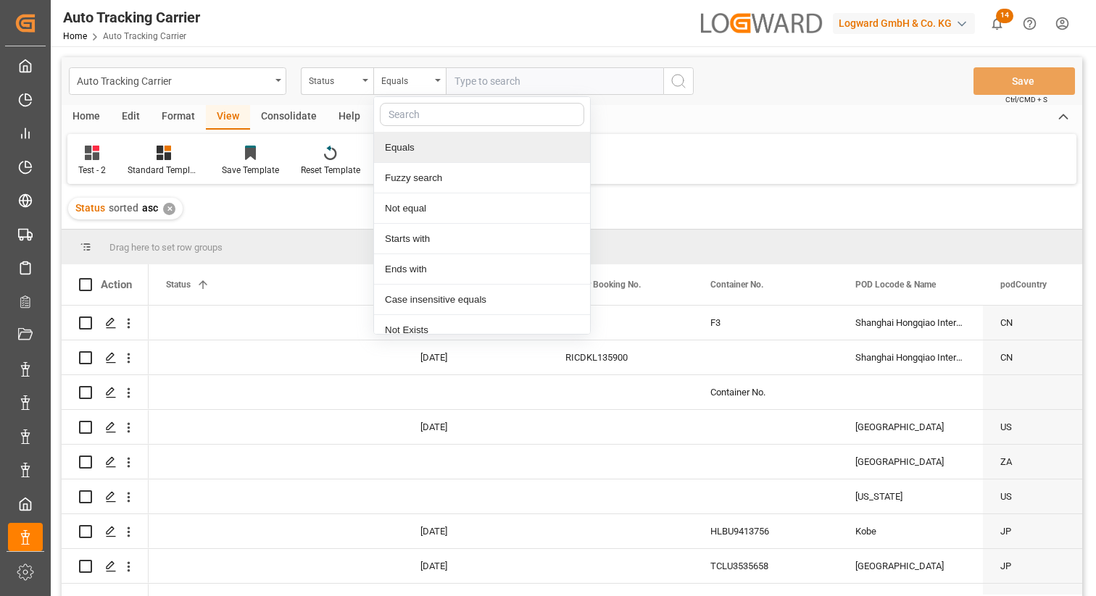
click at [415, 153] on div "Equals" at bounding box center [482, 148] width 216 height 30
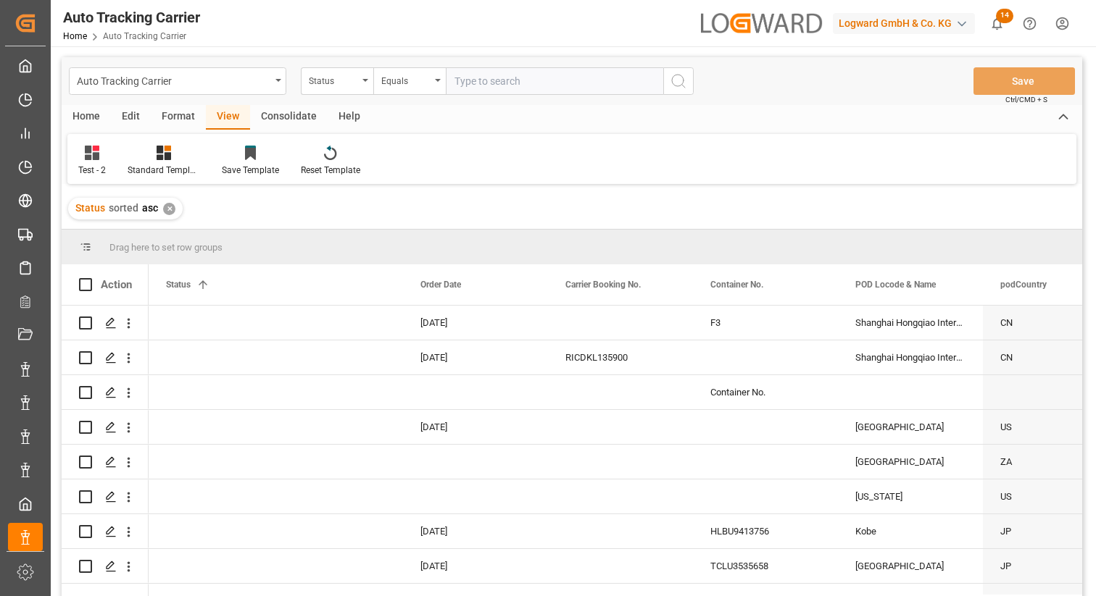
click at [515, 79] on input "text" at bounding box center [554, 81] width 217 height 28
paste input "In Progress"
type input "In Progress"
click at [683, 82] on icon "search button" at bounding box center [678, 80] width 17 height 17
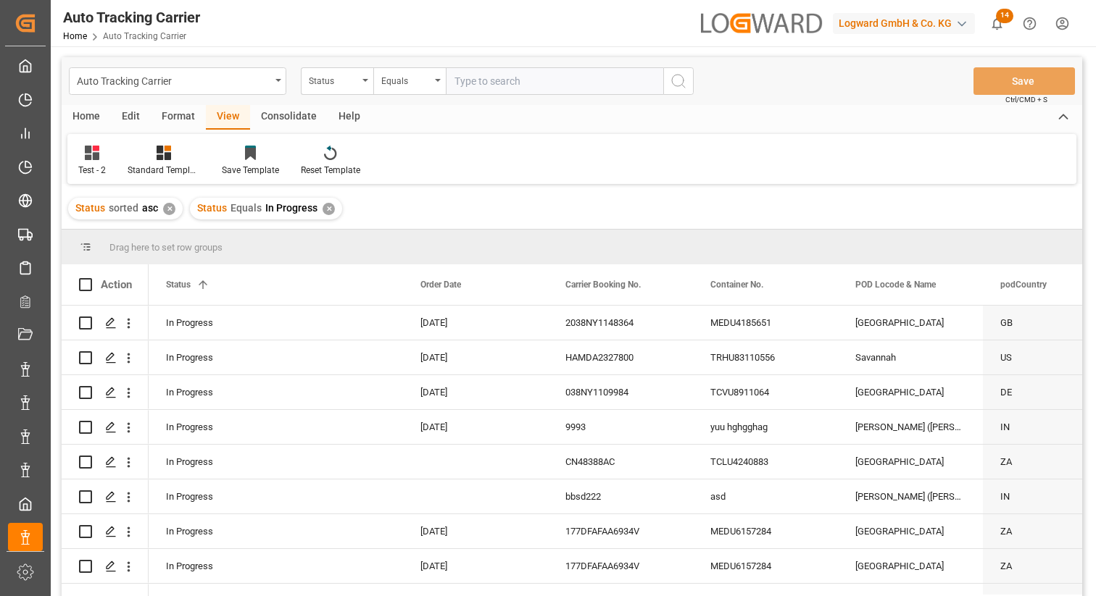
click at [167, 207] on div "✕" at bounding box center [169, 209] width 12 height 12
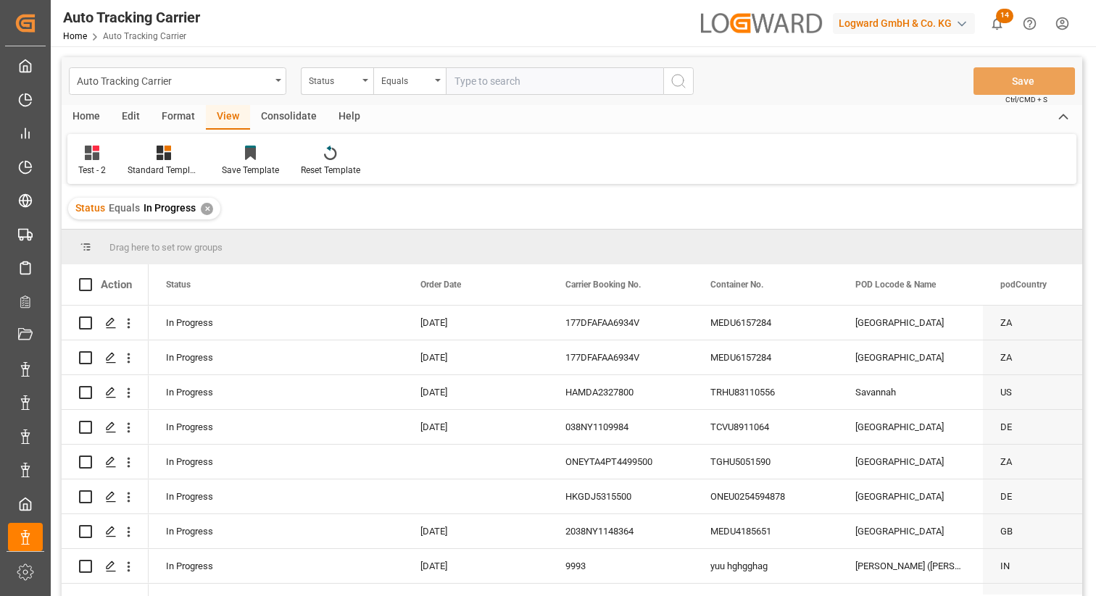
click at [204, 213] on div "✕" at bounding box center [207, 209] width 12 height 12
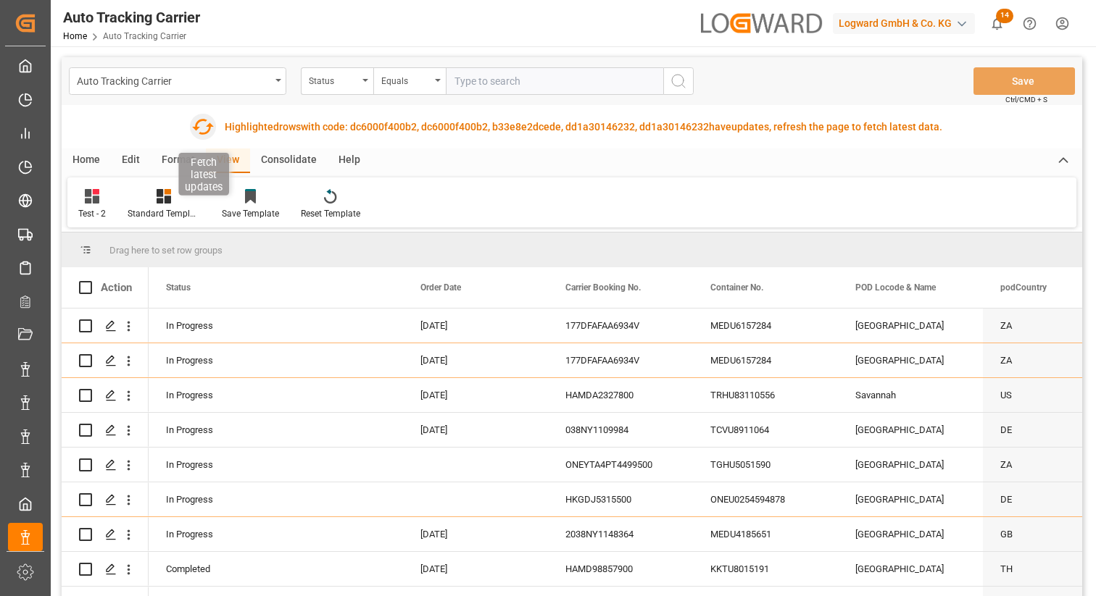
click at [207, 122] on icon "button" at bounding box center [202, 126] width 23 height 23
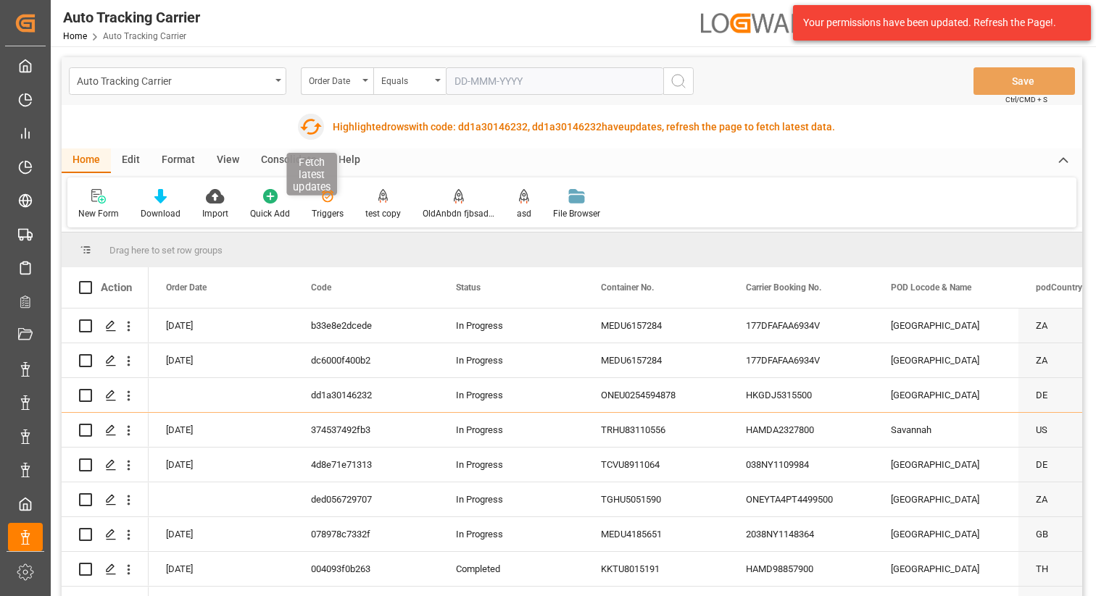
click at [304, 128] on icon "button" at bounding box center [311, 127] width 22 height 16
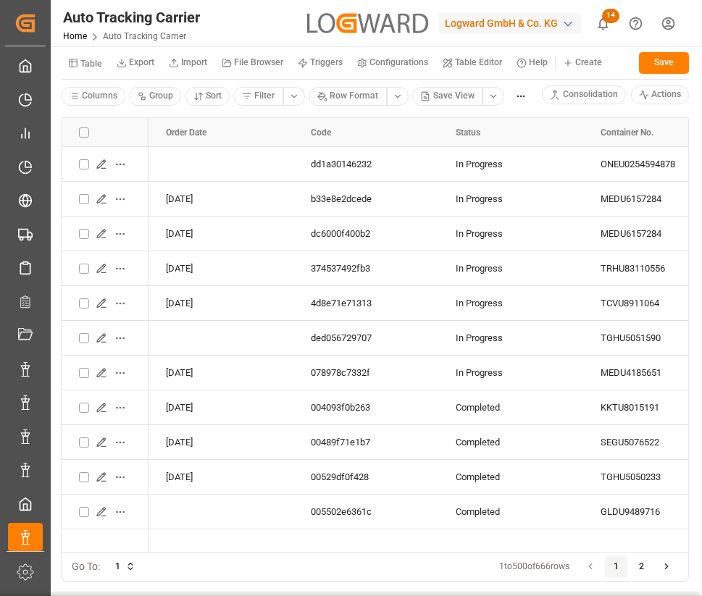
click at [673, 20] on html "Created by potrace 1.15, written by Peter Selinger 2001-2017 Created by potrace…" at bounding box center [351, 298] width 702 height 596
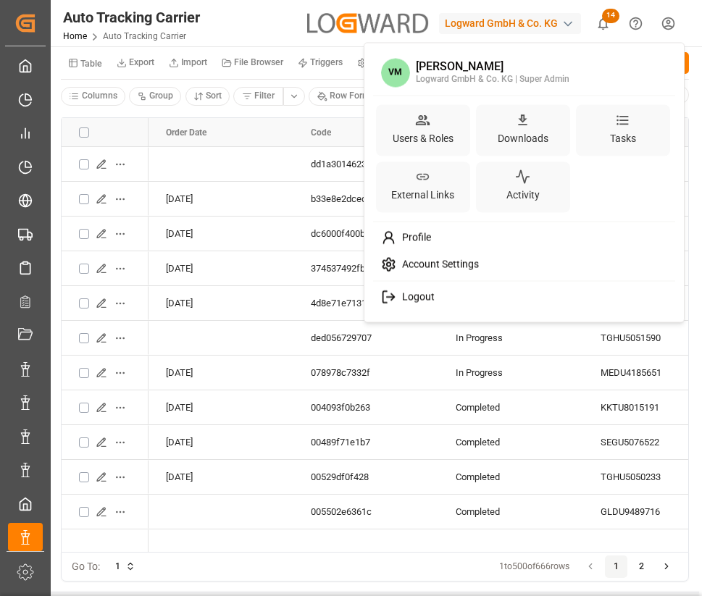
click at [461, 259] on span "Account Settings" at bounding box center [437, 265] width 83 height 13
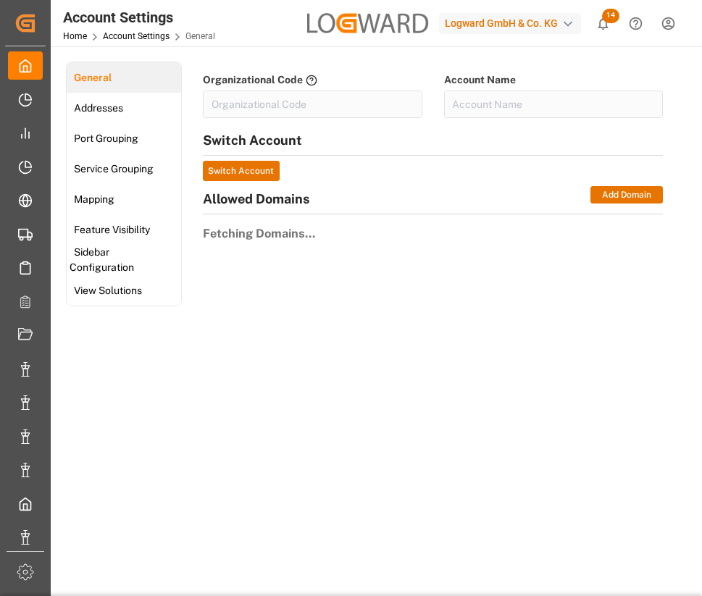
type input "LogwardG-A4U1"
type input "Logward GmbH & Co. KG"
click at [133, 230] on span "Feature Visibility" at bounding box center [112, 229] width 85 height 15
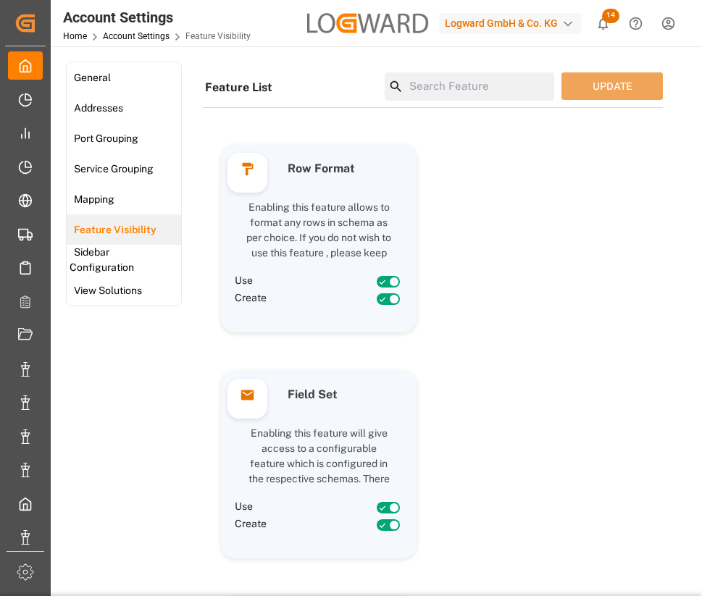
click at [456, 94] on input at bounding box center [479, 86] width 151 height 28
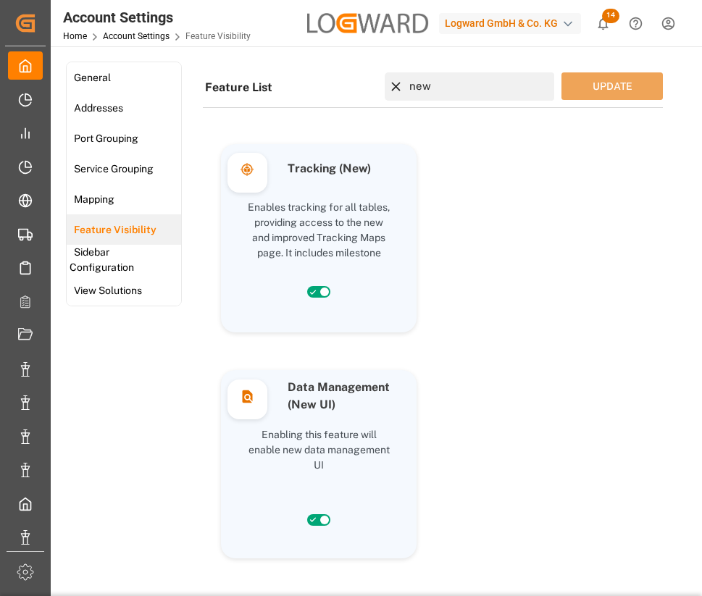
type input "new"
click at [318, 516] on icon at bounding box center [313, 521] width 12 height 12
click at [0, 0] on input "checkbox" at bounding box center [0, 0] width 0 height 0
click at [650, 88] on button "UPDATE" at bounding box center [612, 86] width 101 height 28
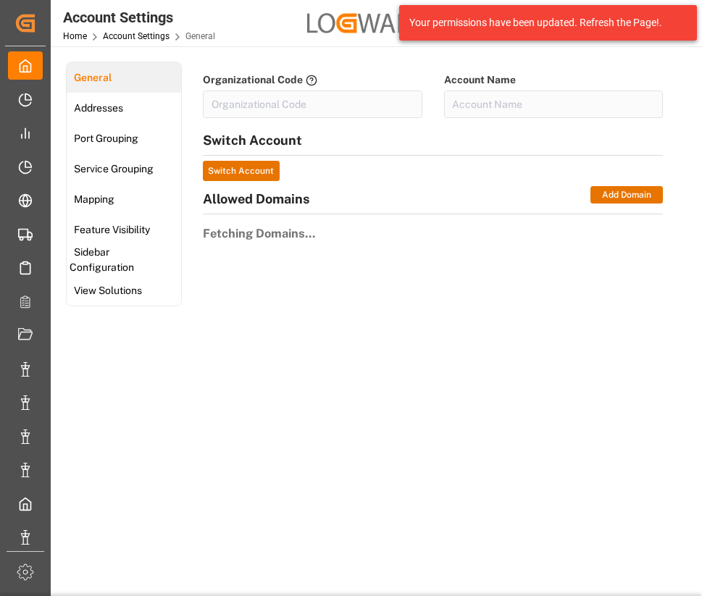
type input "LogwardG-A4U1"
type input "Logward GmbH & Co. KG"
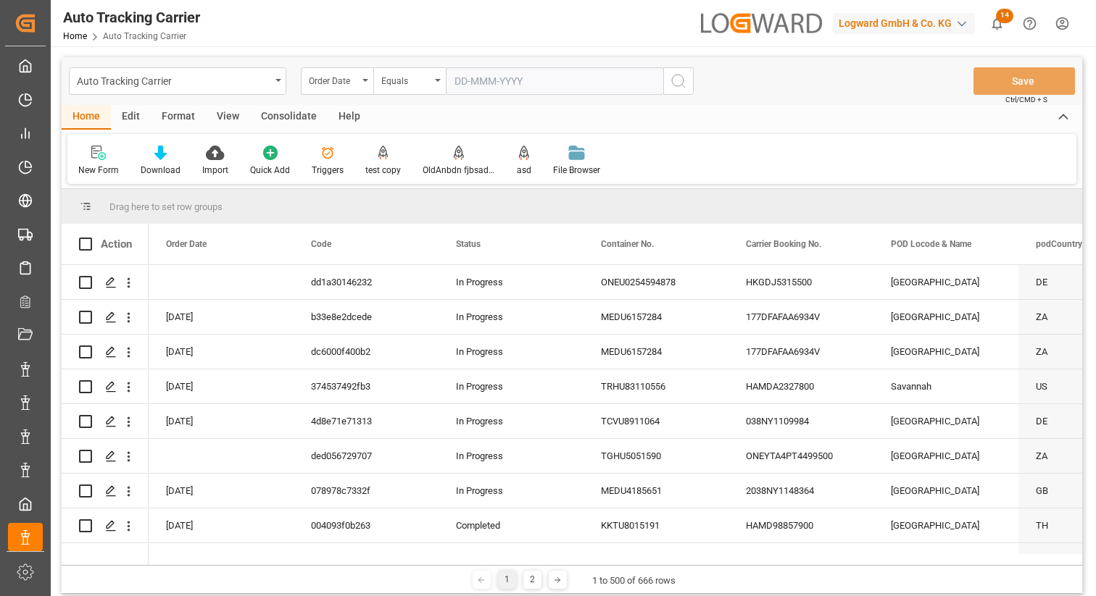
click at [138, 110] on div "Edit" at bounding box center [131, 117] width 40 height 25
